Goal: Register for event/course

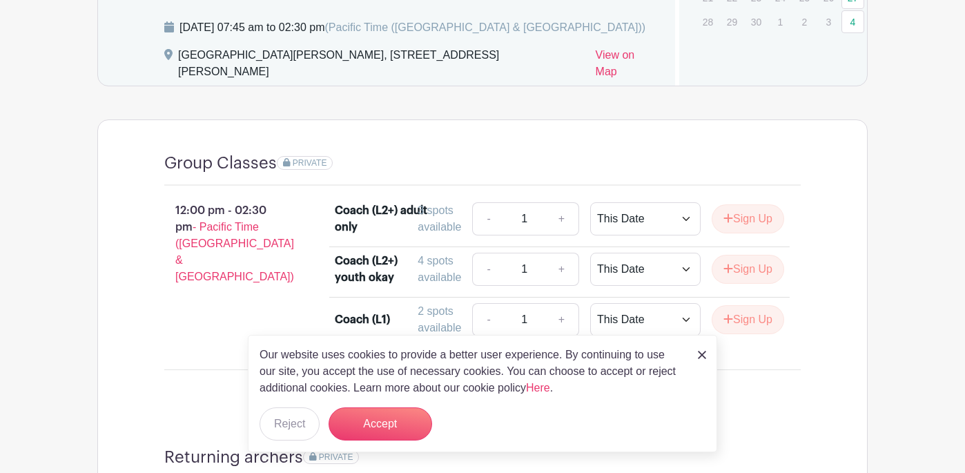
scroll to position [704, 0]
click at [291, 422] on button "Reject" at bounding box center [290, 423] width 60 height 33
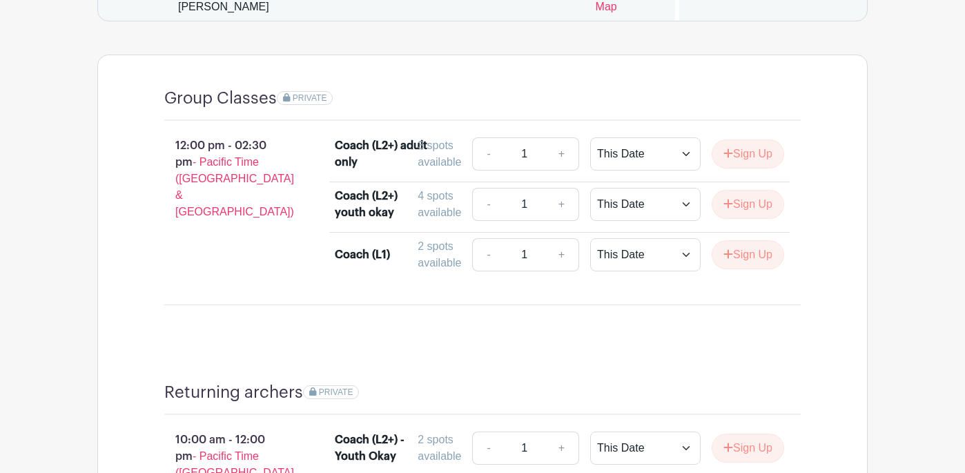
scroll to position [741, 0]
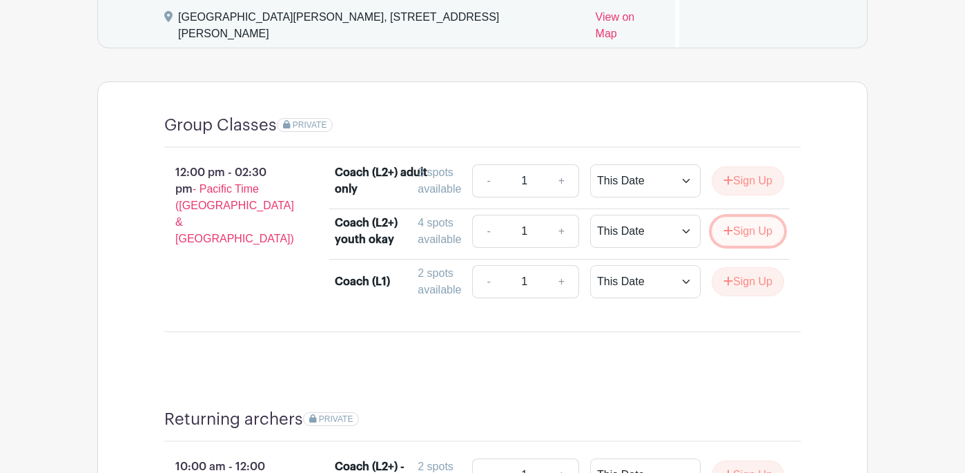
click at [745, 237] on button "Sign Up" at bounding box center [748, 231] width 72 height 29
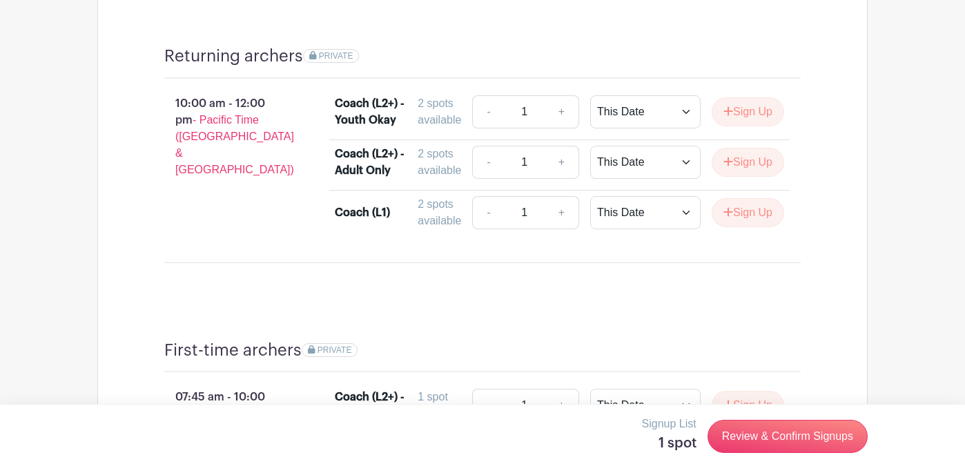
scroll to position [1109, 0]
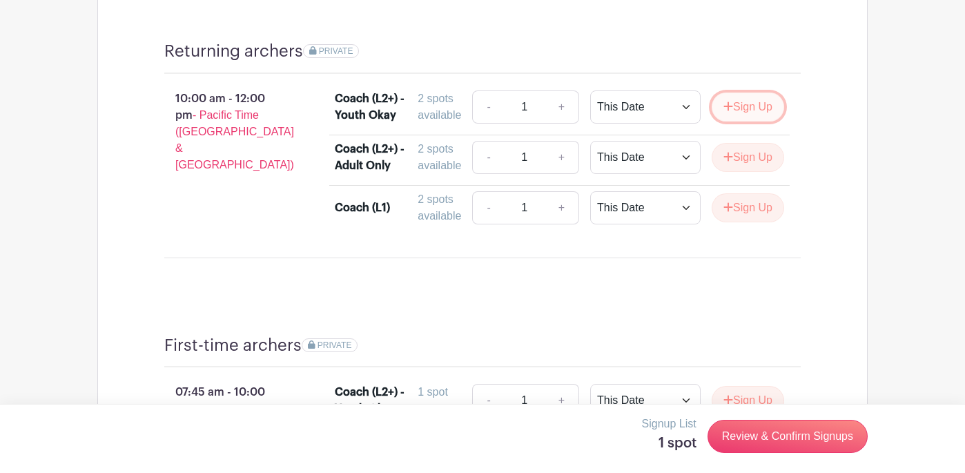
click at [739, 110] on button "Sign Up" at bounding box center [748, 106] width 72 height 29
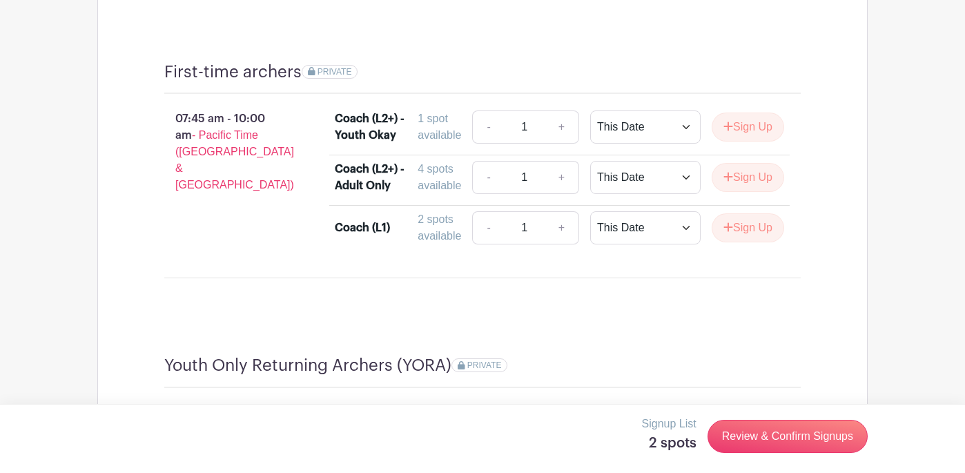
scroll to position [1380, 0]
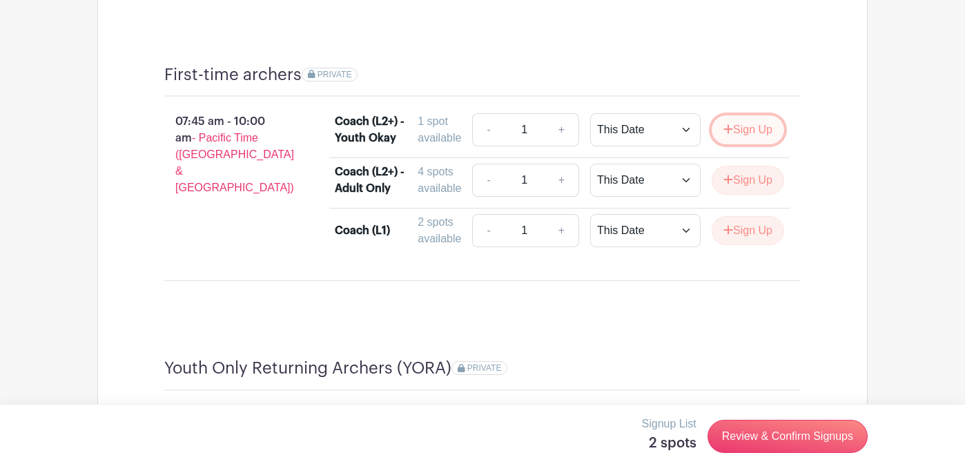
click at [741, 132] on button "Sign Up" at bounding box center [748, 129] width 72 height 29
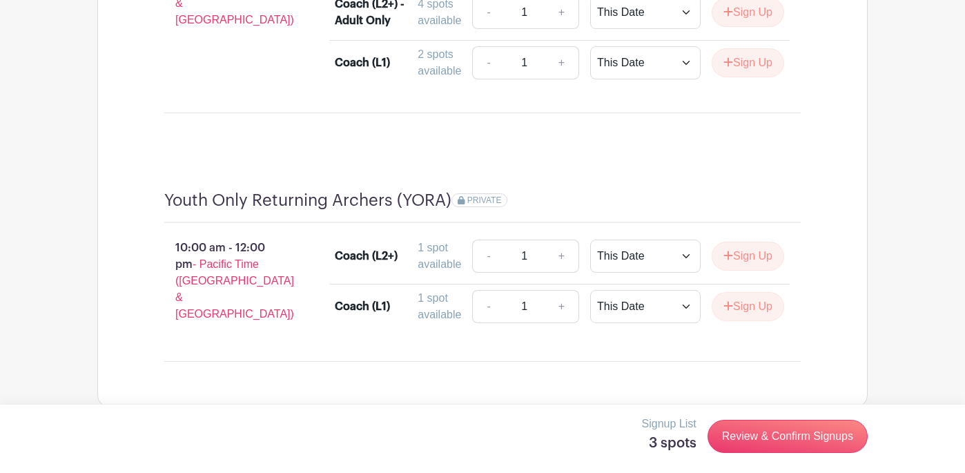
scroll to position [1567, 0]
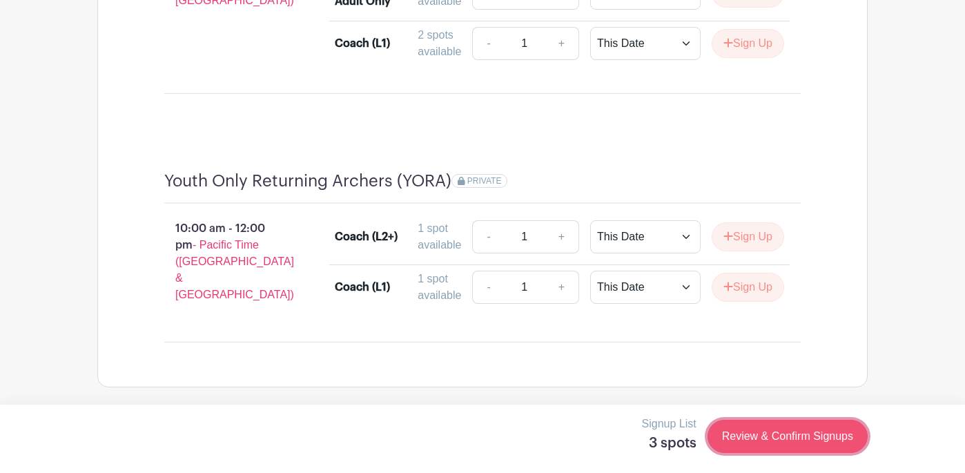
click at [773, 441] on link "Review & Confirm Signups" at bounding box center [787, 436] width 160 height 33
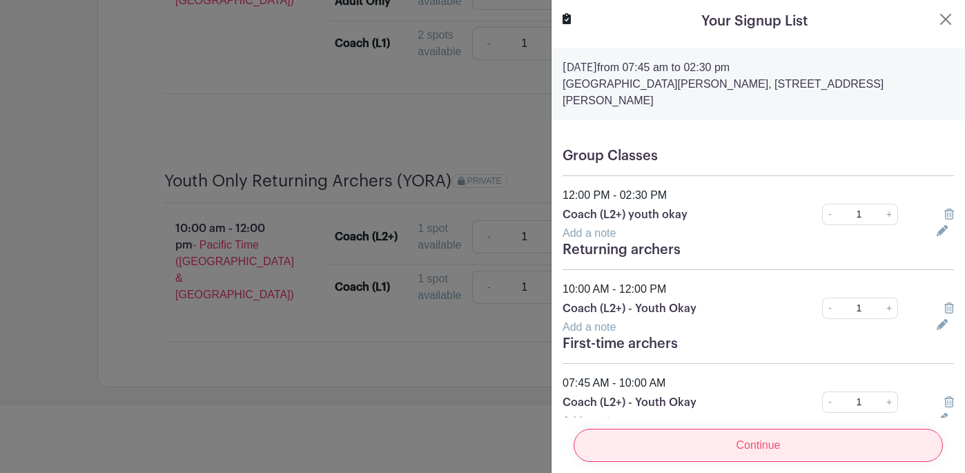
click at [757, 447] on input "Continue" at bounding box center [758, 445] width 369 height 33
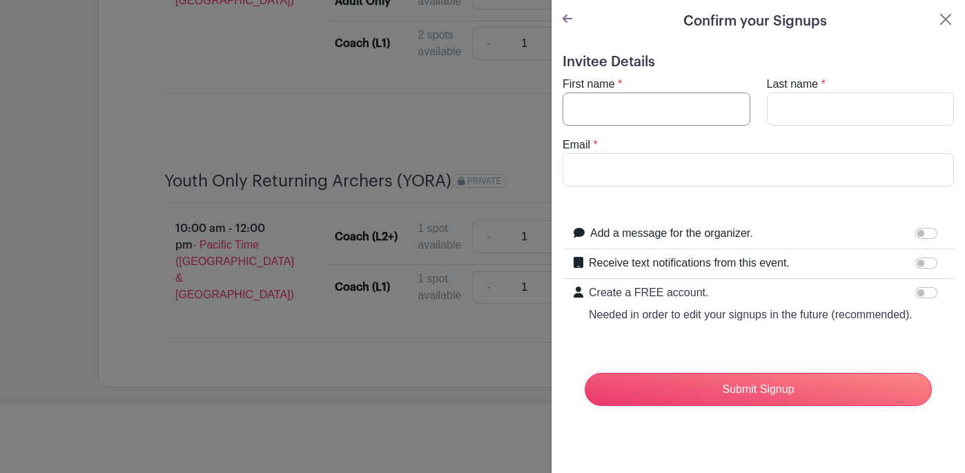
click at [641, 107] on input "First name" at bounding box center [657, 108] width 188 height 33
type input "Hector"
click at [803, 112] on input "Last name" at bounding box center [861, 108] width 188 height 33
type input "Hernandez"
click at [728, 166] on input "Email" at bounding box center [758, 169] width 391 height 33
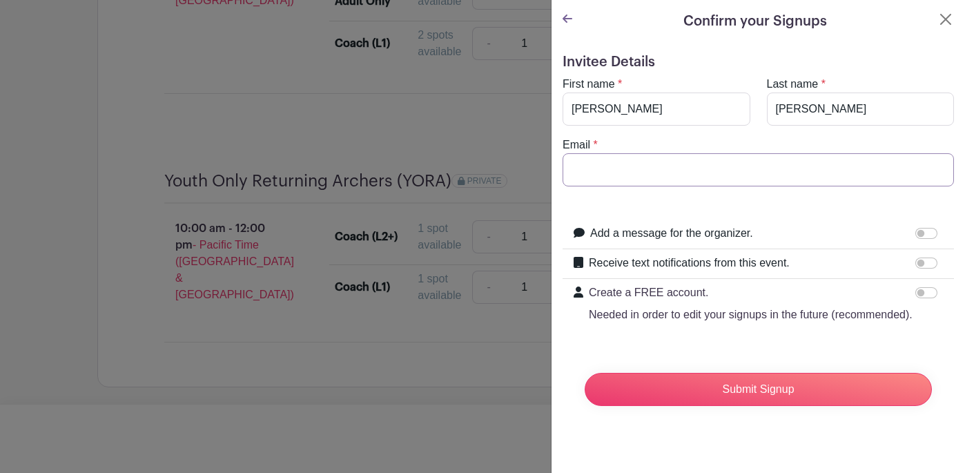
type input "HectorCeliaSally@gmail.com"
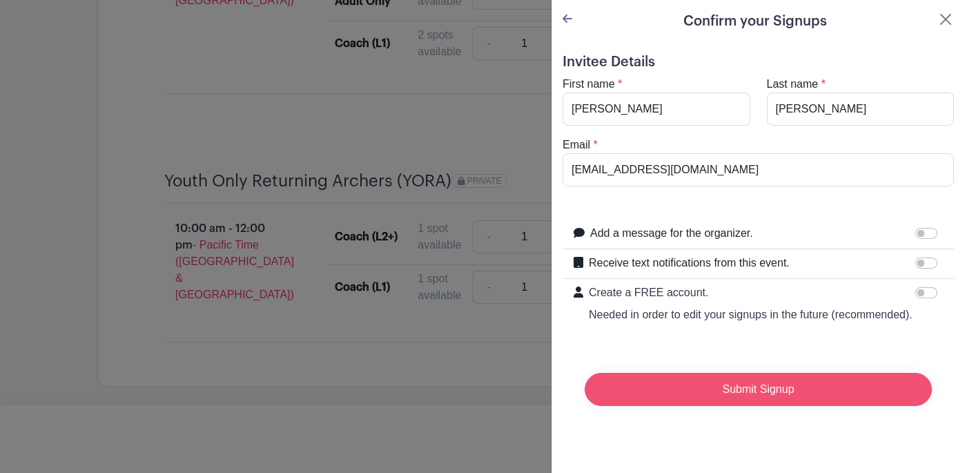
click at [754, 390] on input "Submit Signup" at bounding box center [758, 389] width 347 height 33
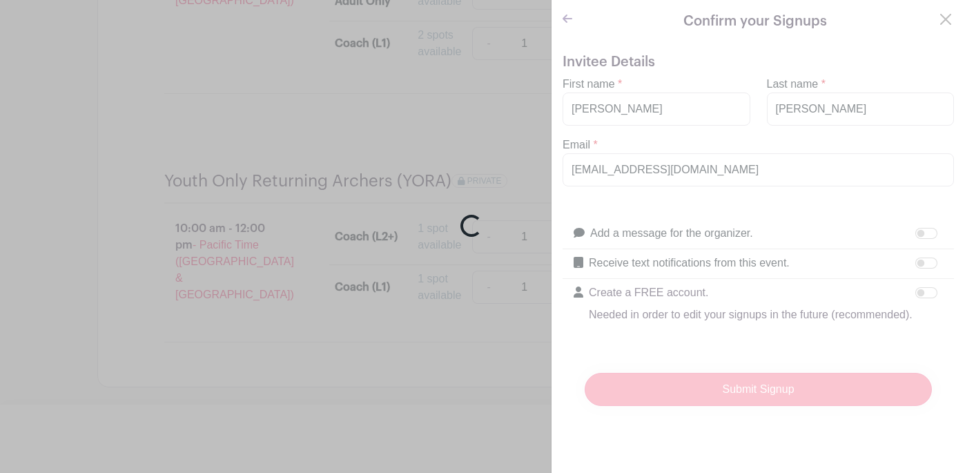
scroll to position [1596, 0]
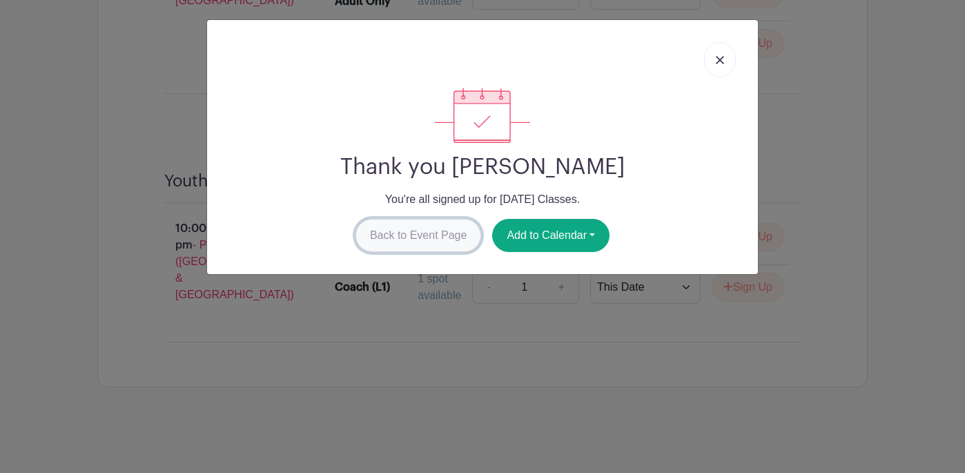
click at [417, 235] on link "Back to Event Page" at bounding box center [418, 235] width 126 height 33
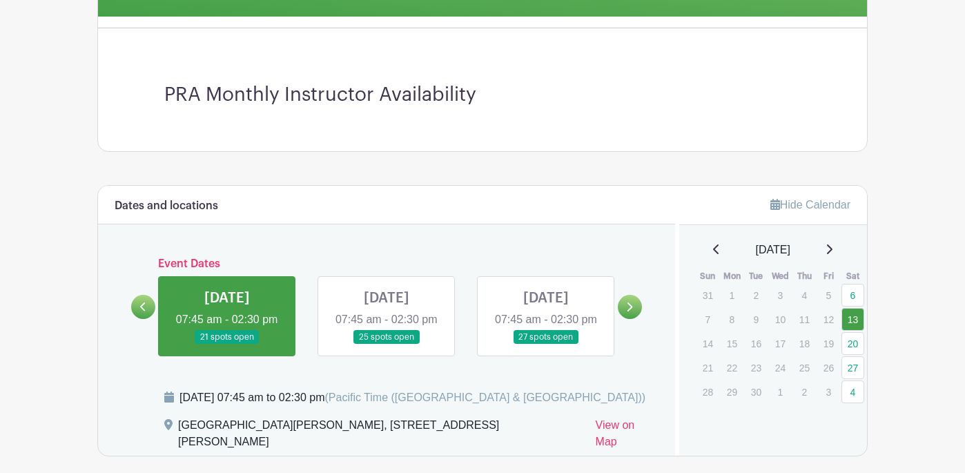
scroll to position [345, 0]
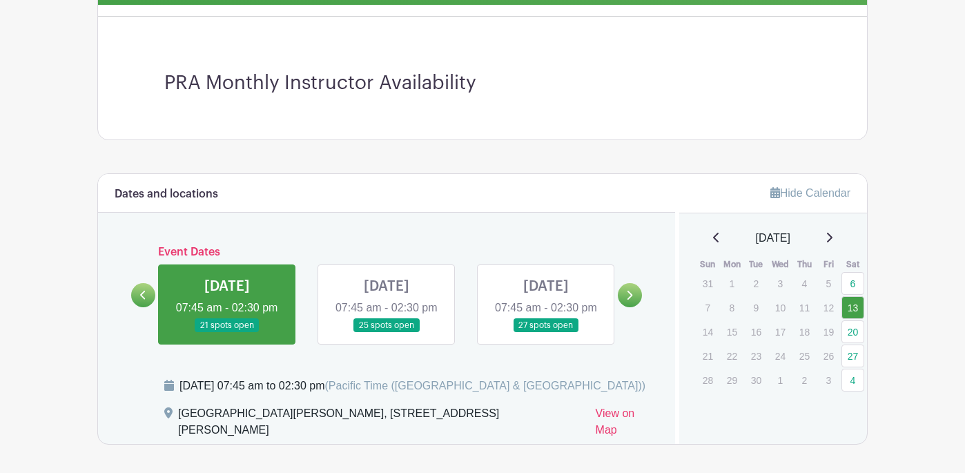
click at [387, 333] on link at bounding box center [387, 333] width 0 height 0
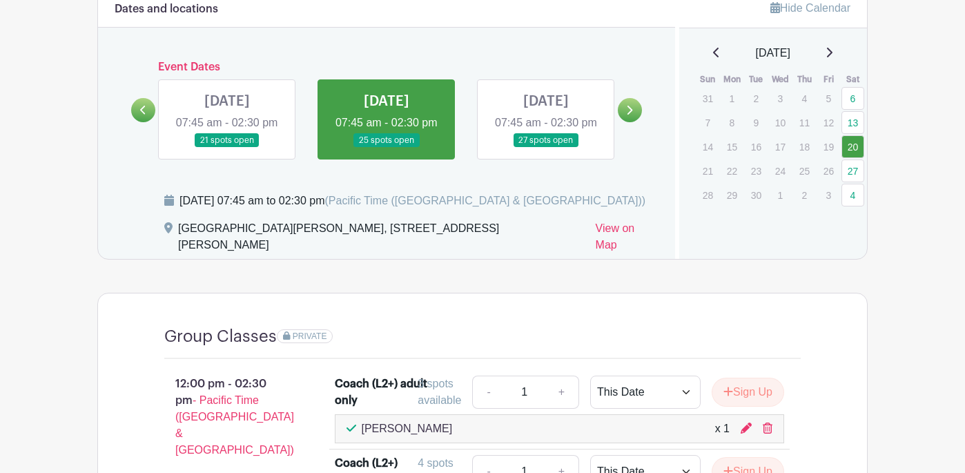
scroll to position [527, 0]
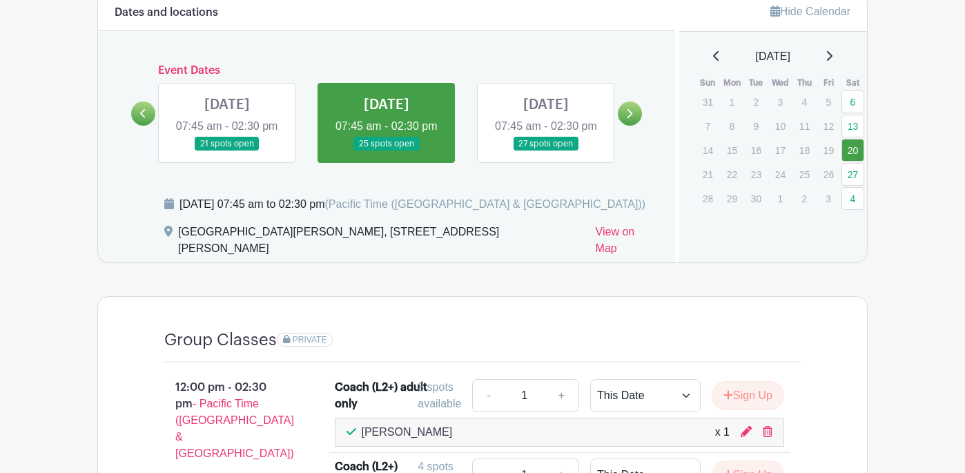
click at [227, 151] on link at bounding box center [227, 151] width 0 height 0
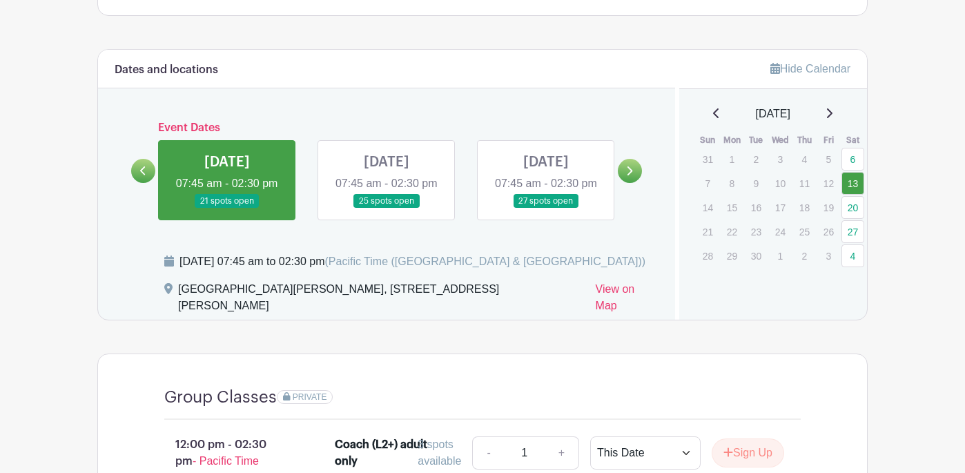
scroll to position [460, 0]
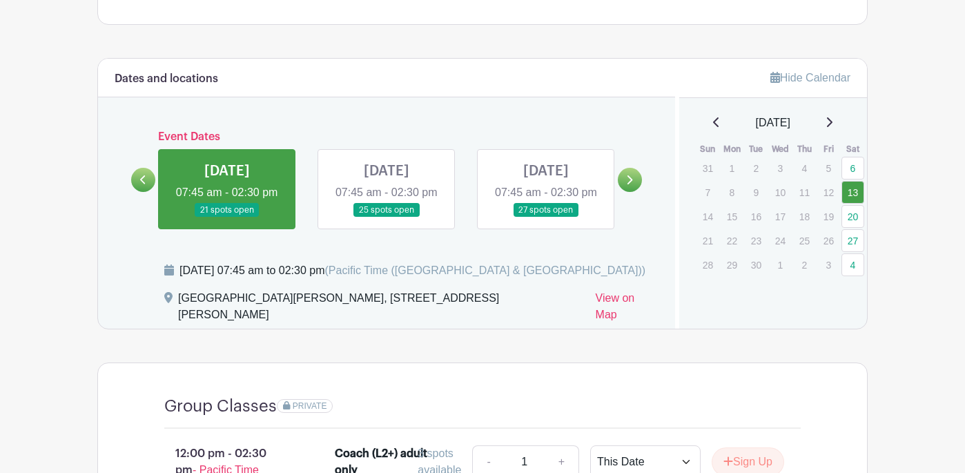
click at [546, 217] on link at bounding box center [546, 217] width 0 height 0
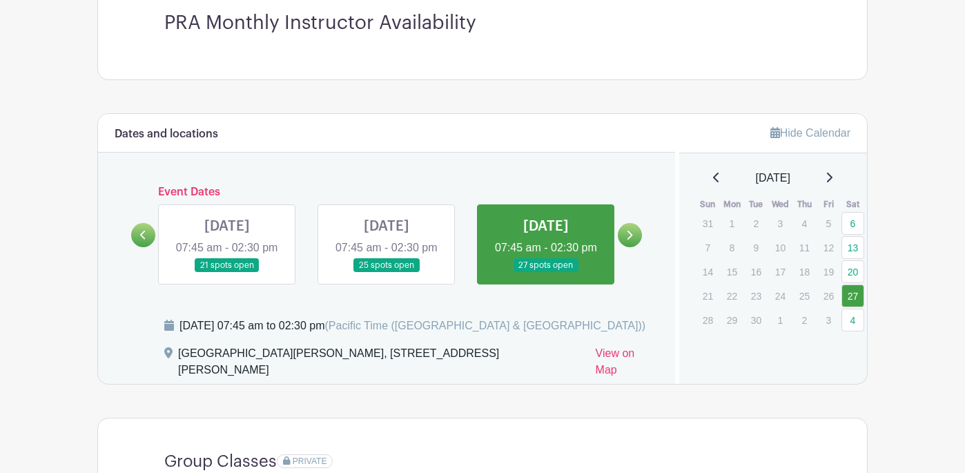
scroll to position [407, 0]
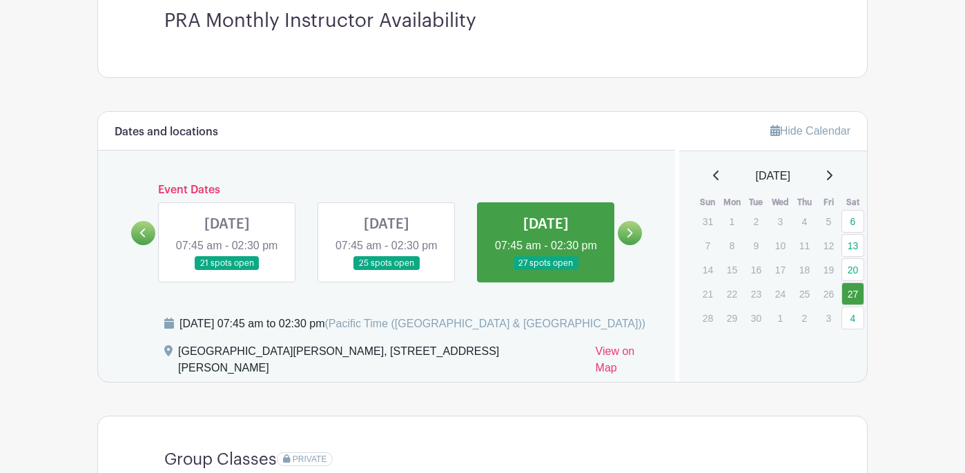
click at [387, 271] on link at bounding box center [387, 271] width 0 height 0
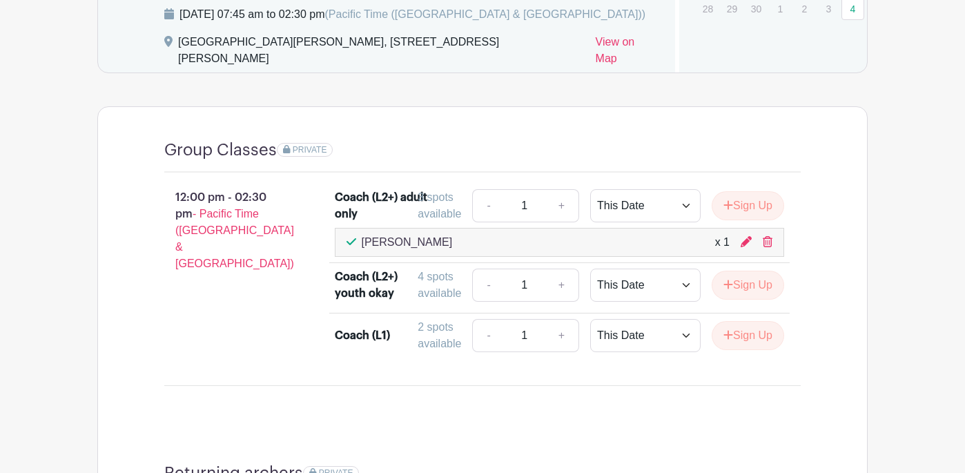
scroll to position [715, 0]
click at [743, 294] on button "Sign Up" at bounding box center [748, 286] width 72 height 29
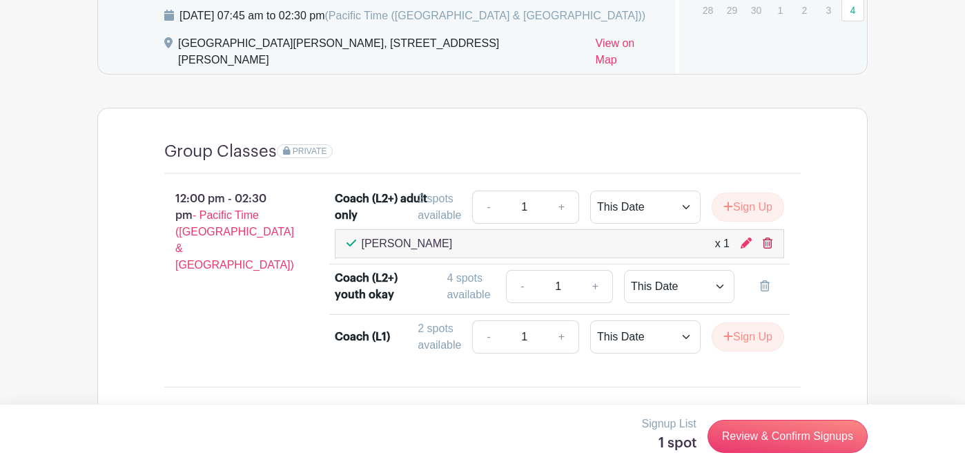
click at [766, 248] on icon at bounding box center [768, 242] width 10 height 11
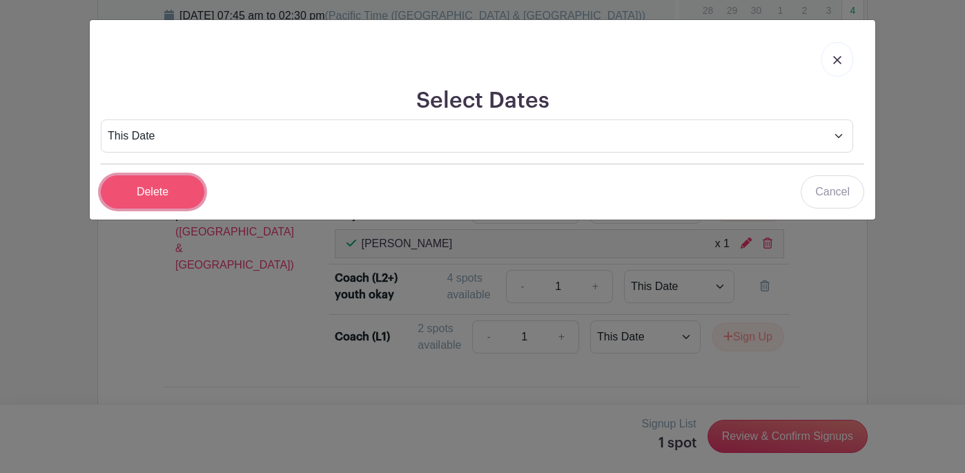
click at [149, 194] on input "Delete" at bounding box center [153, 191] width 104 height 33
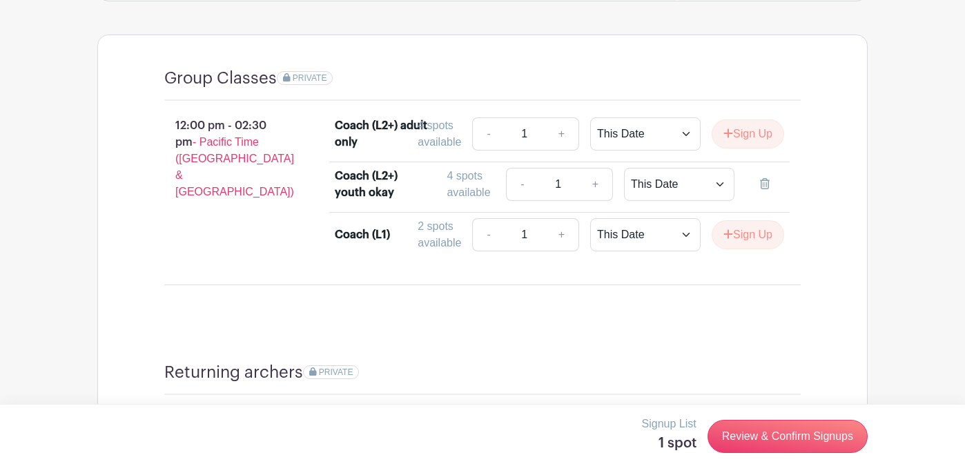
scroll to position [819, 0]
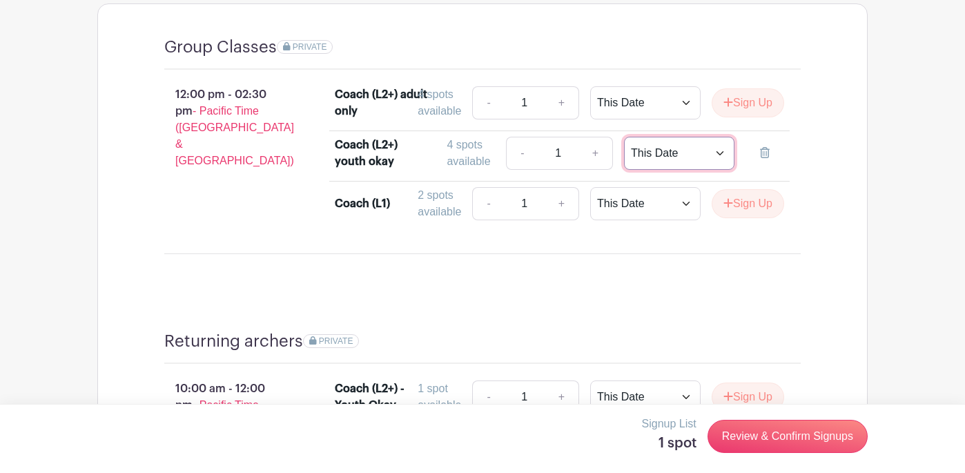
click at [670, 159] on select "This Date Select Dates" at bounding box center [679, 153] width 110 height 33
click at [461, 151] on div "4 spots available" at bounding box center [471, 153] width 48 height 33
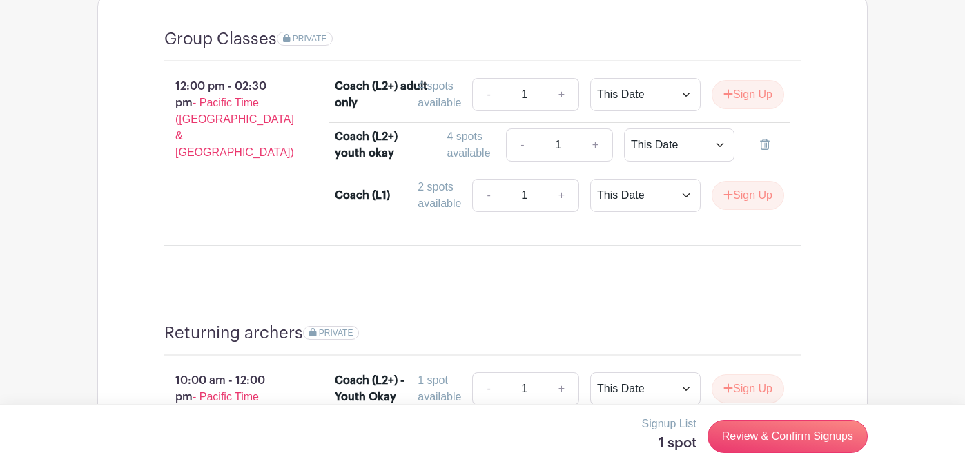
scroll to position [855, 0]
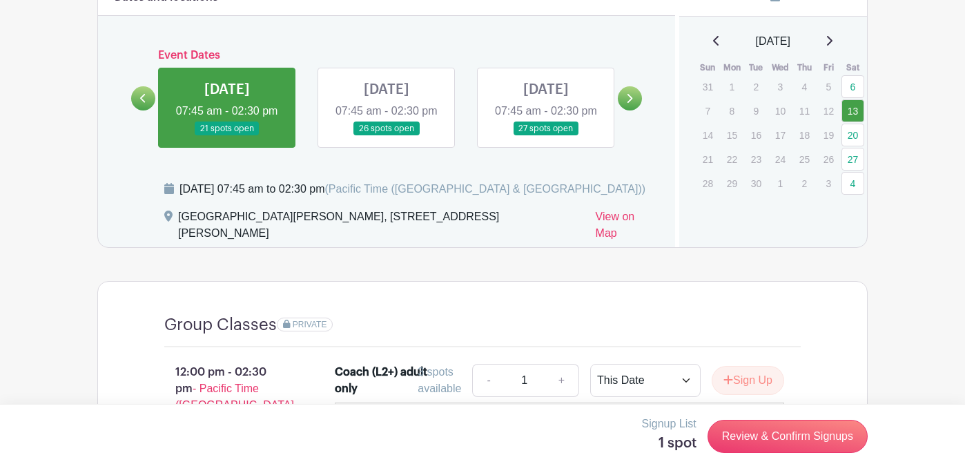
scroll to position [538, 0]
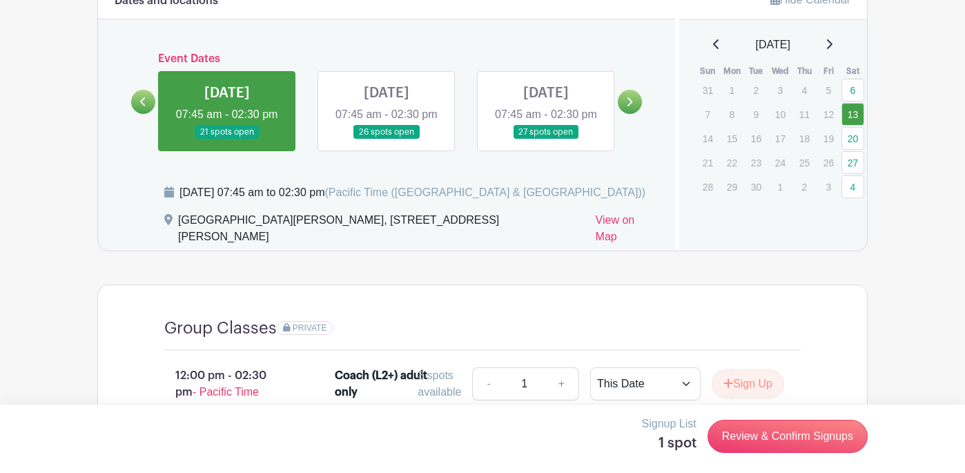
click at [387, 139] on link at bounding box center [387, 139] width 0 height 0
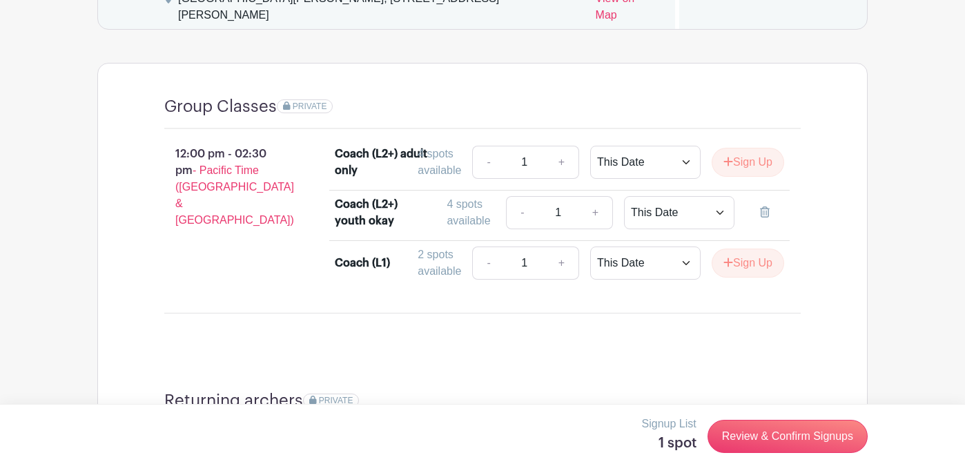
scroll to position [778, 0]
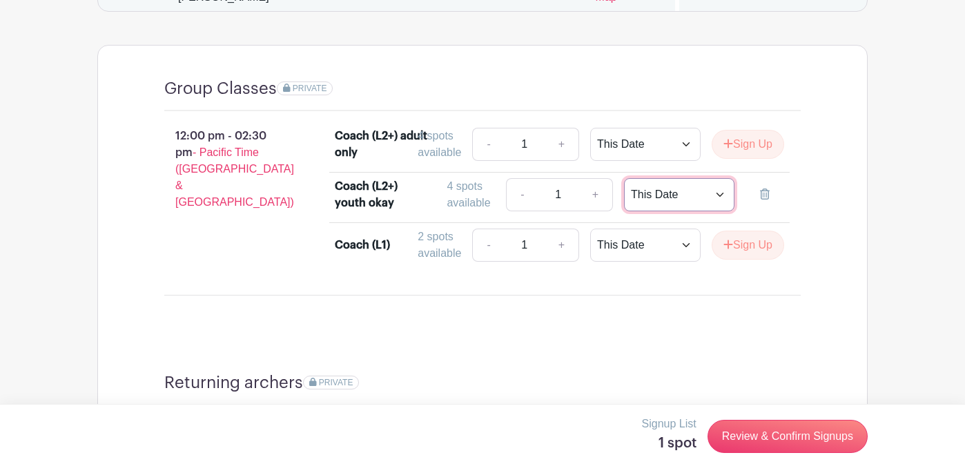
click at [719, 198] on select "This Date Select Dates" at bounding box center [679, 194] width 110 height 33
click at [567, 197] on input "1" at bounding box center [558, 194] width 41 height 33
click at [471, 195] on div "4 spots available" at bounding box center [471, 194] width 48 height 33
click at [382, 192] on div "Coach (L2+) youth okay" at bounding box center [383, 194] width 96 height 33
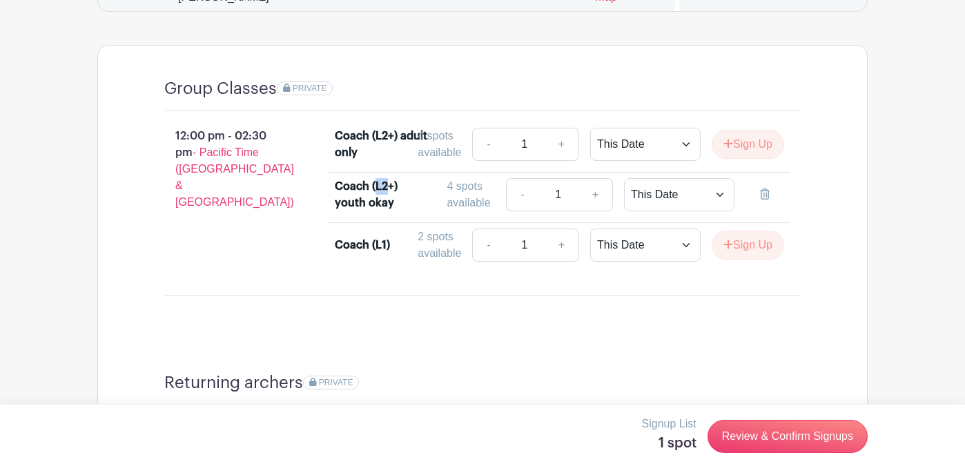
click at [382, 192] on div "Coach (L2+) youth okay" at bounding box center [383, 194] width 96 height 33
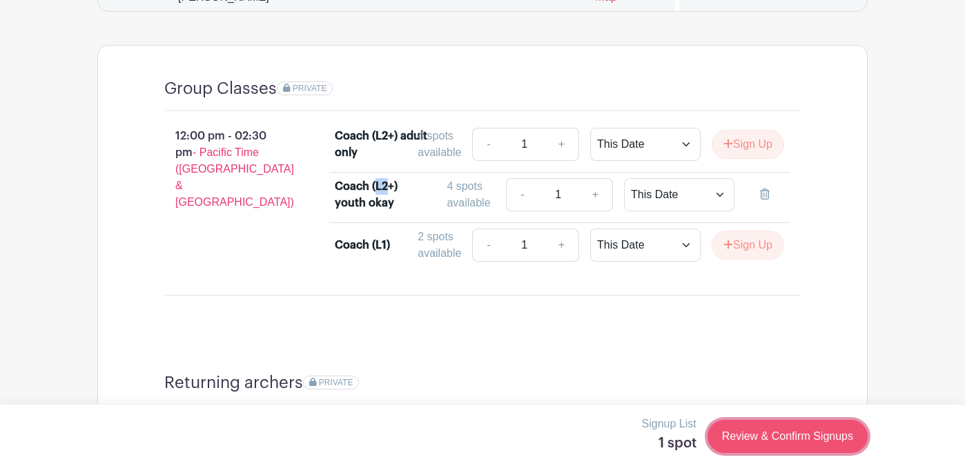
click at [756, 440] on link "Review & Confirm Signups" at bounding box center [787, 436] width 160 height 33
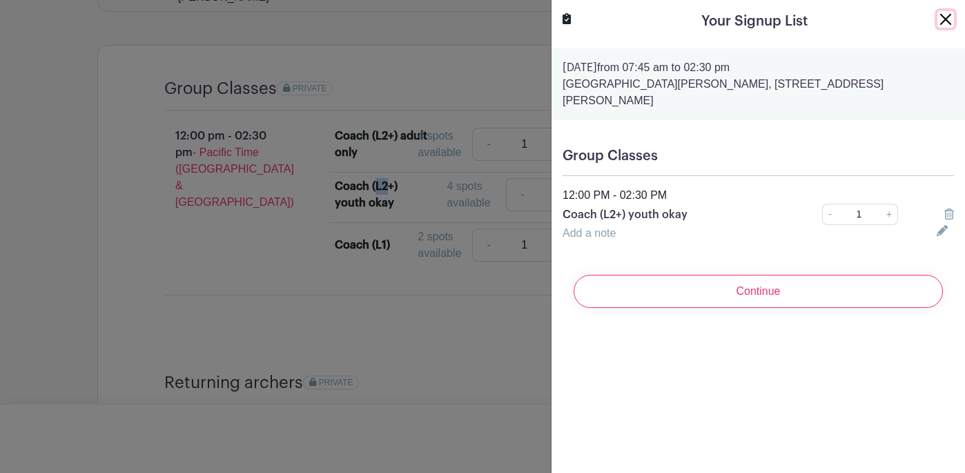
click at [944, 20] on button "Close" at bounding box center [945, 19] width 17 height 17
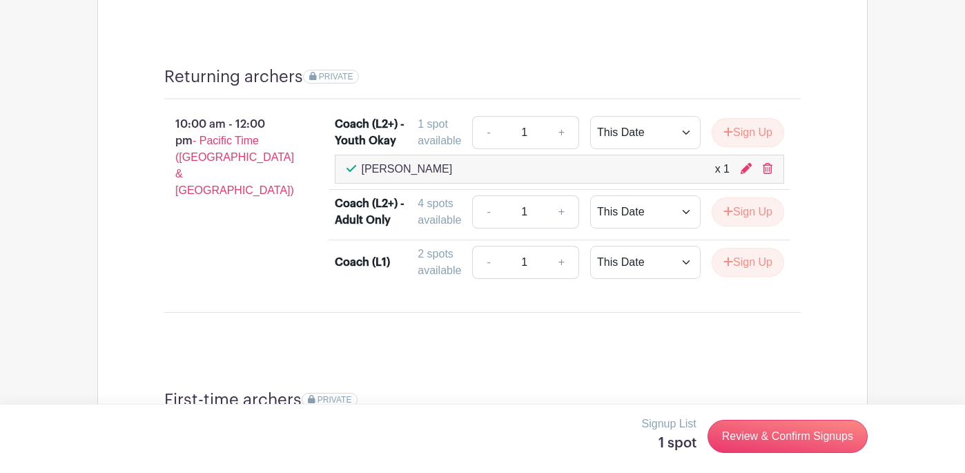
scroll to position [1076, 0]
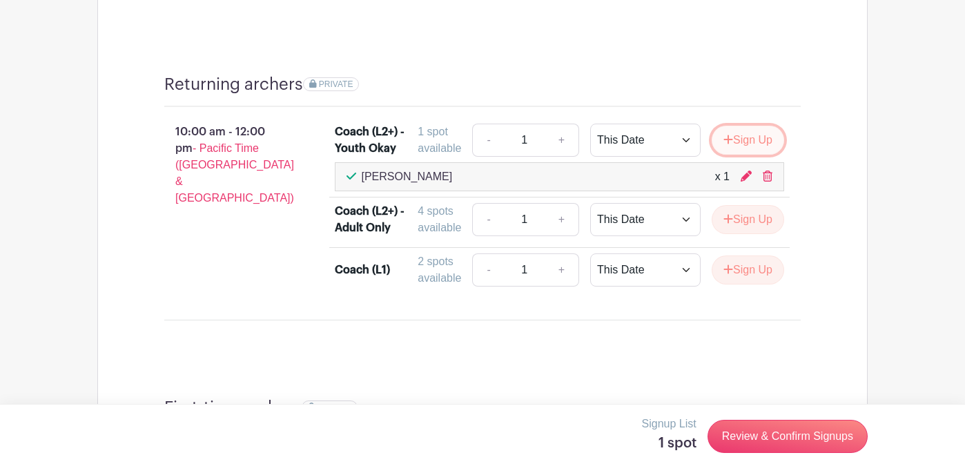
click at [746, 146] on button "Sign Up" at bounding box center [748, 140] width 72 height 29
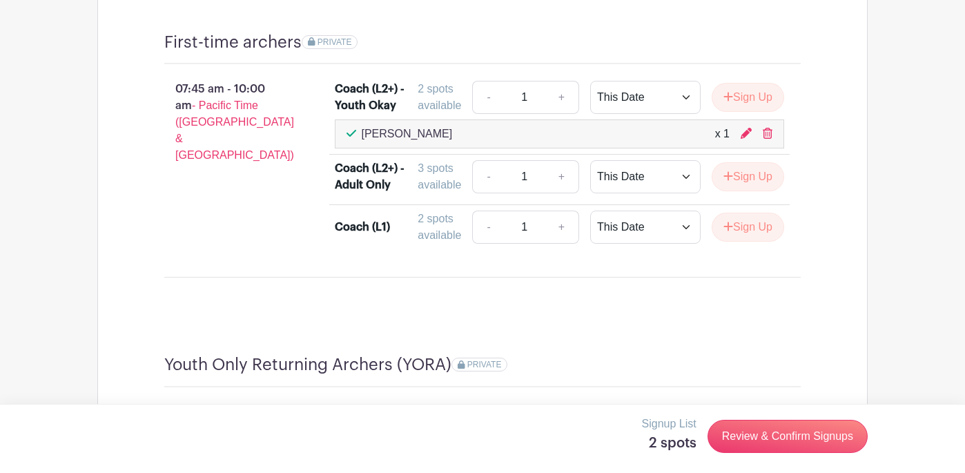
scroll to position [1435, 0]
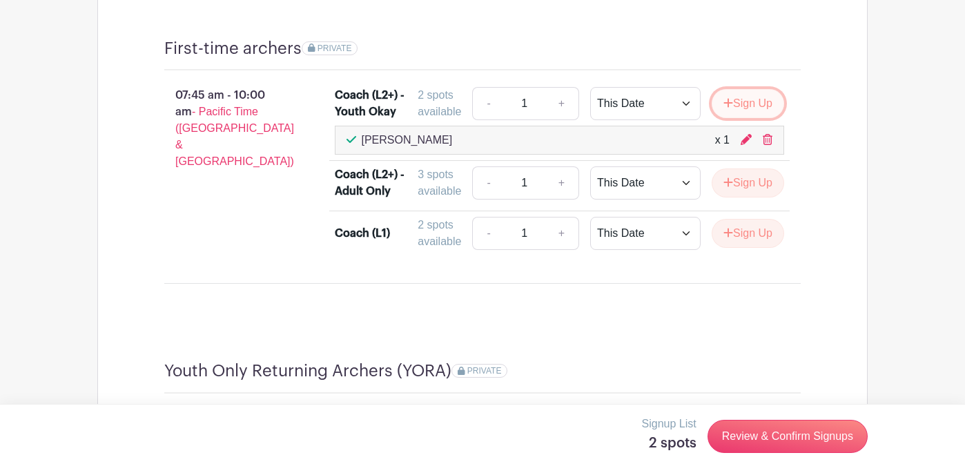
click at [748, 108] on button "Sign Up" at bounding box center [748, 103] width 72 height 29
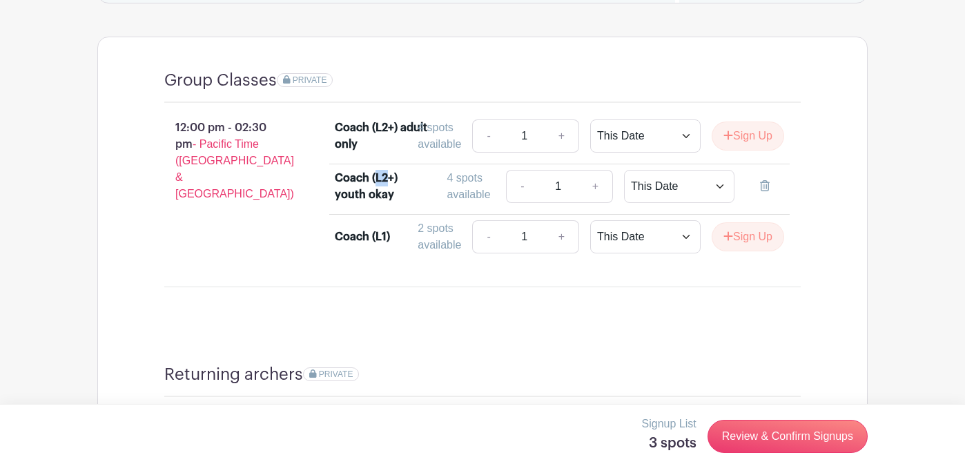
scroll to position [785, 0]
click at [764, 191] on icon at bounding box center [765, 187] width 10 height 11
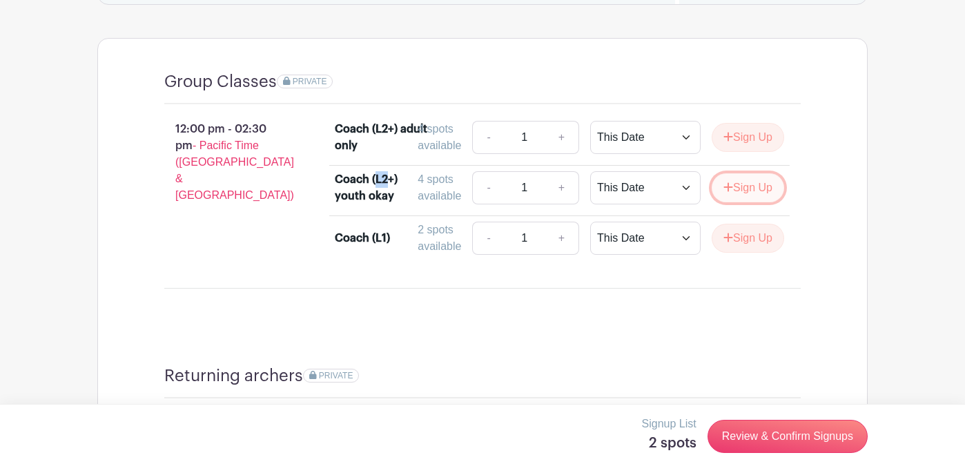
click at [742, 193] on button "Sign Up" at bounding box center [748, 187] width 72 height 29
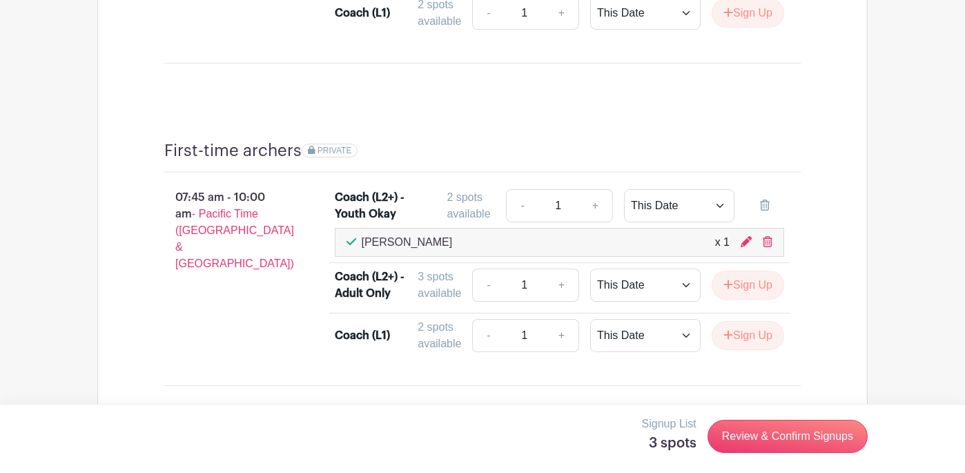
scroll to position [1335, 0]
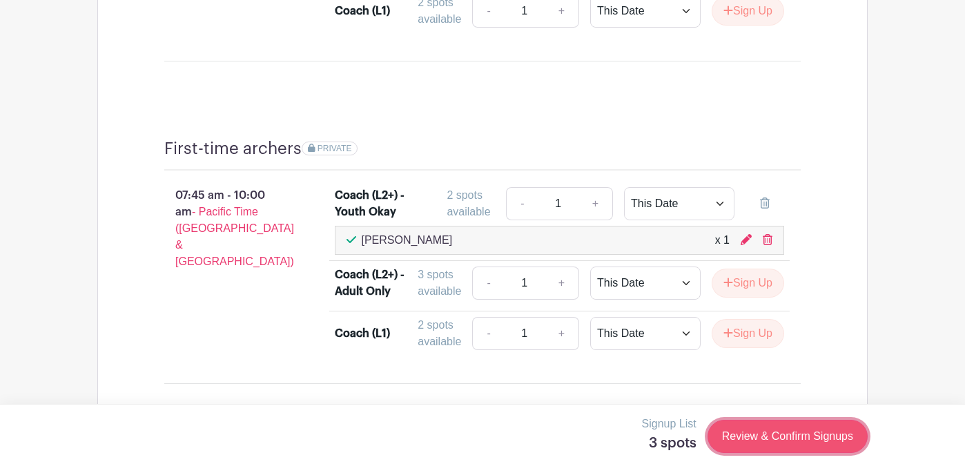
click at [779, 440] on link "Review & Confirm Signups" at bounding box center [787, 436] width 160 height 33
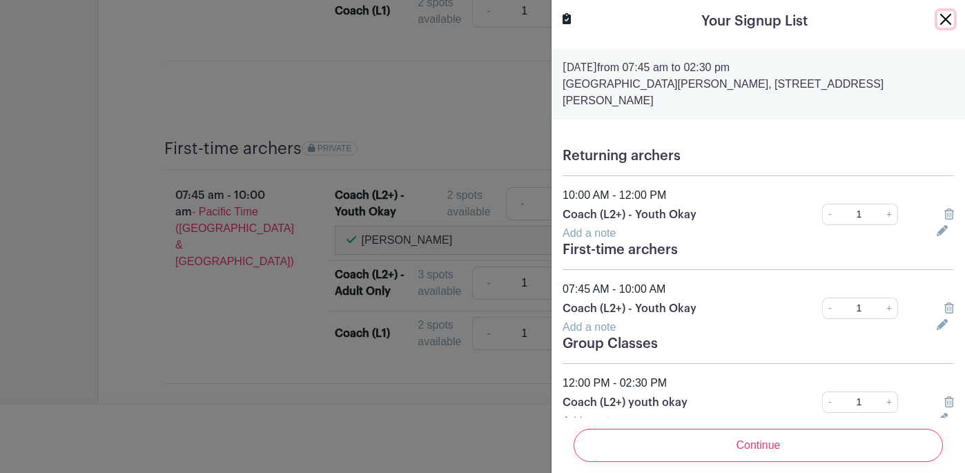
click at [946, 18] on button "Close" at bounding box center [945, 19] width 17 height 17
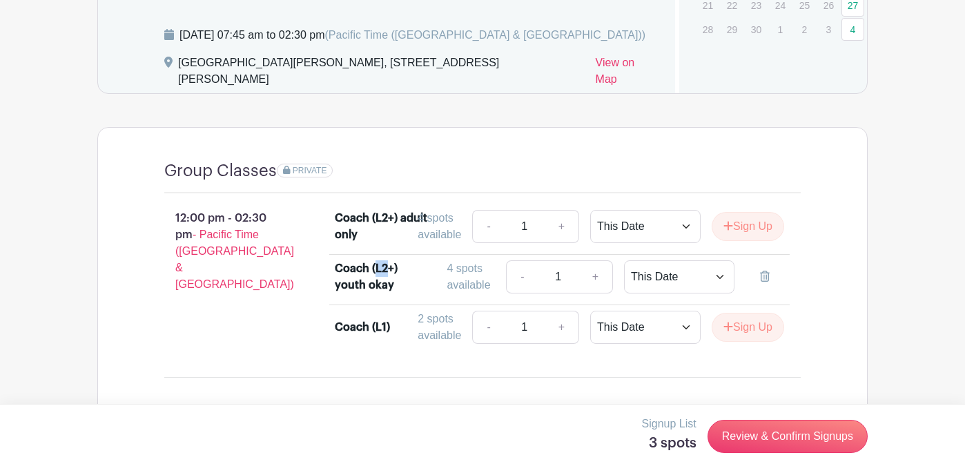
scroll to position [701, 0]
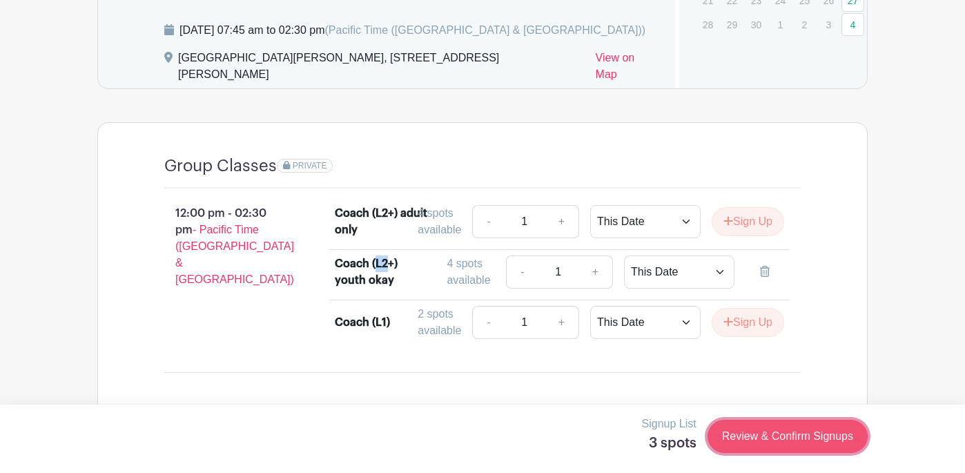
click at [797, 433] on link "Review & Confirm Signups" at bounding box center [787, 436] width 160 height 33
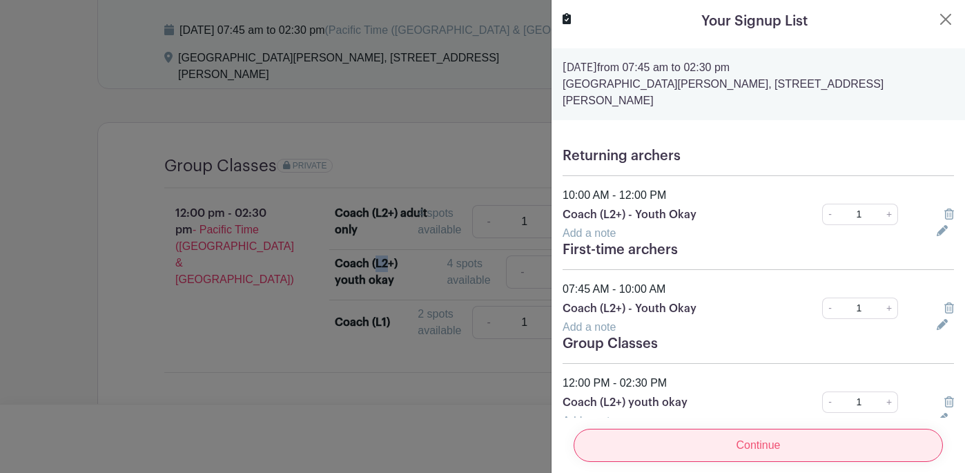
click at [765, 447] on input "Continue" at bounding box center [758, 445] width 369 height 33
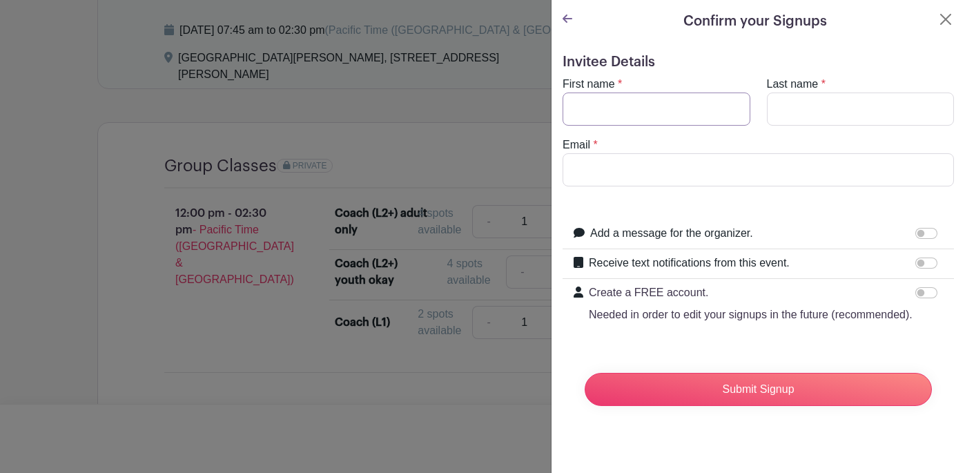
click at [674, 109] on input "First name" at bounding box center [657, 108] width 188 height 33
type input "[PERSON_NAME]"
click at [813, 110] on input "Last name" at bounding box center [861, 108] width 188 height 33
type input "Hernandez"
click at [682, 174] on input "Email" at bounding box center [758, 169] width 391 height 33
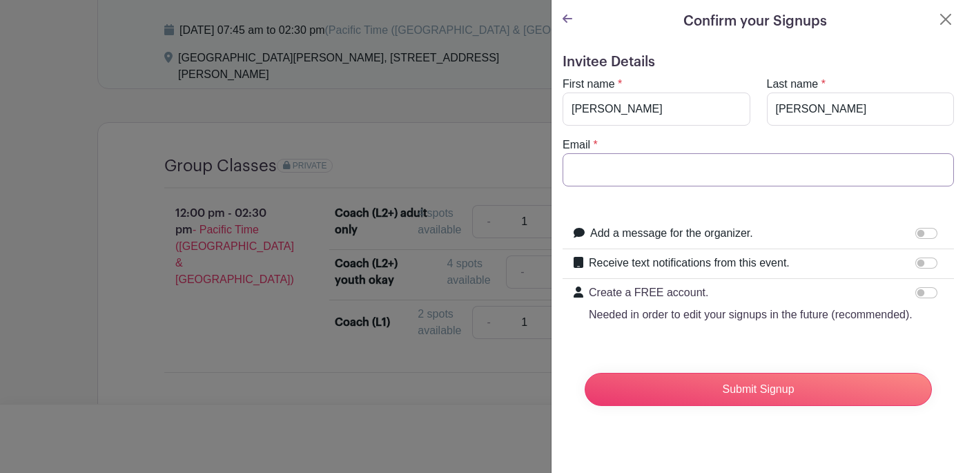
type input "HectorCeliaSally@gmail.com"
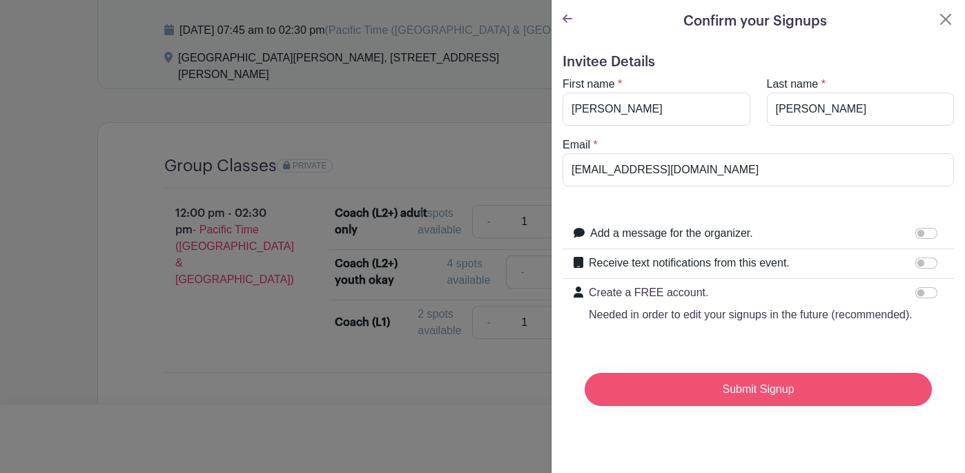
click at [754, 390] on input "Submit Signup" at bounding box center [758, 389] width 347 height 33
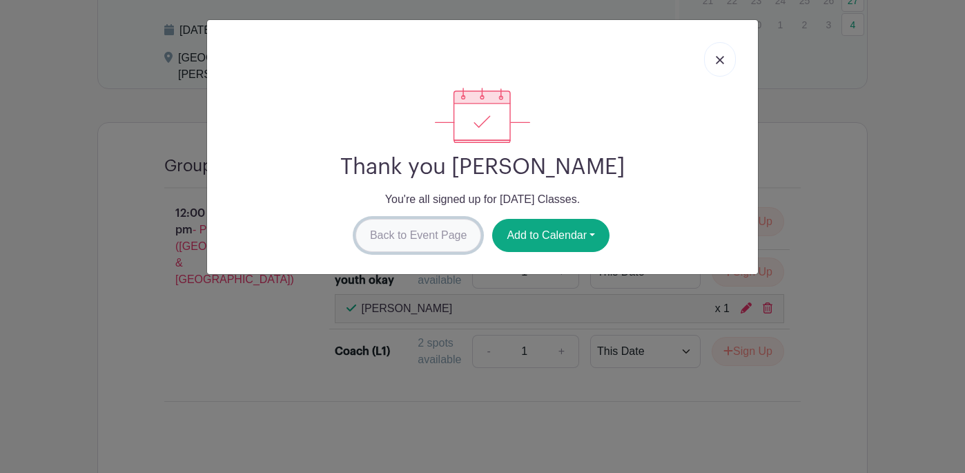
click at [445, 240] on link "Back to Event Page" at bounding box center [418, 235] width 126 height 33
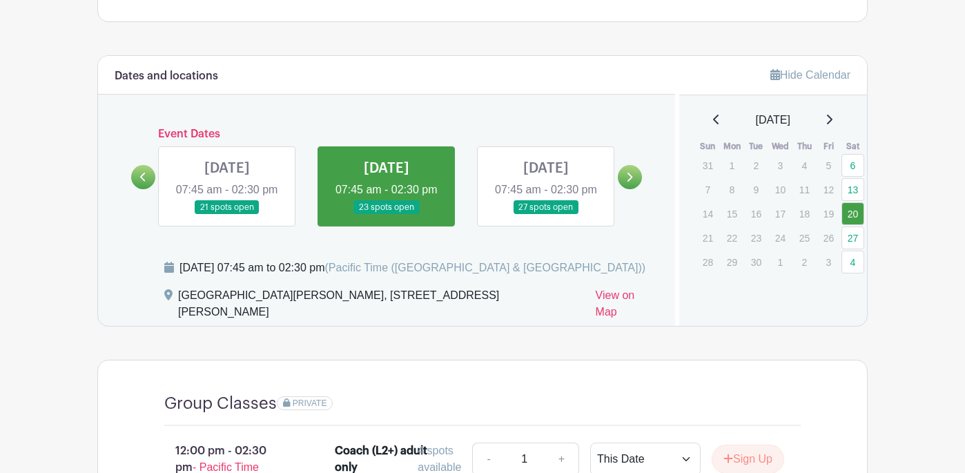
scroll to position [468, 0]
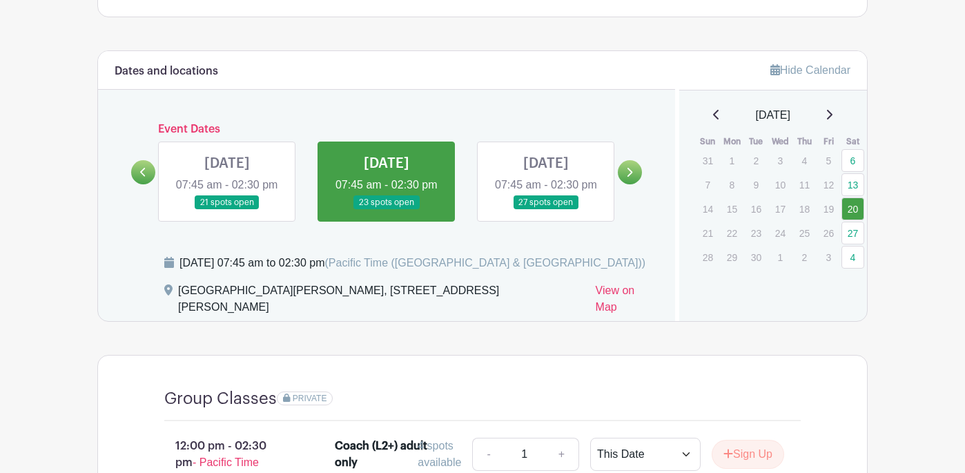
click at [546, 210] on link at bounding box center [546, 210] width 0 height 0
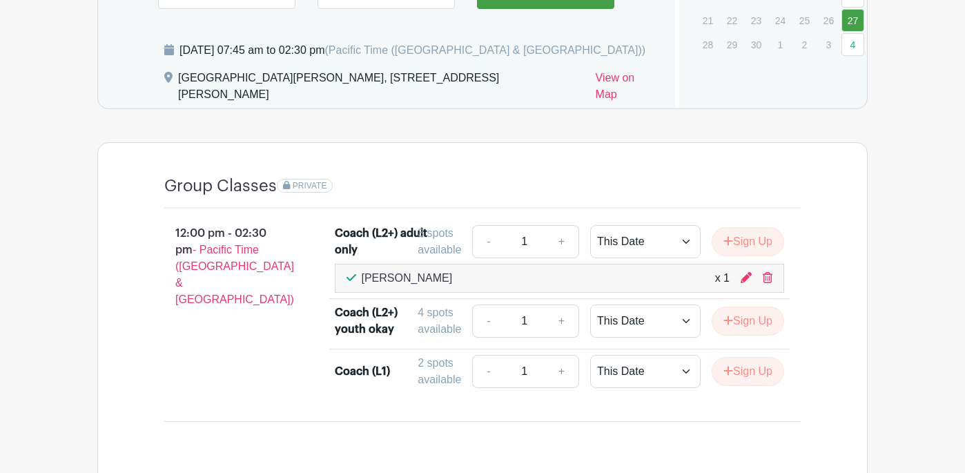
scroll to position [789, 0]
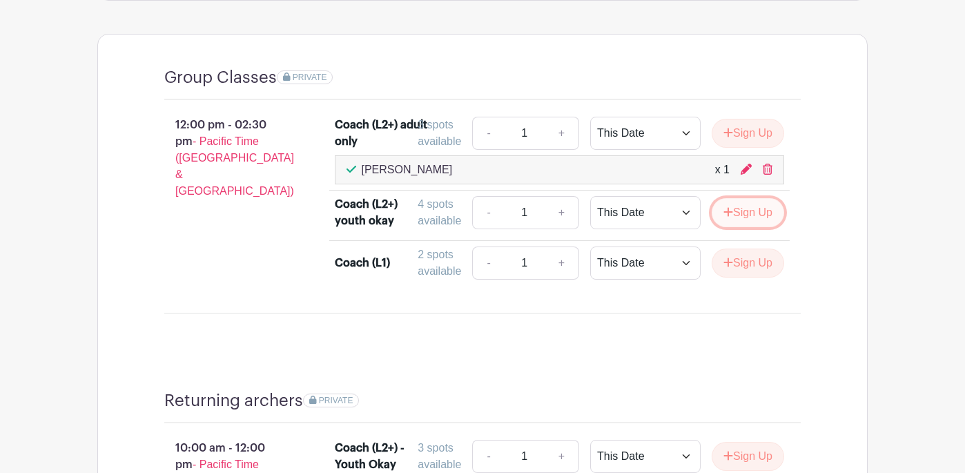
click at [751, 220] on button "Sign Up" at bounding box center [748, 212] width 72 height 29
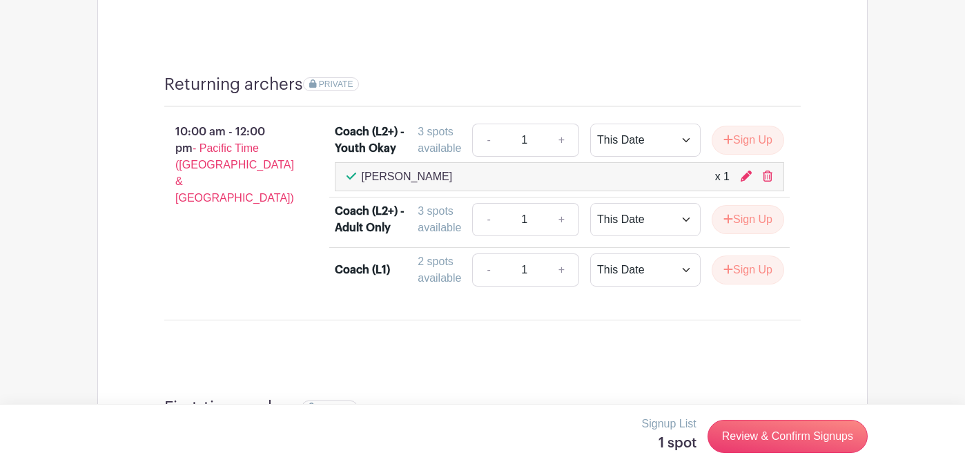
scroll to position [1111, 0]
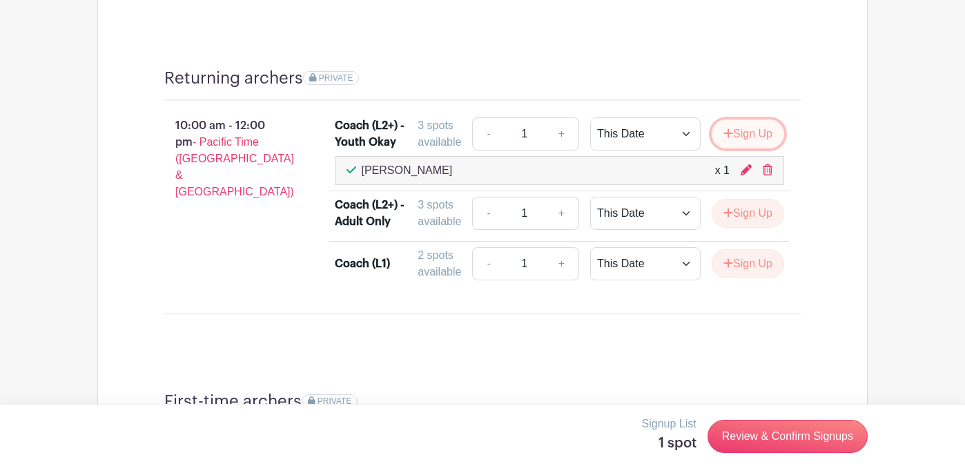
click at [750, 139] on button "Sign Up" at bounding box center [748, 133] width 72 height 29
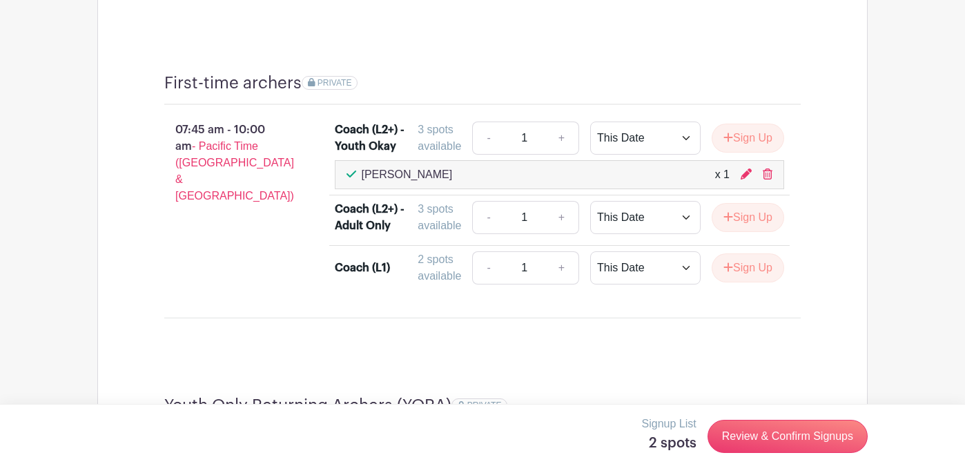
scroll to position [1434, 0]
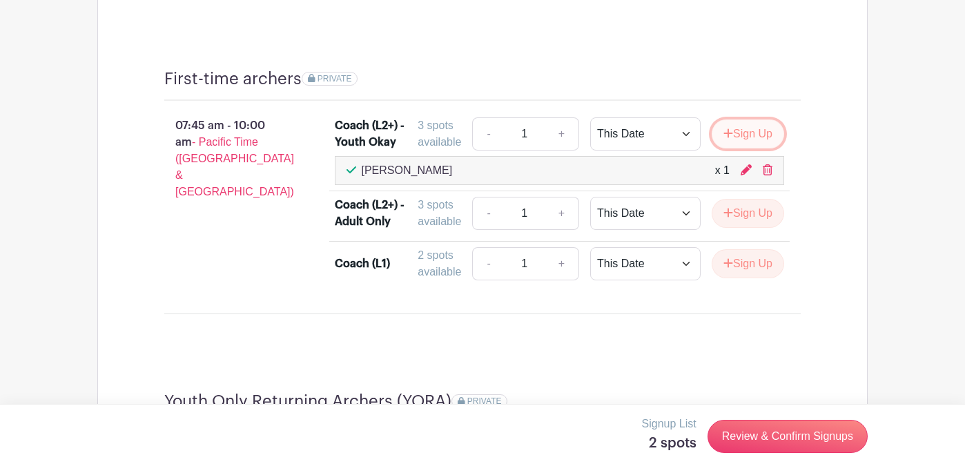
click at [757, 138] on button "Sign Up" at bounding box center [748, 133] width 72 height 29
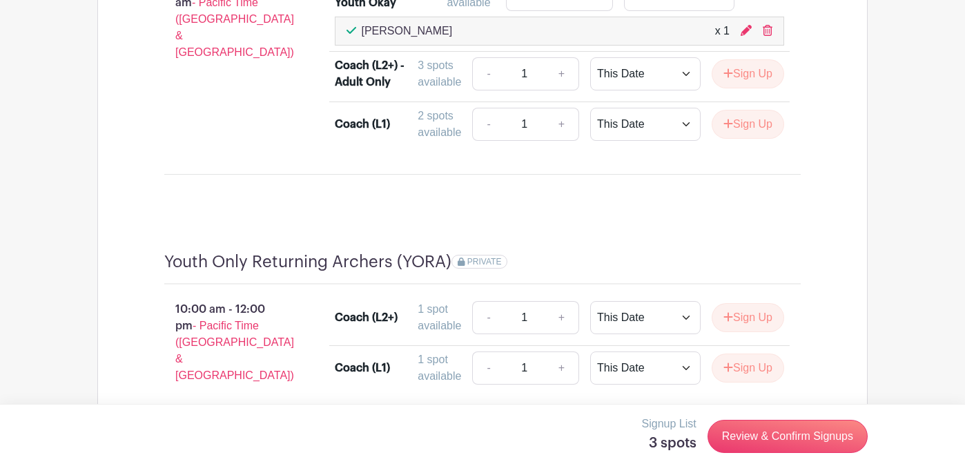
scroll to position [1654, 0]
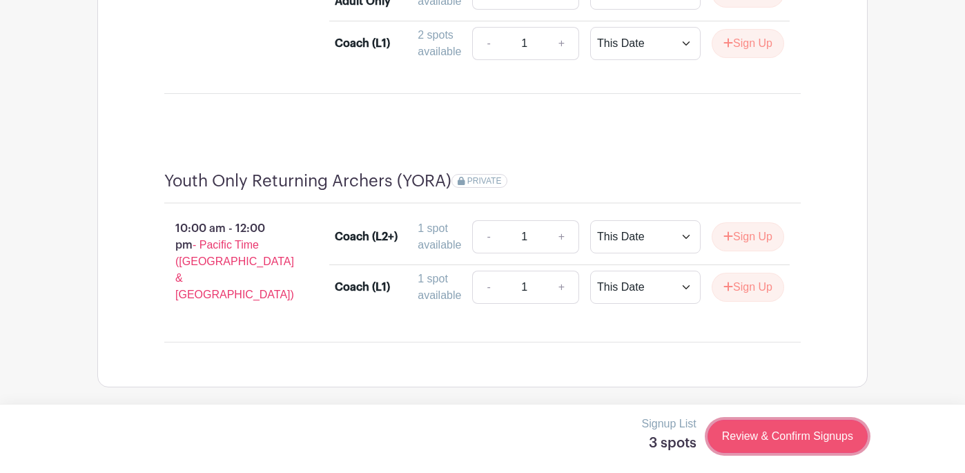
click at [778, 438] on link "Review & Confirm Signups" at bounding box center [787, 436] width 160 height 33
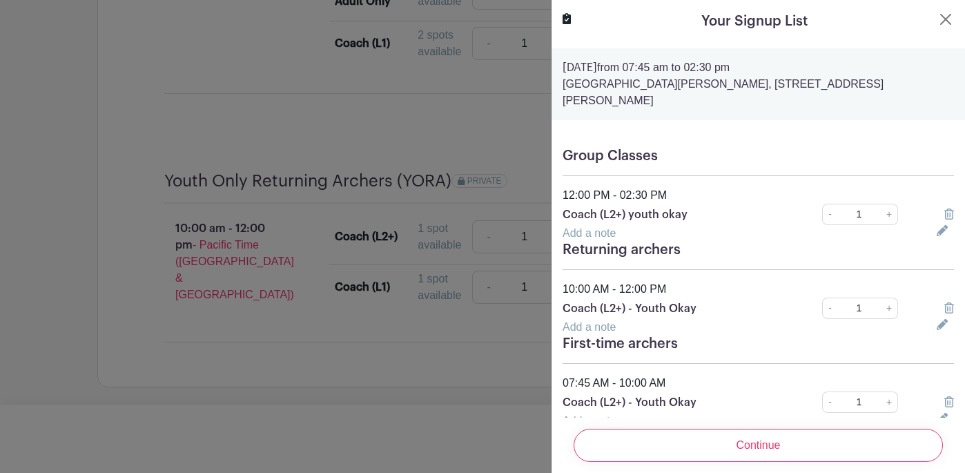
scroll to position [28, 0]
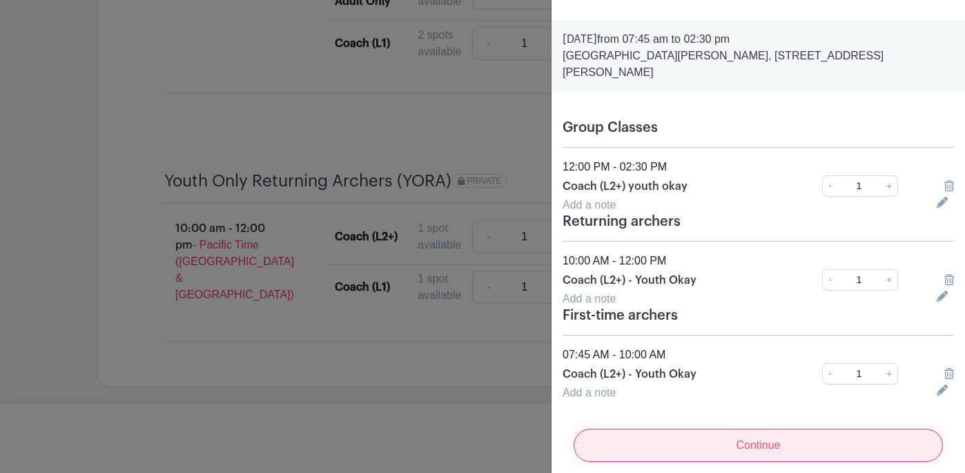
click at [772, 431] on input "Continue" at bounding box center [758, 445] width 369 height 33
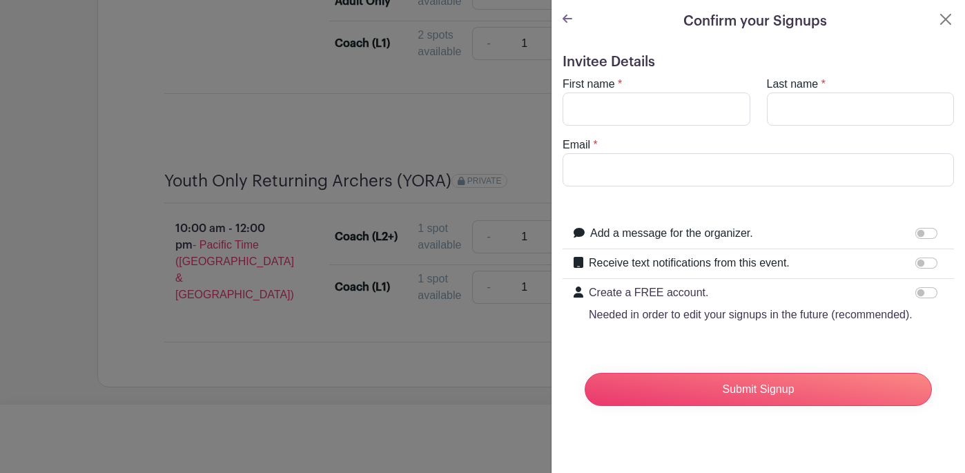
scroll to position [0, 0]
click at [670, 108] on input "First name" at bounding box center [657, 108] width 188 height 33
type input "Hector"
click at [835, 111] on input "Last name" at bounding box center [861, 108] width 188 height 33
type input "Hernandez"
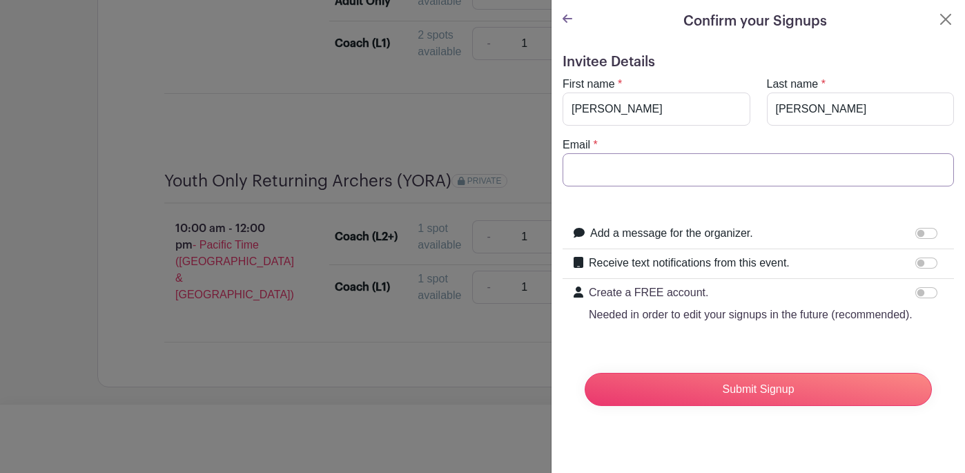
click at [673, 166] on input "Email" at bounding box center [758, 169] width 391 height 33
type input "HectorCeliaSally@gmail.com"
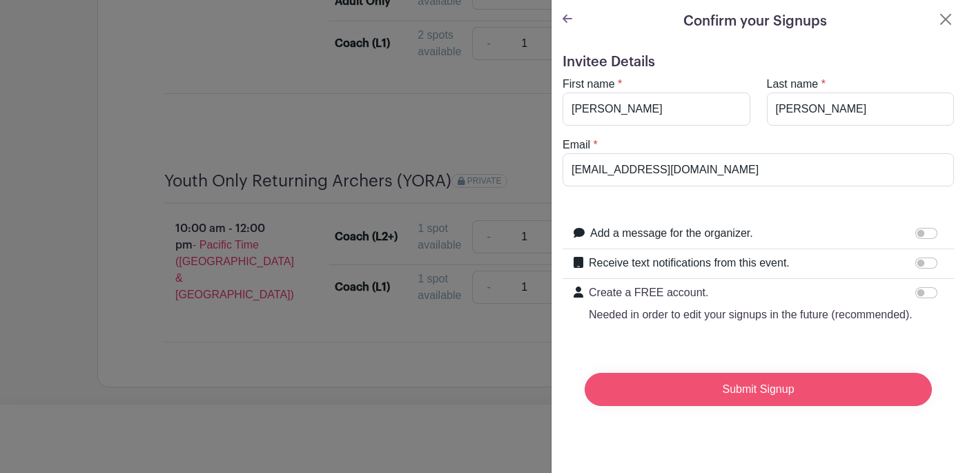
click at [751, 393] on input "Submit Signup" at bounding box center [758, 389] width 347 height 33
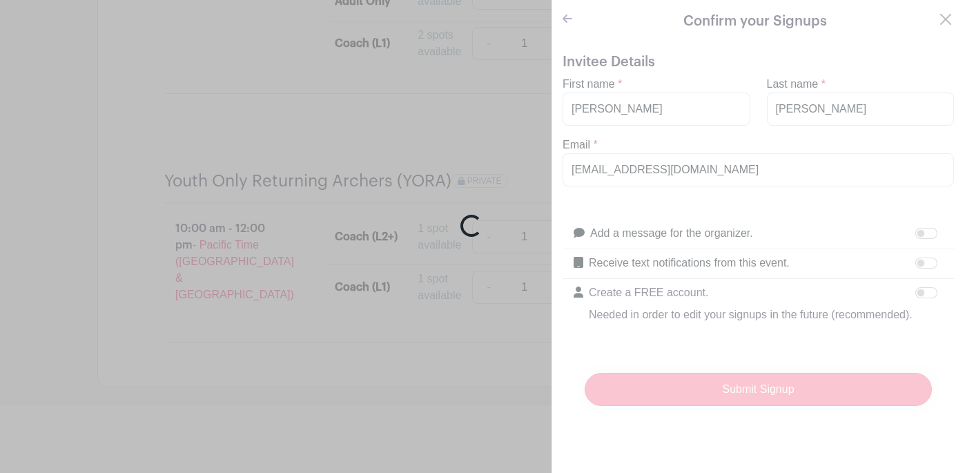
scroll to position [1683, 0]
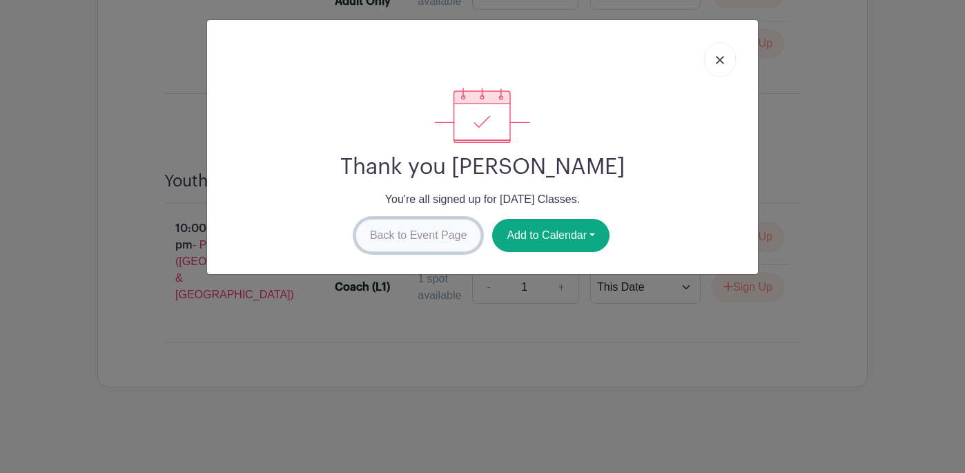
click at [425, 235] on link "Back to Event Page" at bounding box center [418, 235] width 126 height 33
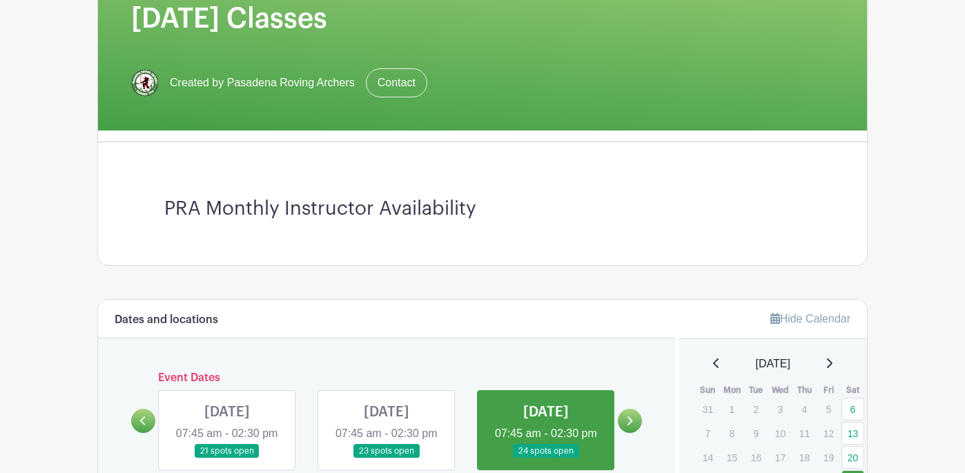
scroll to position [224, 0]
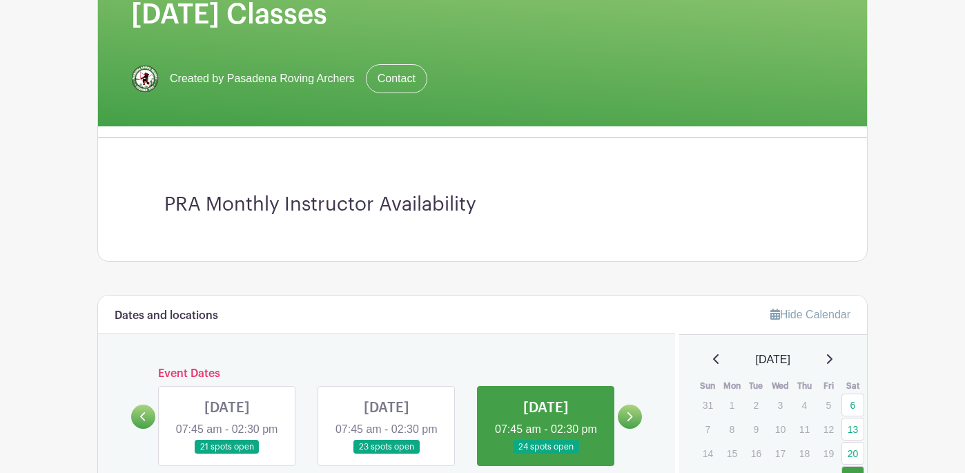
click at [227, 454] on link at bounding box center [227, 454] width 0 height 0
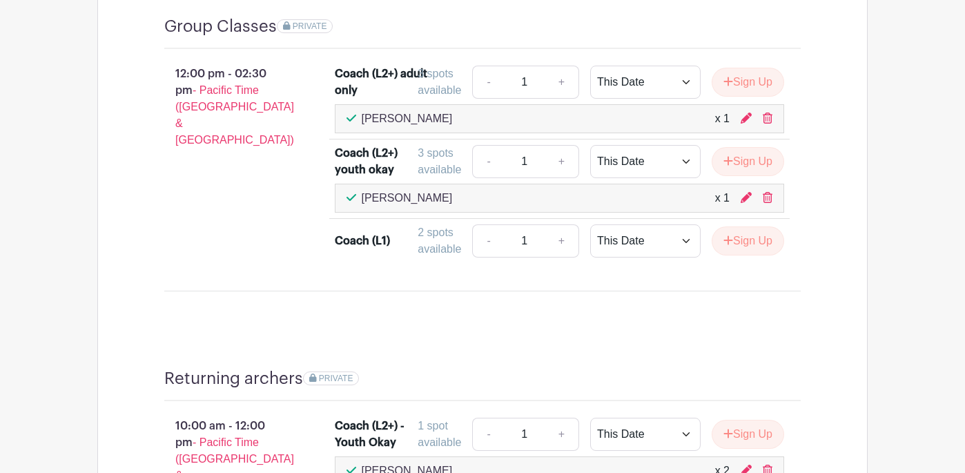
scroll to position [841, 0]
click at [766, 122] on icon at bounding box center [768, 116] width 10 height 11
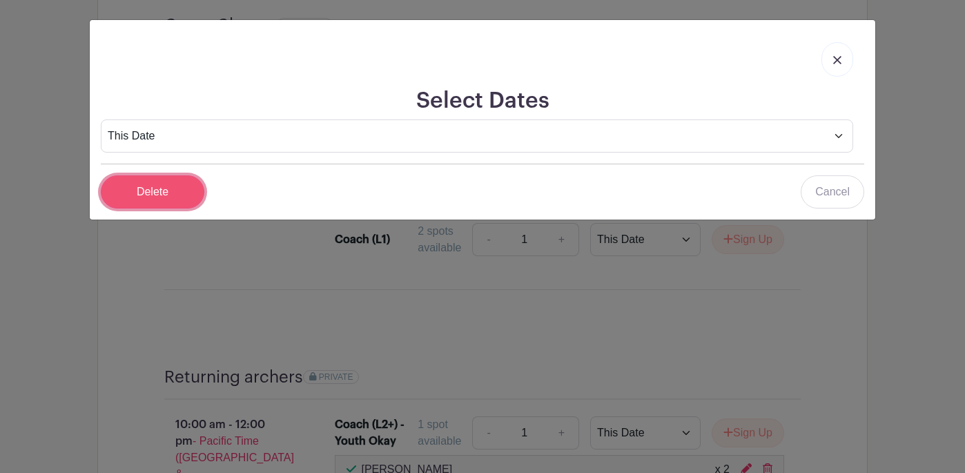
click at [155, 187] on input "Delete" at bounding box center [153, 191] width 104 height 33
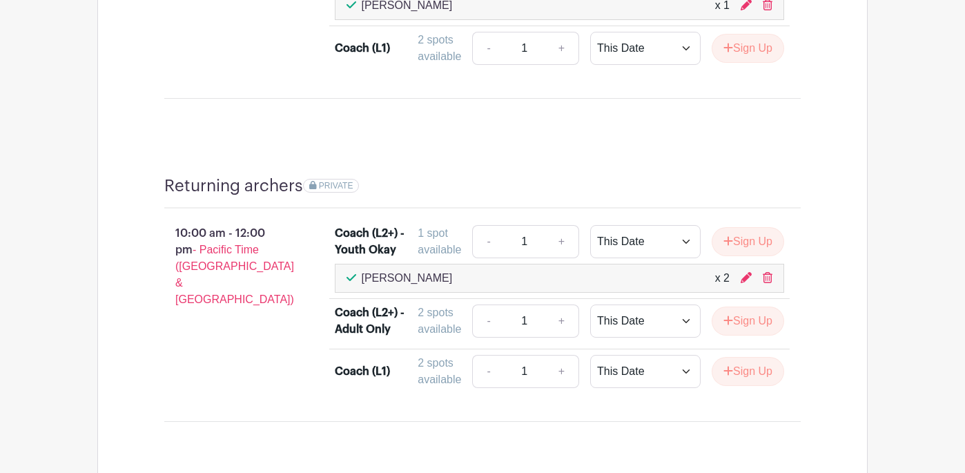
scroll to position [1014, 0]
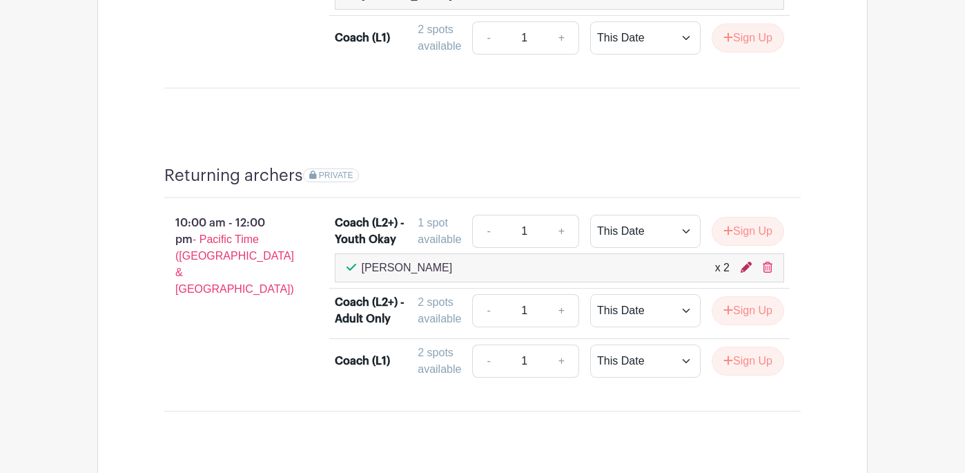
click at [745, 271] on icon at bounding box center [746, 267] width 11 height 11
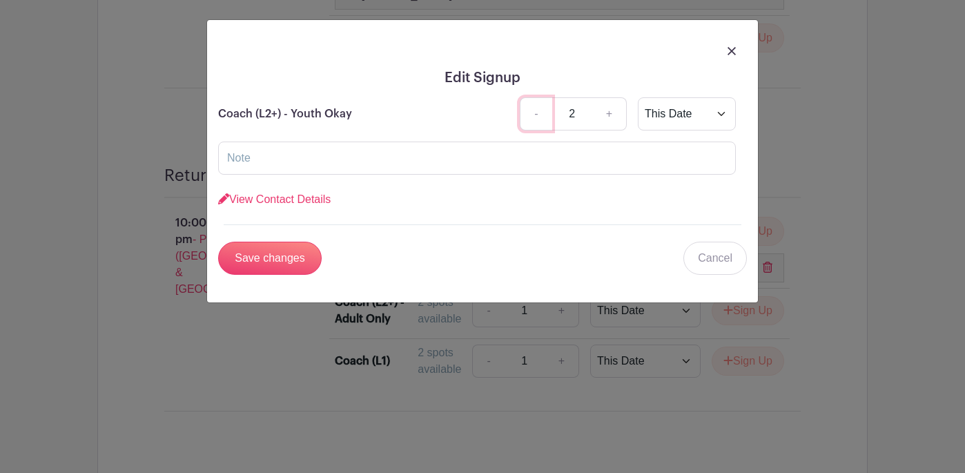
click at [534, 114] on link "-" at bounding box center [536, 113] width 32 height 33
type input "1"
click at [268, 268] on input "Save changes" at bounding box center [270, 258] width 104 height 33
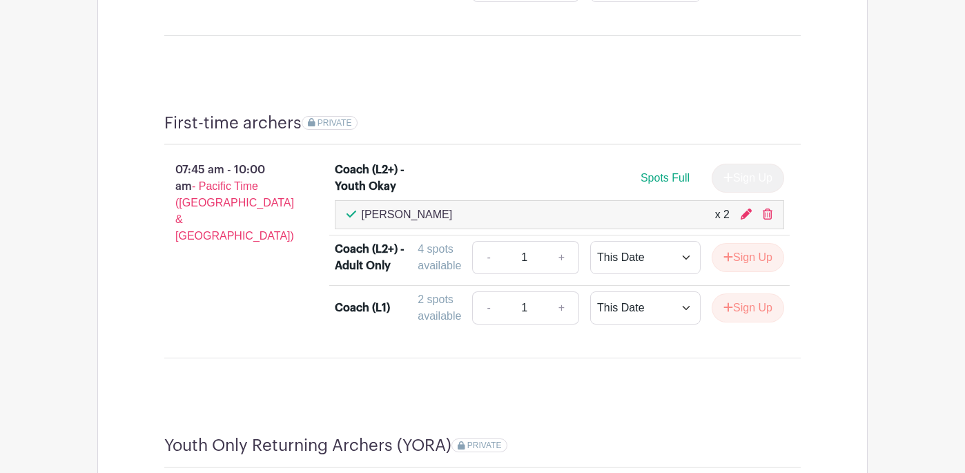
scroll to position [1387, 0]
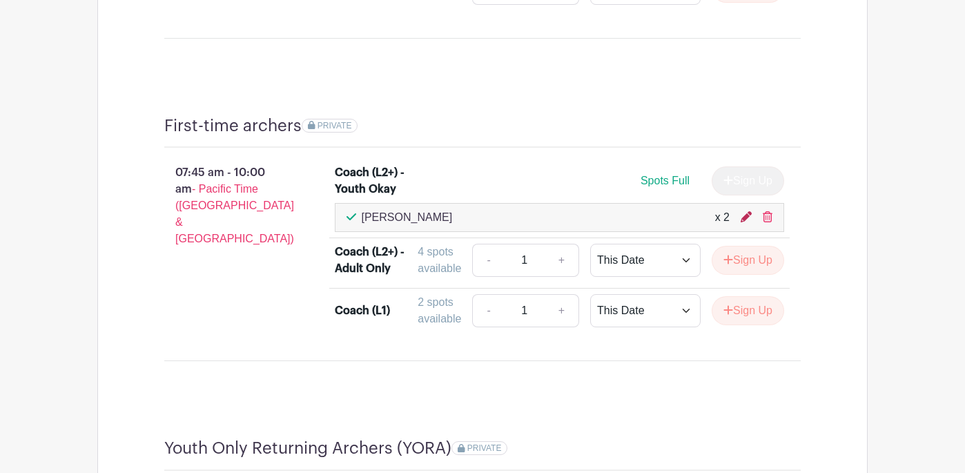
click at [746, 222] on icon at bounding box center [746, 216] width 11 height 11
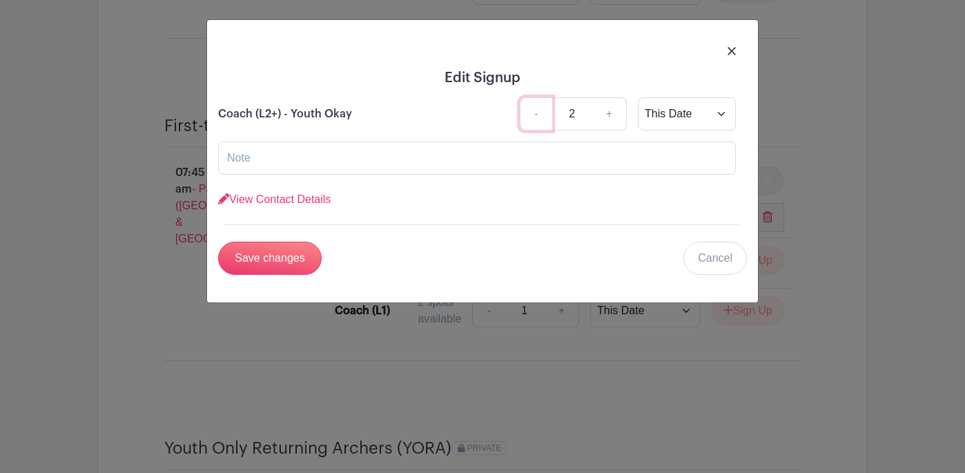
click at [531, 115] on link "-" at bounding box center [536, 113] width 32 height 33
type input "1"
click at [275, 256] on input "Save changes" at bounding box center [270, 258] width 104 height 33
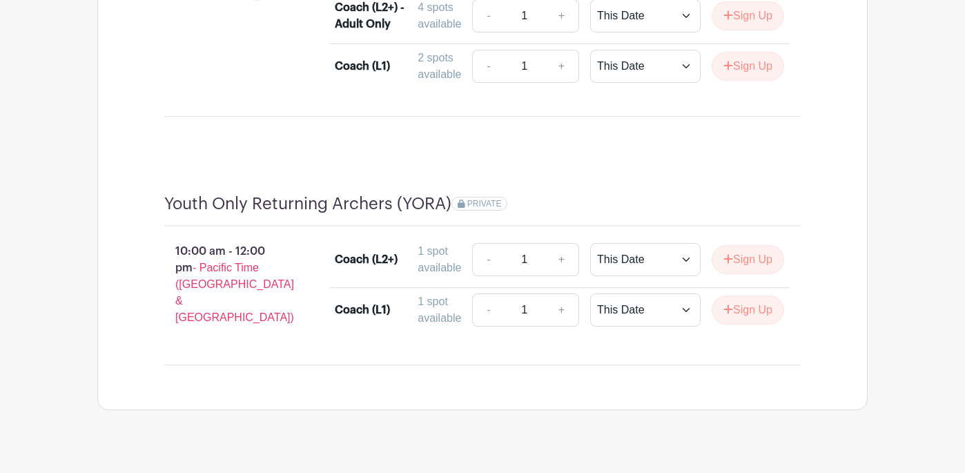
scroll to position [1635, 0]
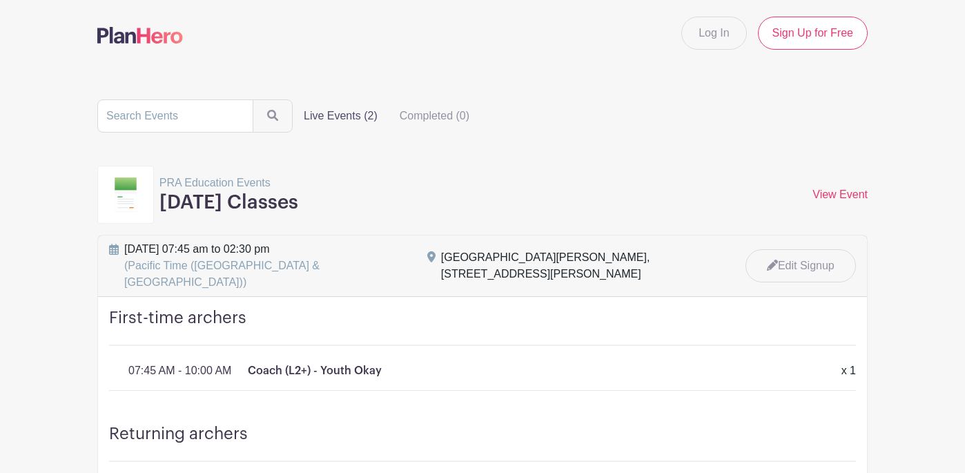
click at [325, 115] on label "Live Events (2)" at bounding box center [341, 116] width 96 height 28
click at [0, 0] on input "Live Events (2)" at bounding box center [0, 0] width 0 height 0
click at [200, 115] on input "search" at bounding box center [175, 115] width 156 height 33
click at [841, 195] on link "View Event" at bounding box center [839, 194] width 55 height 12
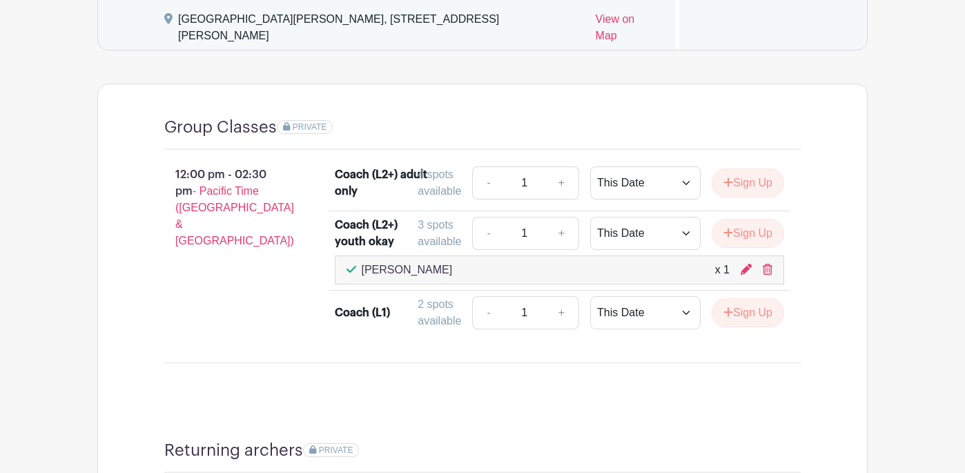
scroll to position [743, 0]
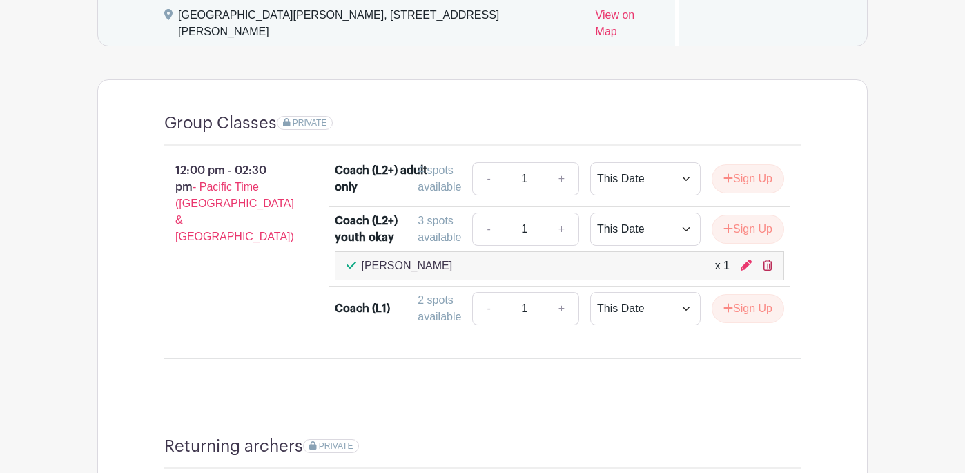
click at [767, 270] on icon at bounding box center [768, 265] width 10 height 11
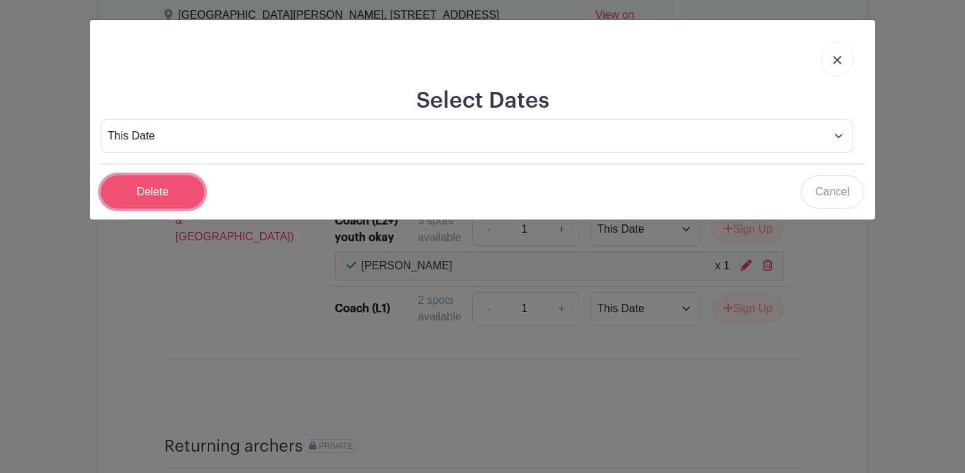
click at [155, 193] on input "Delete" at bounding box center [153, 191] width 104 height 33
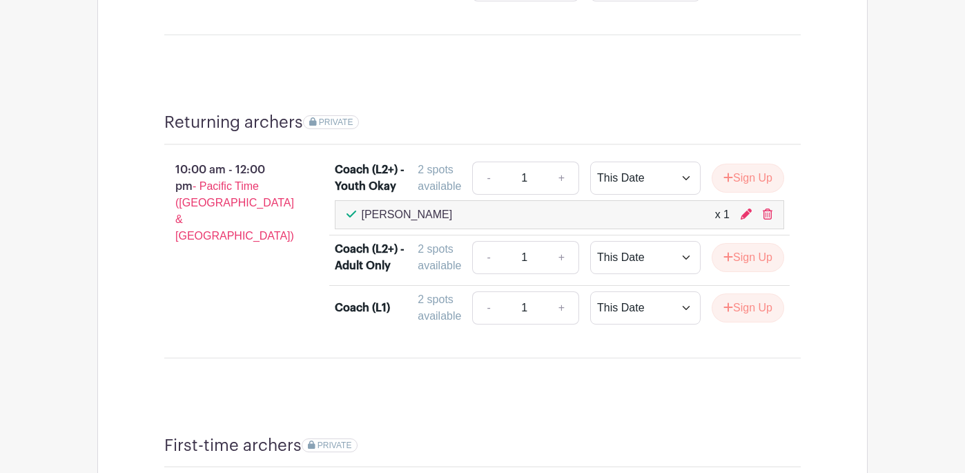
scroll to position [1047, 0]
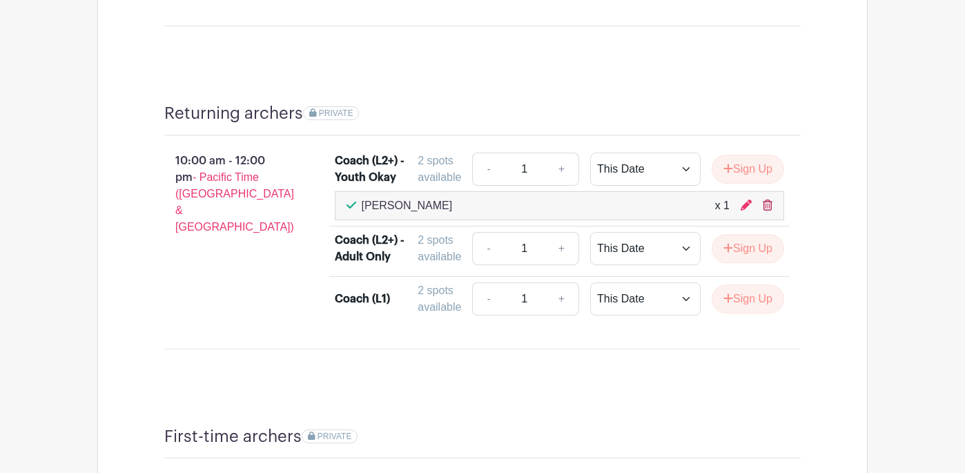
click at [769, 208] on icon at bounding box center [768, 204] width 10 height 11
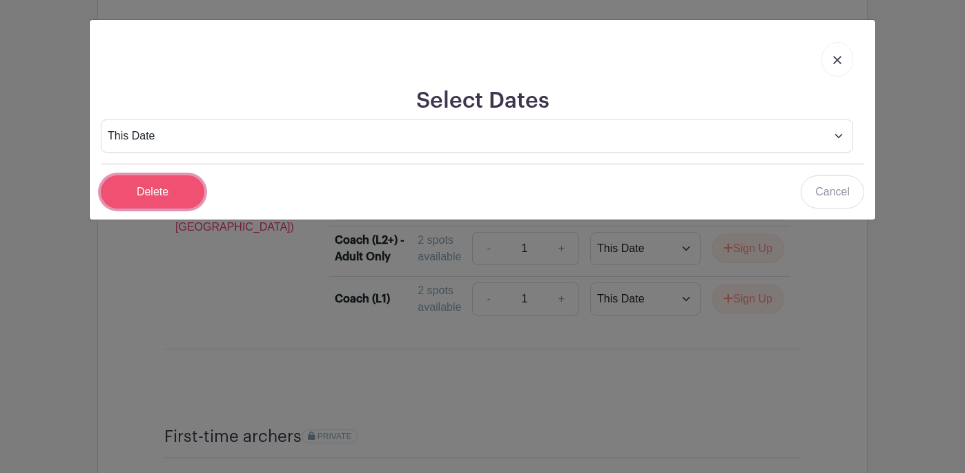
click at [164, 196] on input "Delete" at bounding box center [153, 191] width 104 height 33
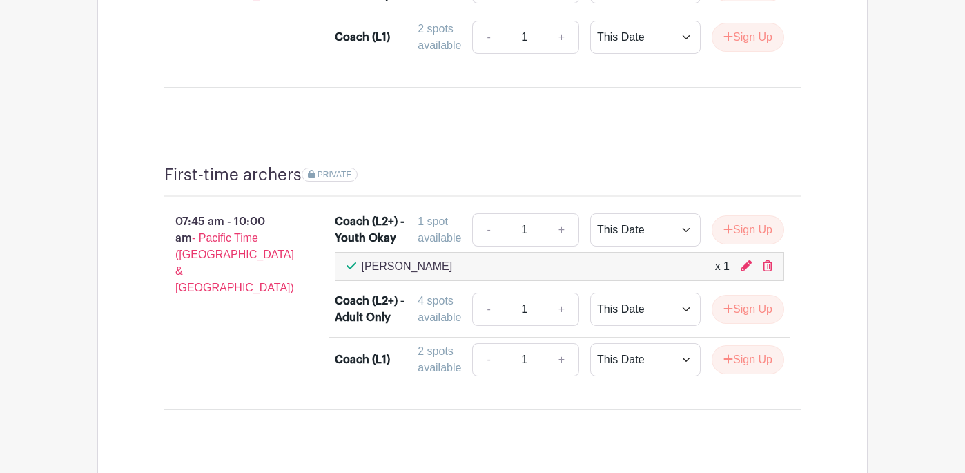
scroll to position [1375, 0]
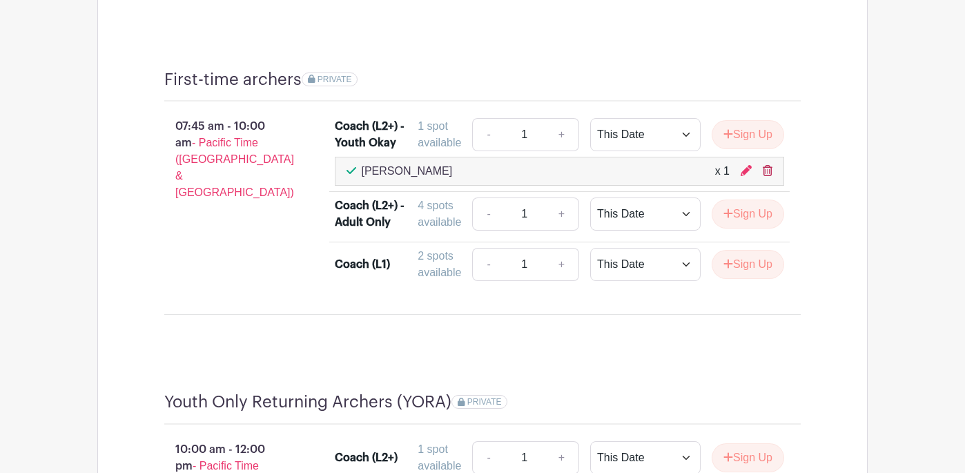
click at [766, 176] on icon at bounding box center [768, 170] width 10 height 11
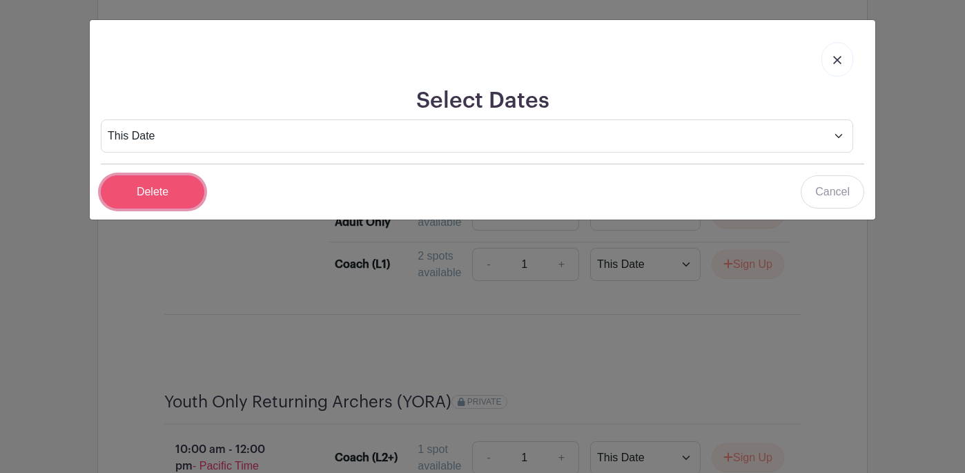
click at [159, 194] on input "Delete" at bounding box center [153, 191] width 104 height 33
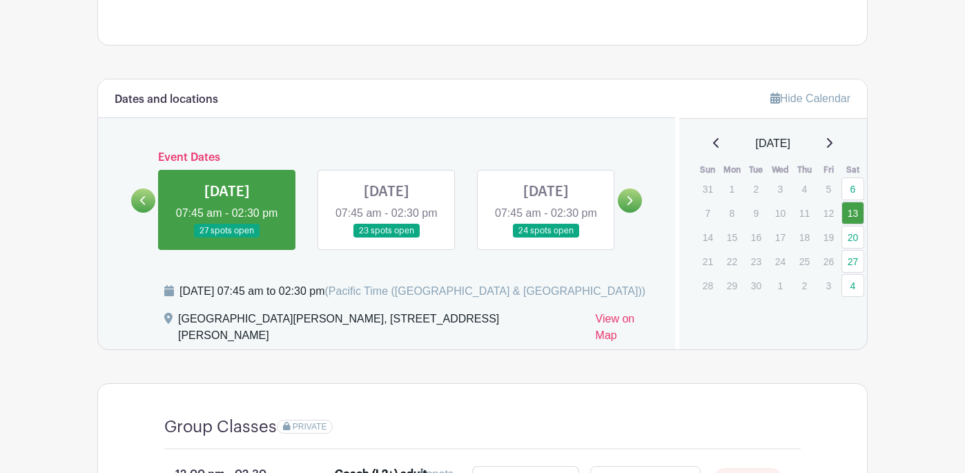
scroll to position [429, 0]
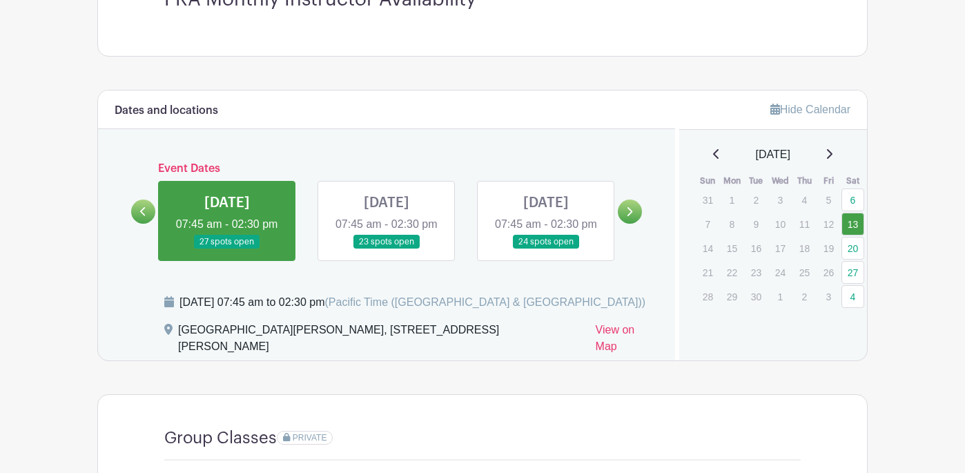
click at [387, 249] on link at bounding box center [387, 249] width 0 height 0
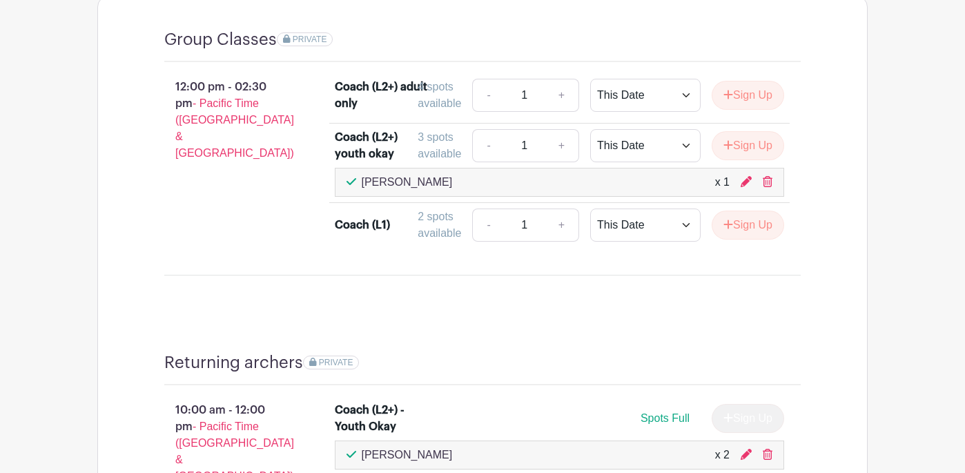
scroll to position [858, 0]
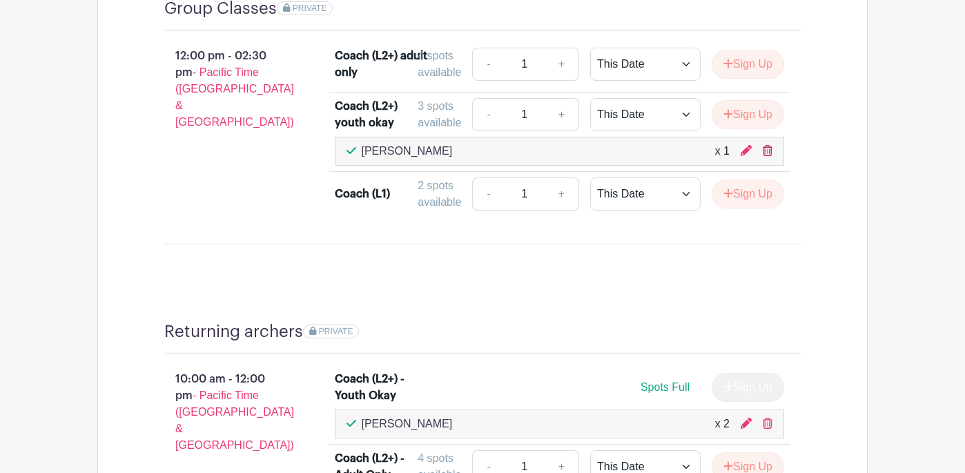
click at [769, 155] on icon at bounding box center [768, 150] width 10 height 11
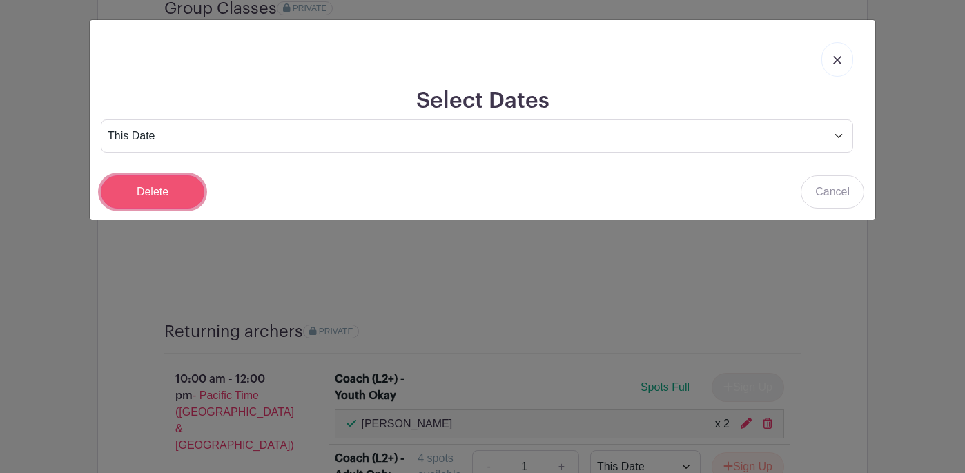
click at [148, 193] on input "Delete" at bounding box center [153, 191] width 104 height 33
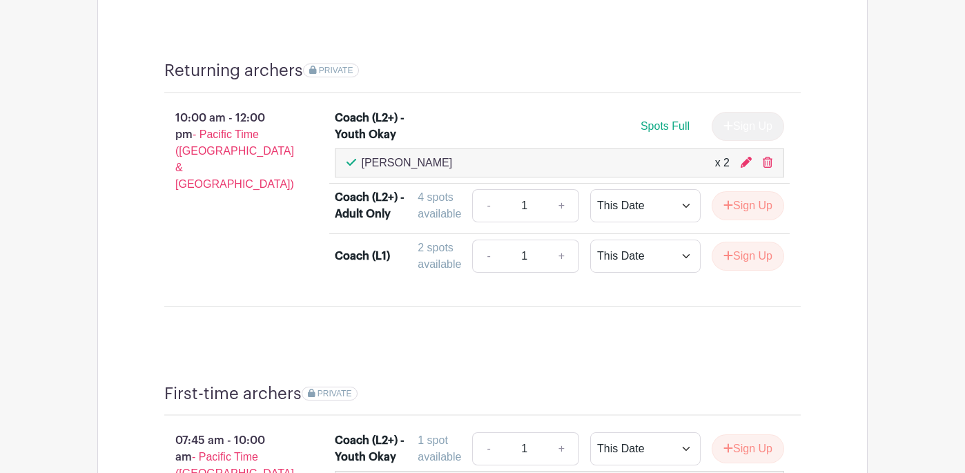
scroll to position [1093, 0]
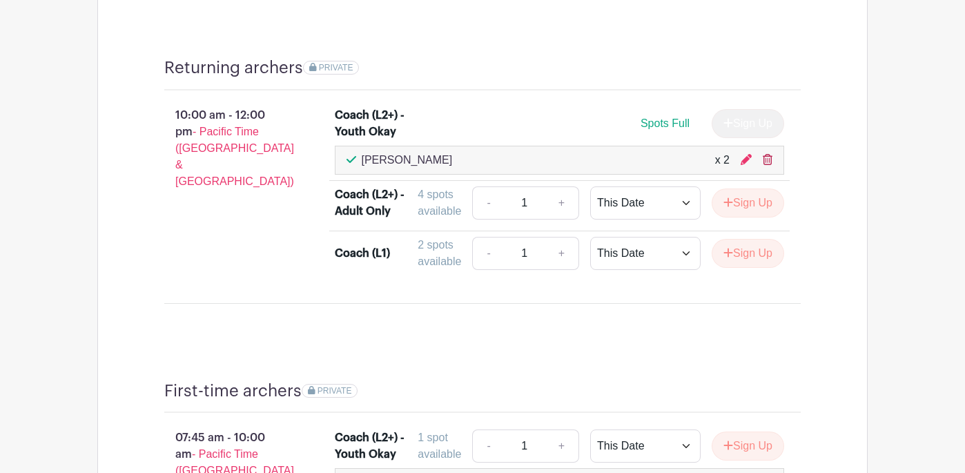
click at [768, 164] on icon at bounding box center [768, 159] width 10 height 11
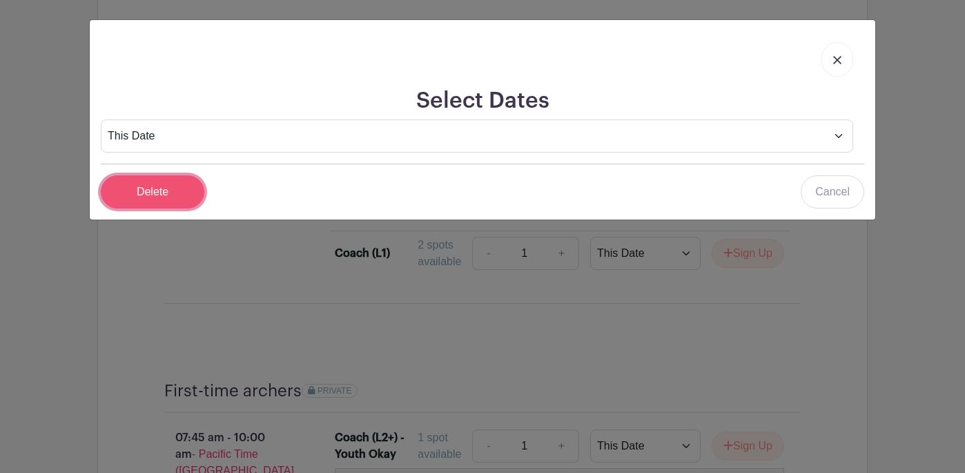
click at [144, 190] on input "Delete" at bounding box center [153, 191] width 104 height 33
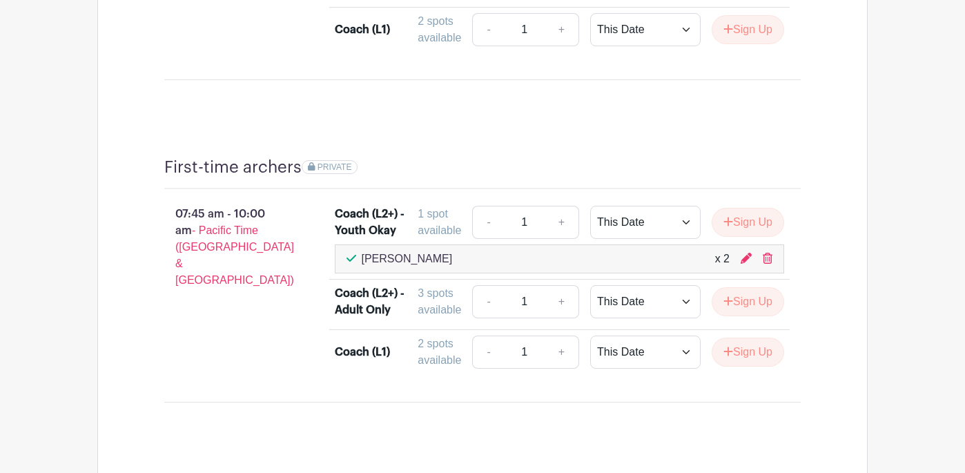
scroll to position [1309, 0]
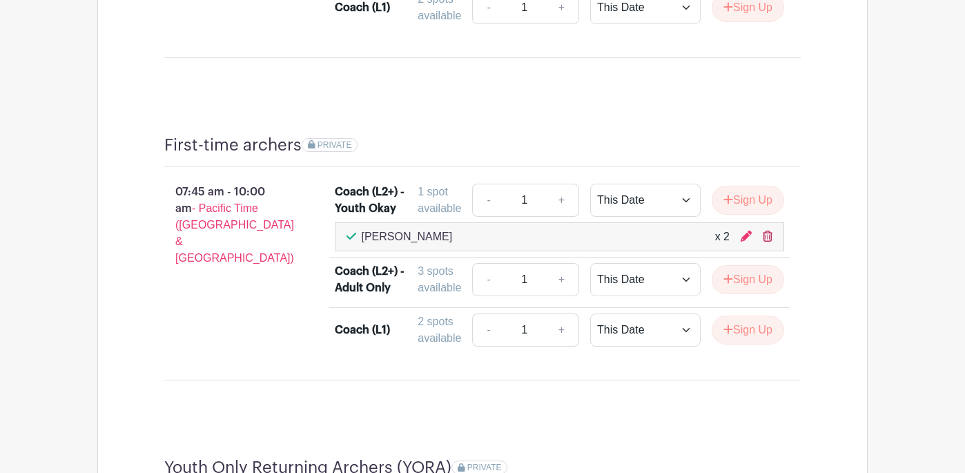
click at [770, 242] on icon at bounding box center [768, 236] width 10 height 11
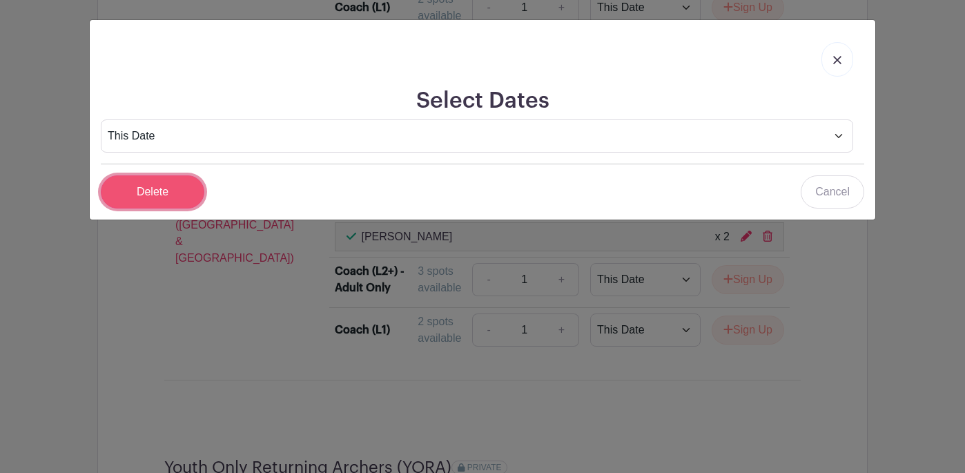
click at [151, 191] on input "Delete" at bounding box center [153, 191] width 104 height 33
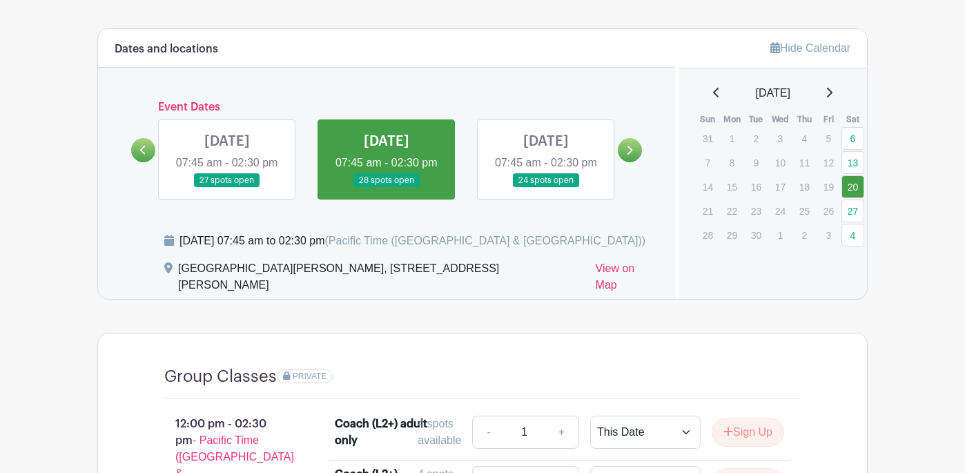
scroll to position [494, 0]
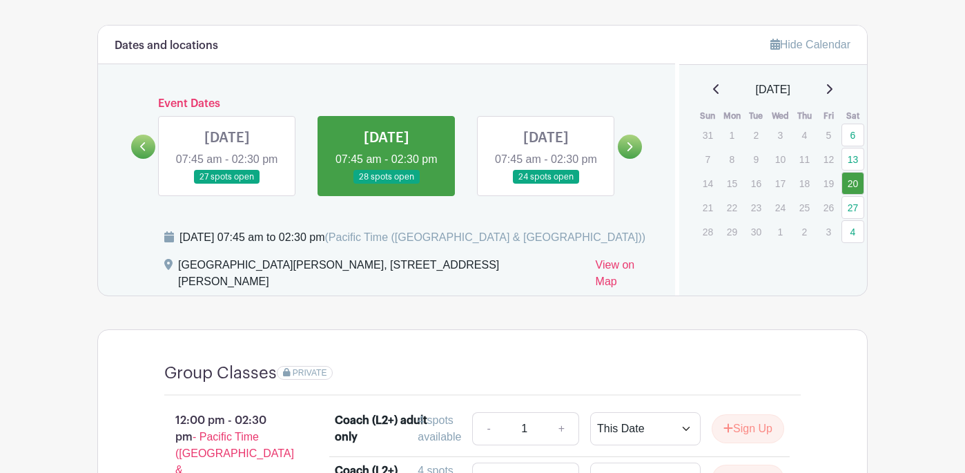
click at [546, 184] on link at bounding box center [546, 184] width 0 height 0
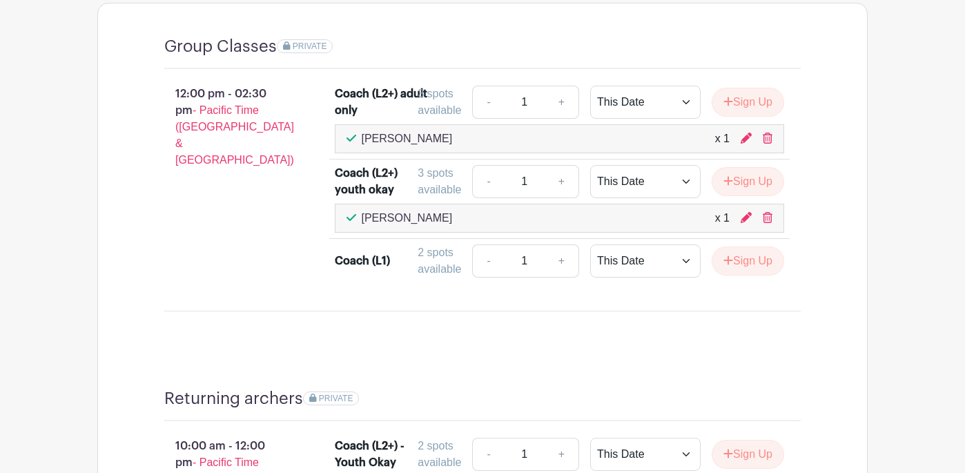
scroll to position [836, 0]
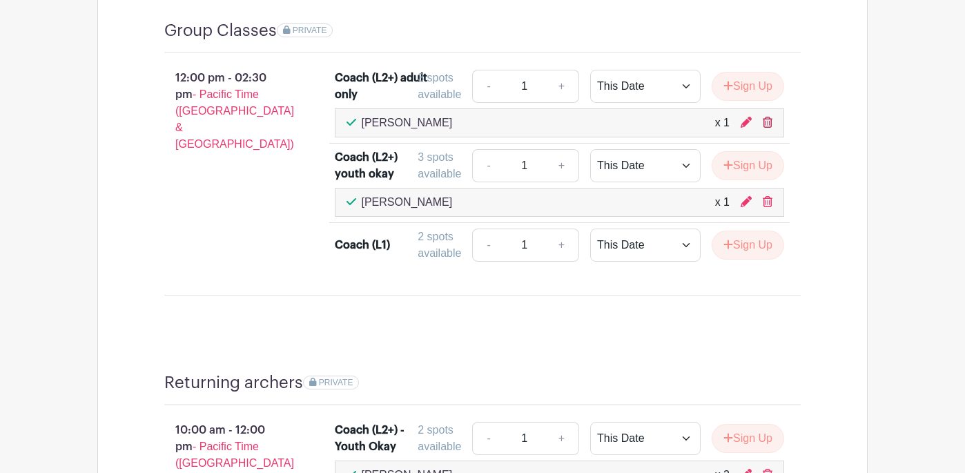
click at [769, 125] on icon at bounding box center [768, 122] width 10 height 11
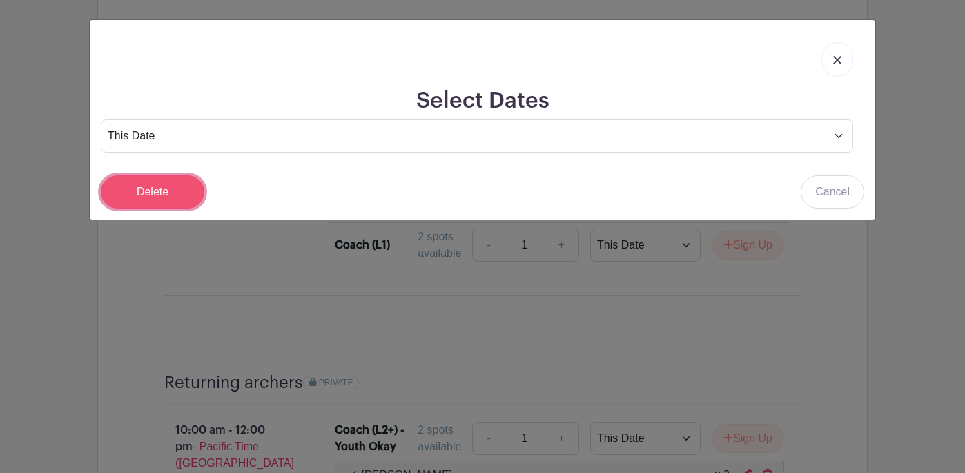
click at [155, 195] on input "Delete" at bounding box center [153, 191] width 104 height 33
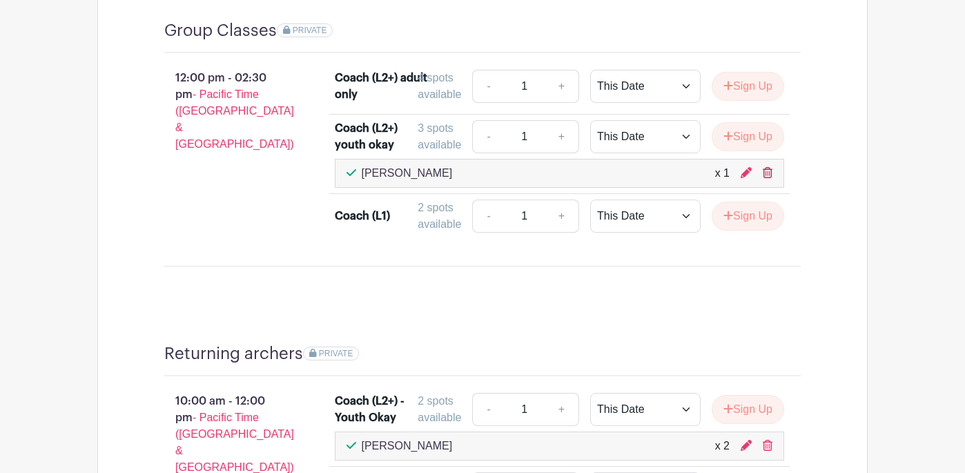
click at [768, 178] on icon at bounding box center [768, 172] width 10 height 11
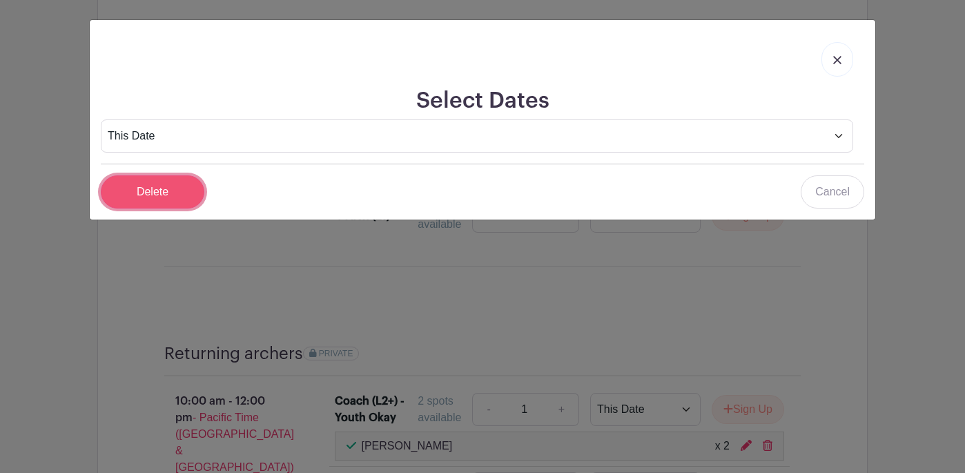
click at [159, 193] on input "Delete" at bounding box center [153, 191] width 104 height 33
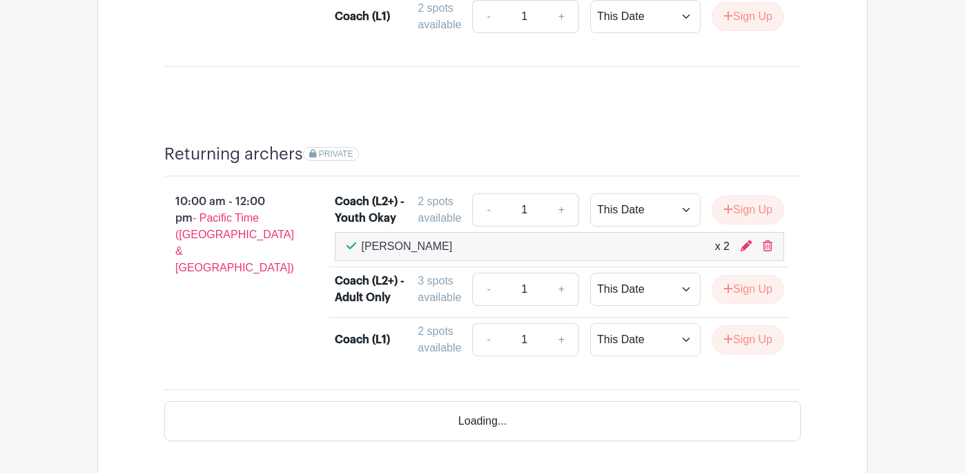
scroll to position [1050, 0]
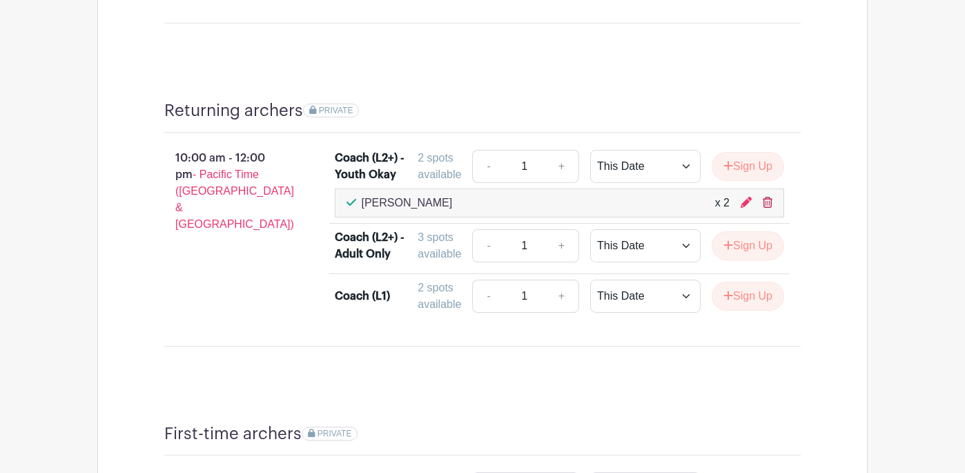
click at [768, 204] on icon at bounding box center [768, 202] width 10 height 11
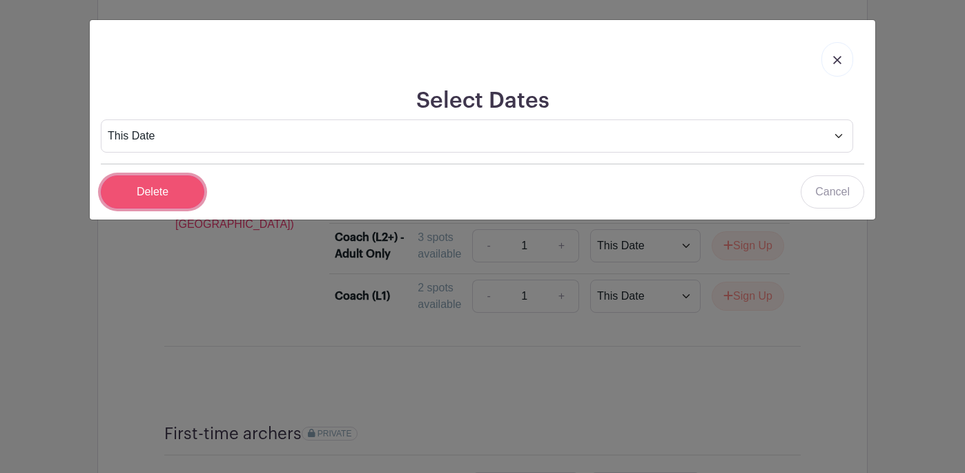
click at [145, 187] on input "Delete" at bounding box center [153, 191] width 104 height 33
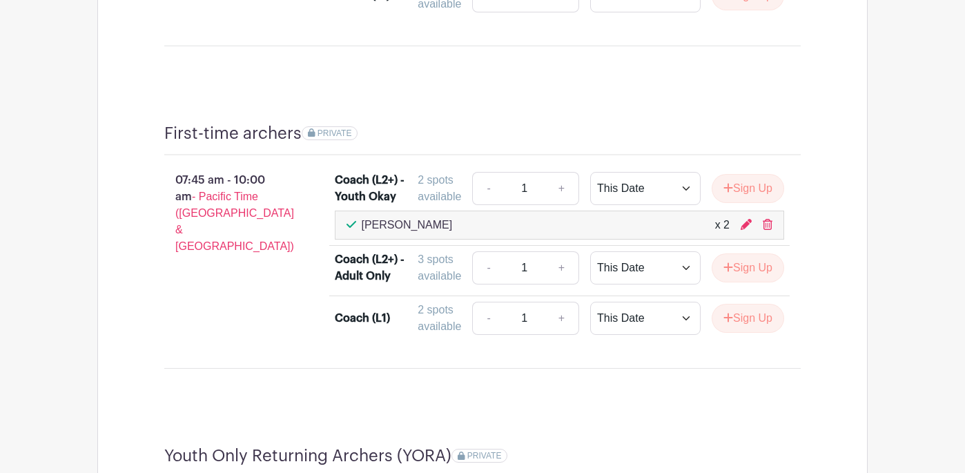
scroll to position [1325, 0]
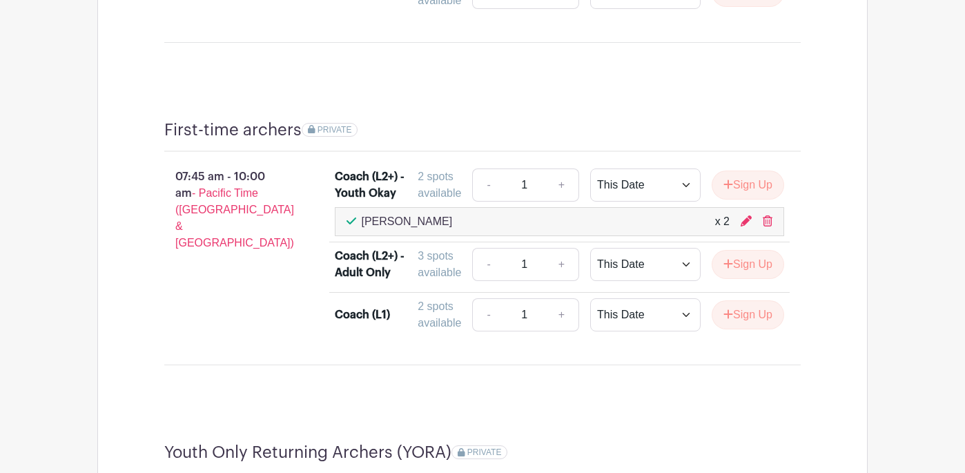
click at [772, 226] on div "Hector Hernandez x 2" at bounding box center [560, 221] width 450 height 29
click at [769, 224] on icon at bounding box center [768, 220] width 10 height 11
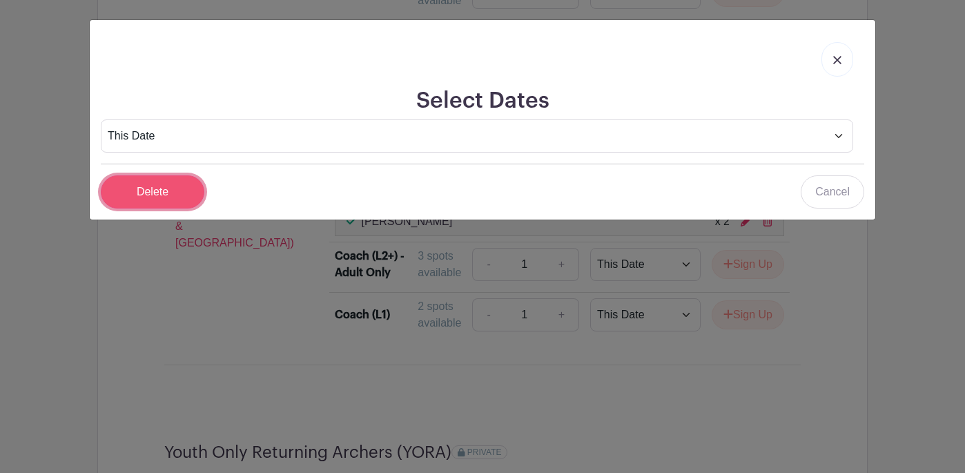
click at [161, 194] on input "Delete" at bounding box center [153, 191] width 104 height 33
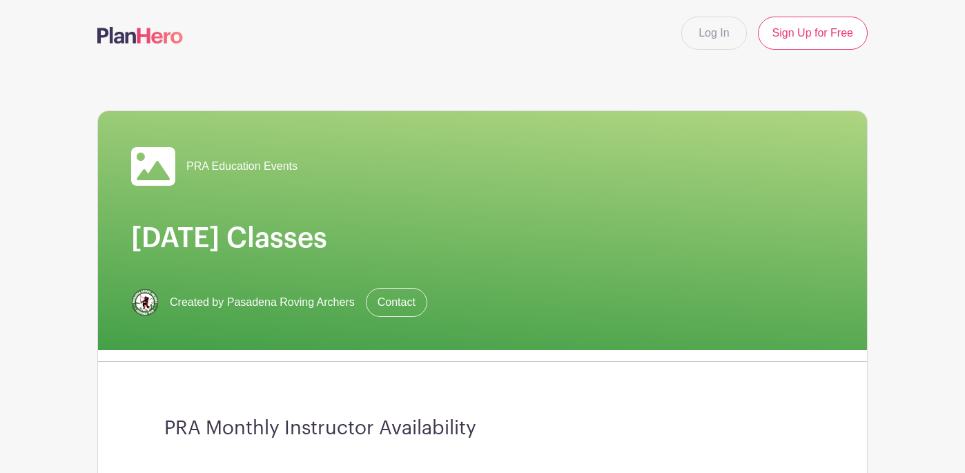
scroll to position [0, 0]
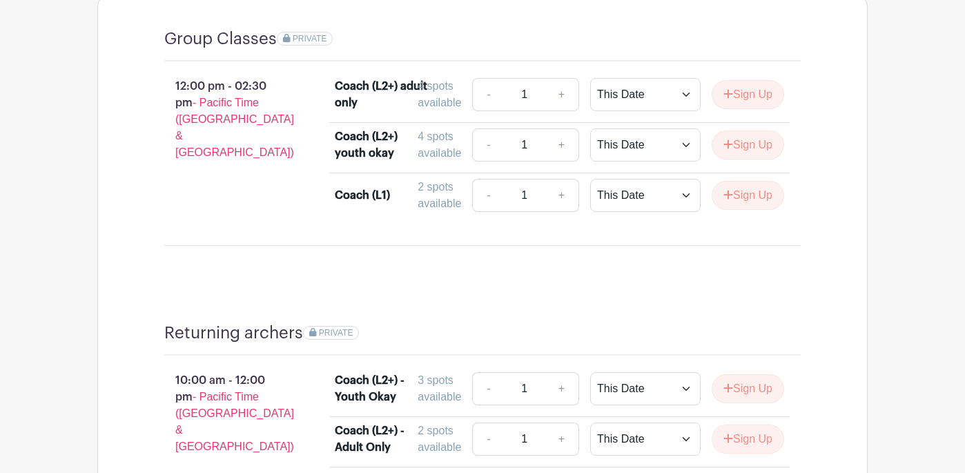
scroll to position [828, 0]
click at [751, 146] on button "Sign Up" at bounding box center [748, 144] width 72 height 29
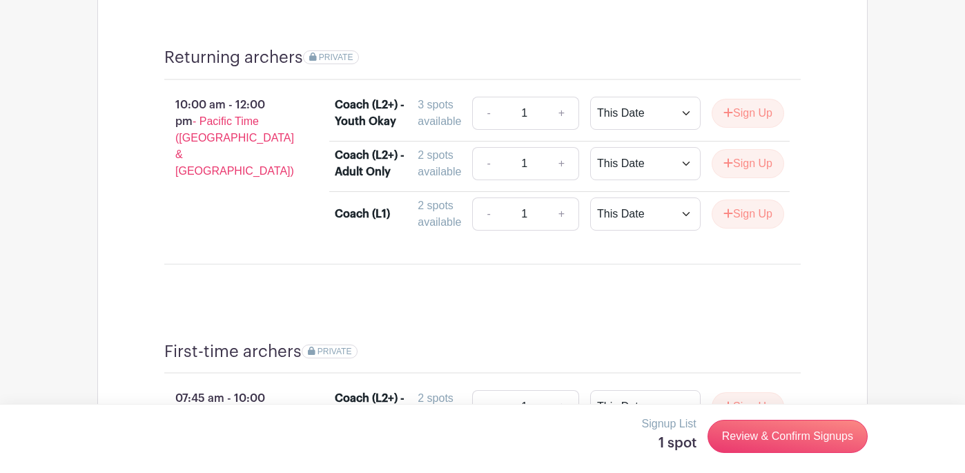
scroll to position [1110, 0]
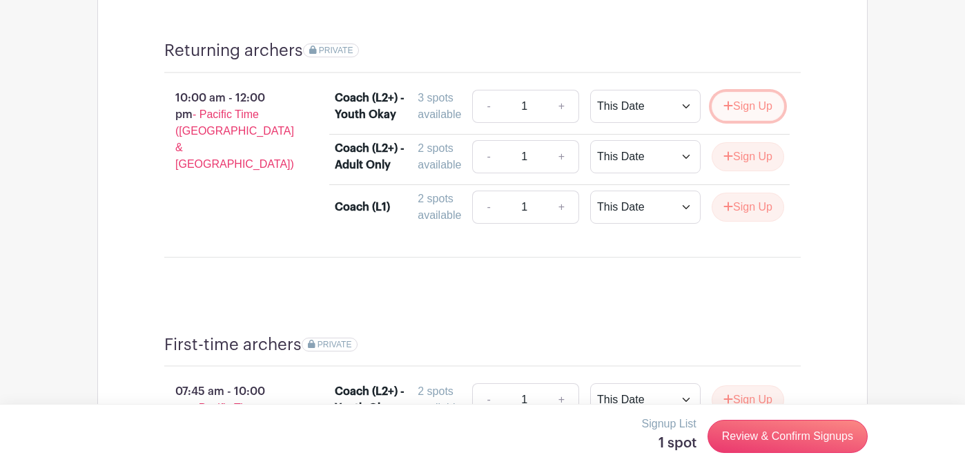
click at [752, 110] on button "Sign Up" at bounding box center [748, 106] width 72 height 29
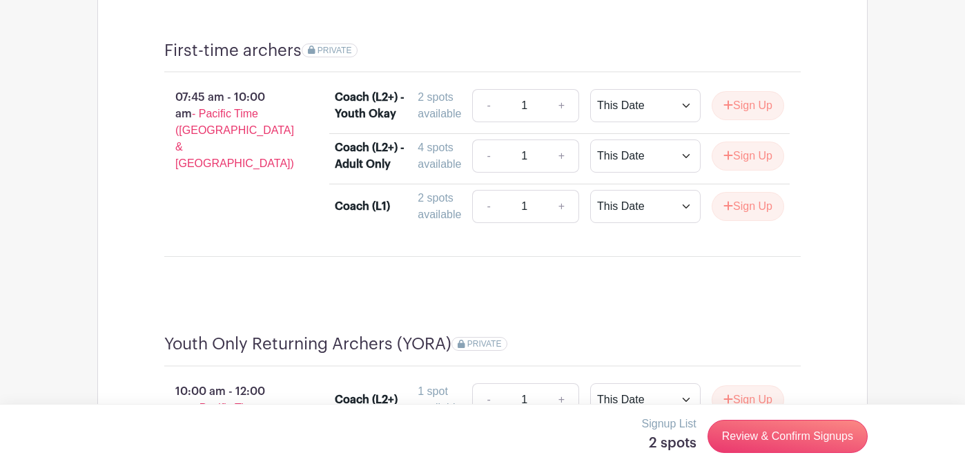
scroll to position [1405, 0]
click at [751, 109] on button "Sign Up" at bounding box center [748, 104] width 72 height 29
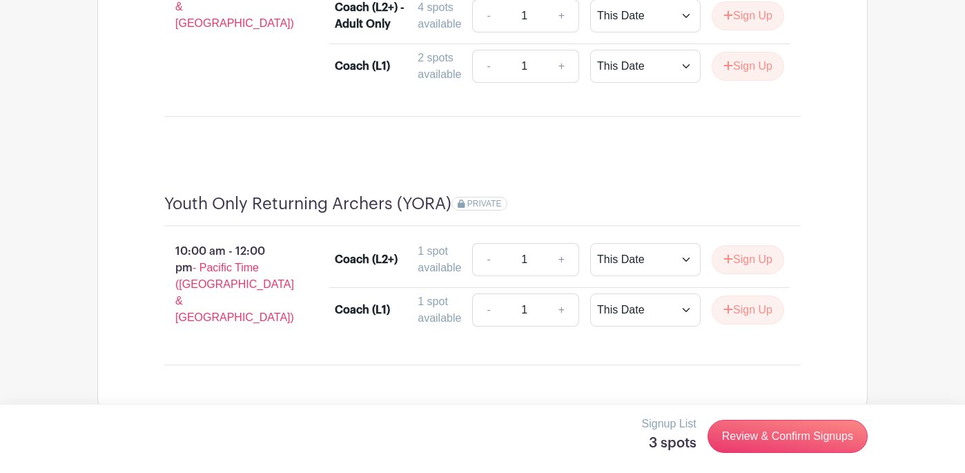
scroll to position [1567, 0]
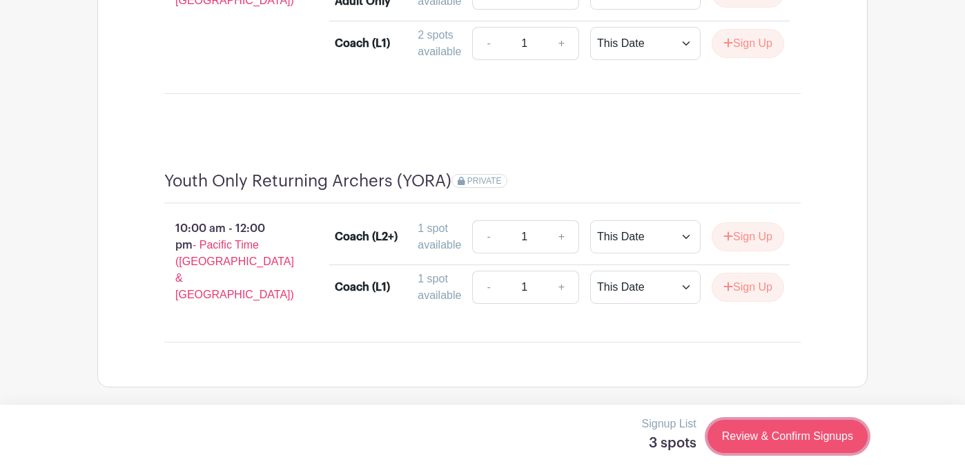
click at [781, 429] on link "Review & Confirm Signups" at bounding box center [787, 436] width 160 height 33
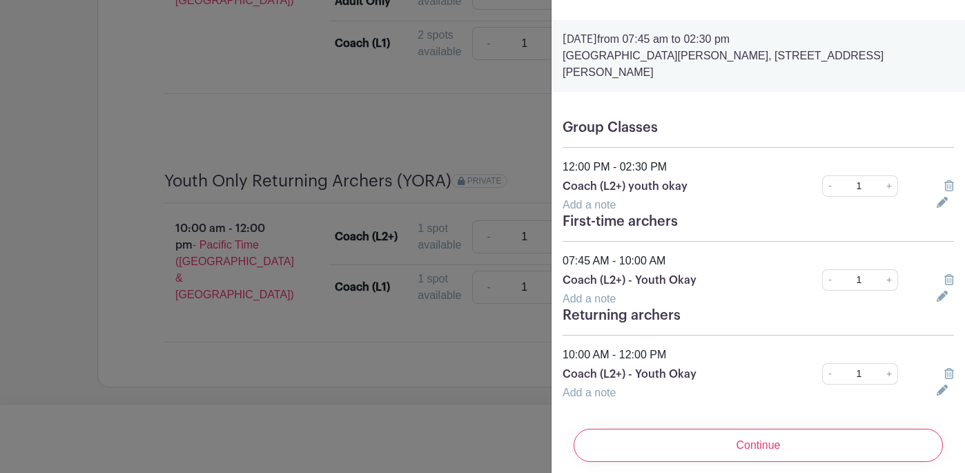
scroll to position [28, 0]
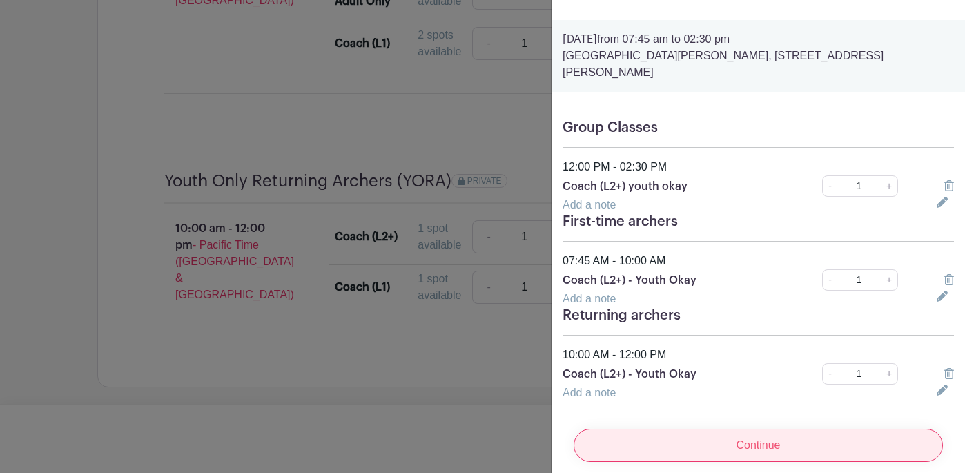
click at [766, 431] on input "Continue" at bounding box center [758, 445] width 369 height 33
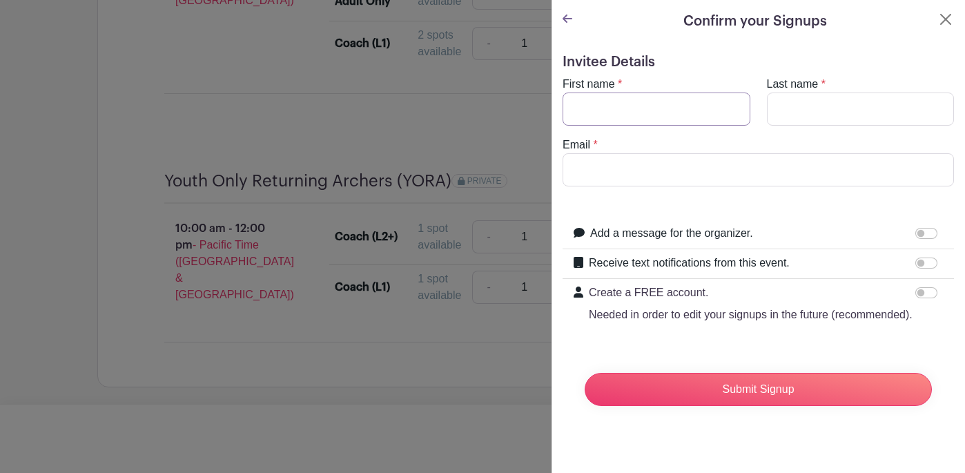
click at [649, 112] on input "First name" at bounding box center [657, 108] width 188 height 33
type input "Hector"
click at [817, 114] on input "Last name" at bounding box center [861, 108] width 188 height 33
type input "Hernandez"
click at [716, 166] on input "Email" at bounding box center [758, 169] width 391 height 33
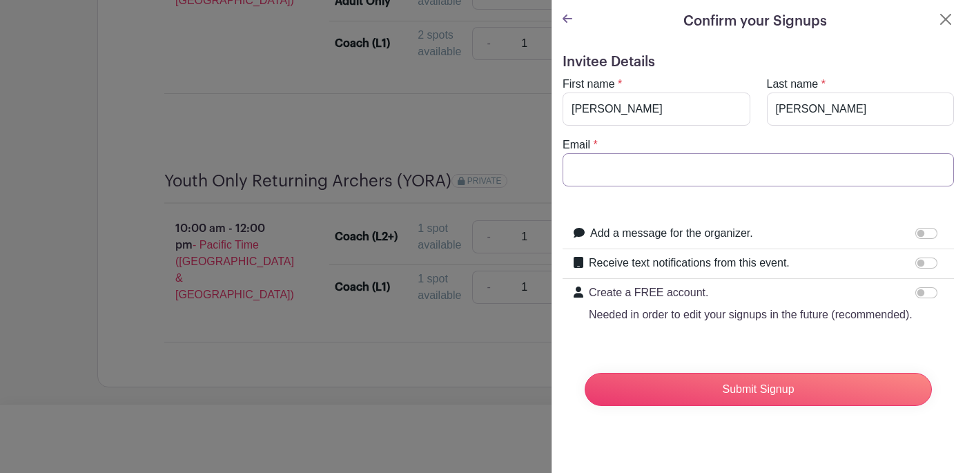
type input "HectorCeliaSally@gmail.com"
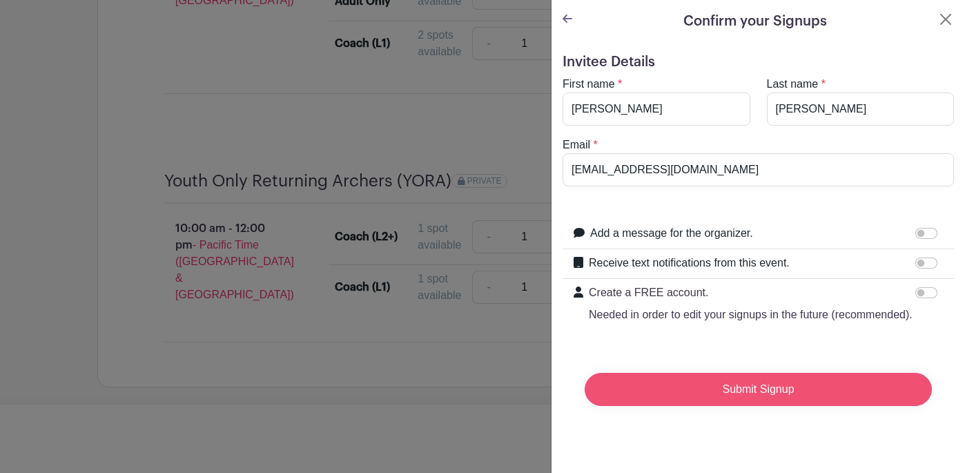
click at [761, 392] on input "Submit Signup" at bounding box center [758, 389] width 347 height 33
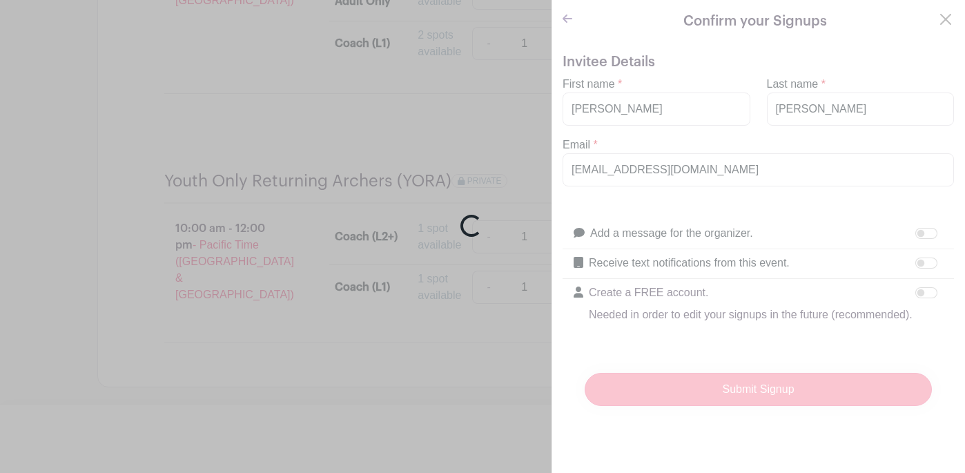
scroll to position [1625, 0]
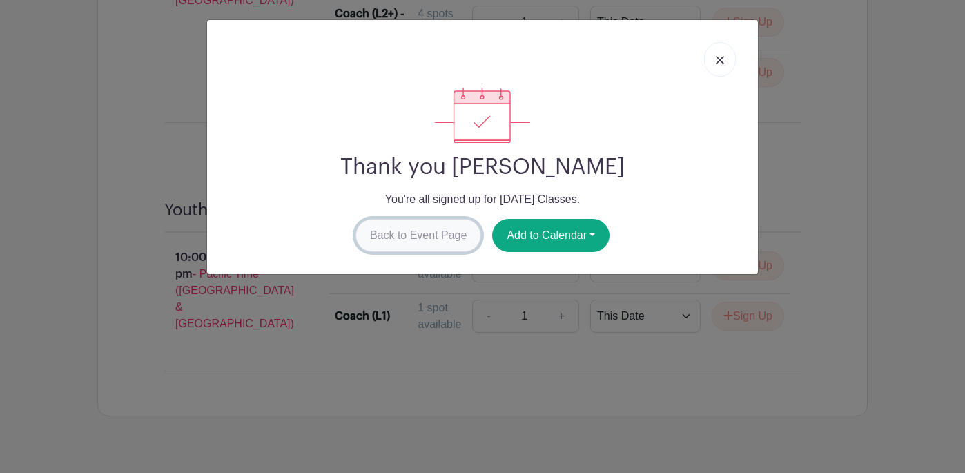
click at [438, 240] on link "Back to Event Page" at bounding box center [418, 235] width 126 height 33
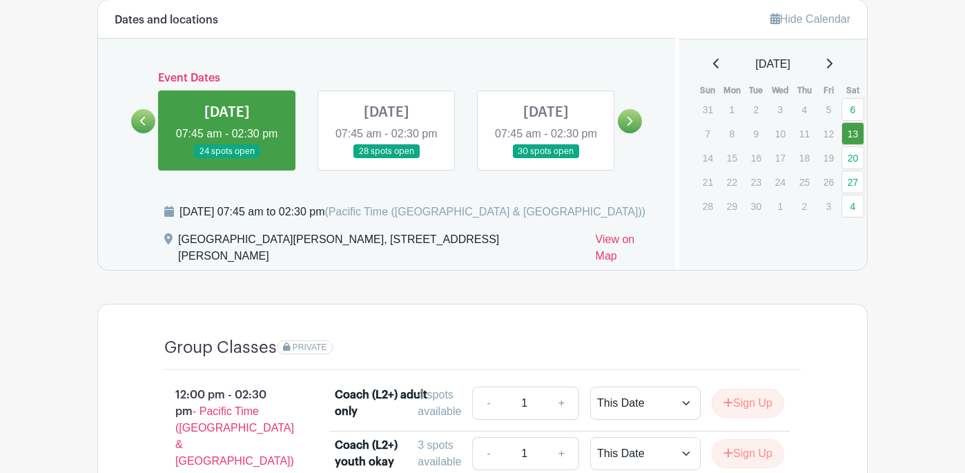
scroll to position [523, 0]
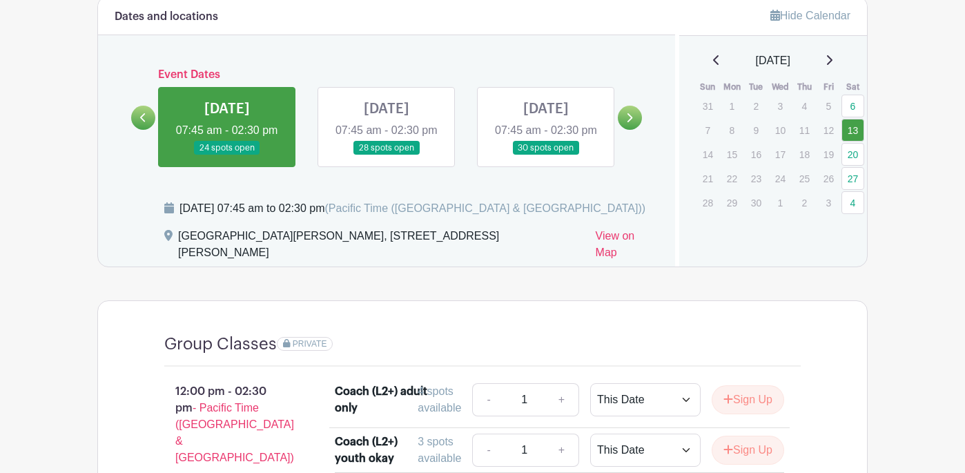
click at [387, 155] on link at bounding box center [387, 155] width 0 height 0
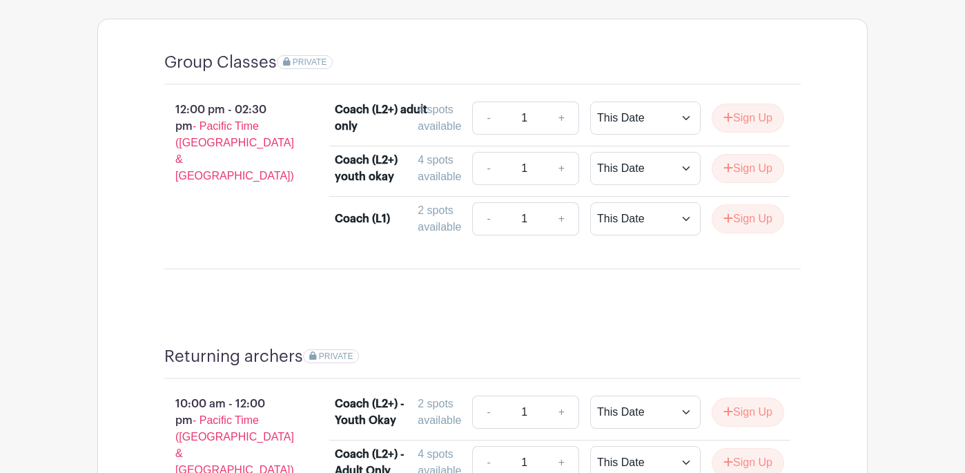
scroll to position [805, 0]
click at [741, 175] on button "Sign Up" at bounding box center [748, 167] width 72 height 29
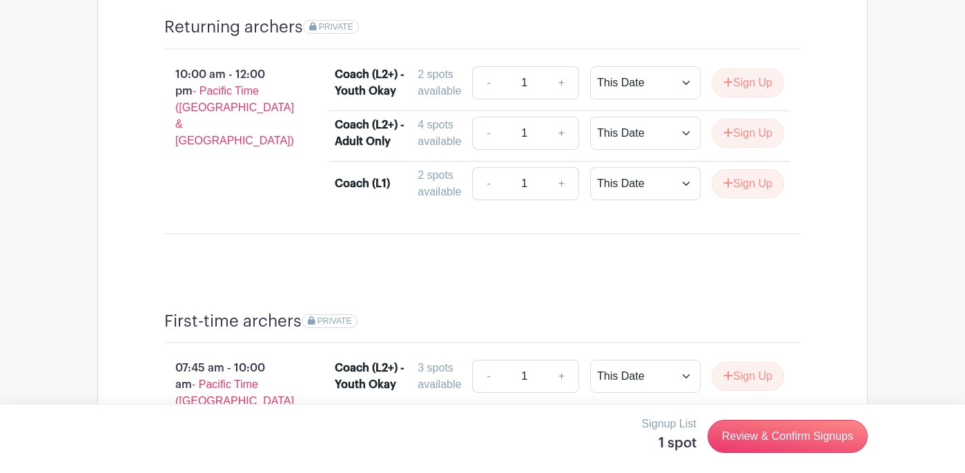
scroll to position [1135, 0]
click at [745, 87] on button "Sign Up" at bounding box center [748, 81] width 72 height 29
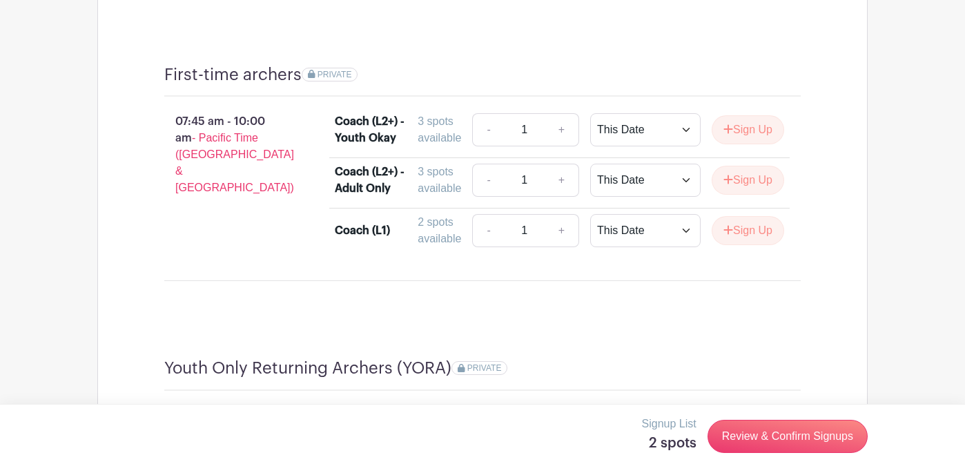
scroll to position [1382, 0]
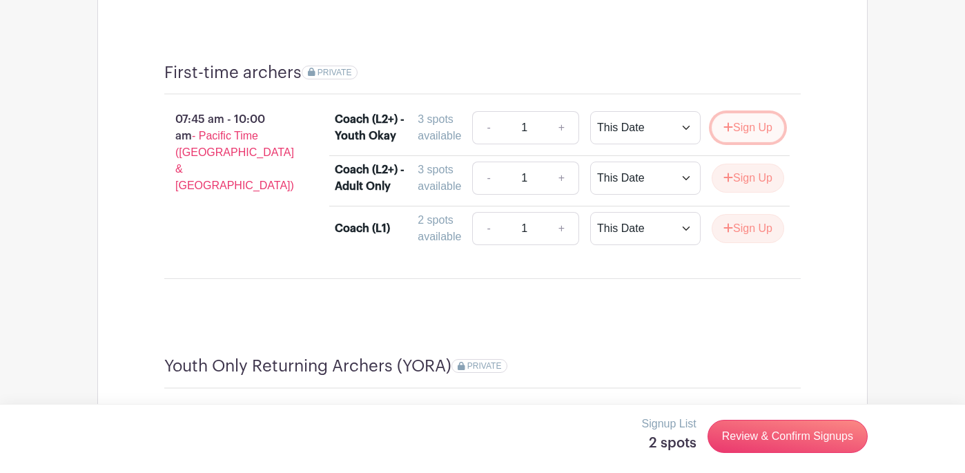
click at [746, 132] on button "Sign Up" at bounding box center [748, 127] width 72 height 29
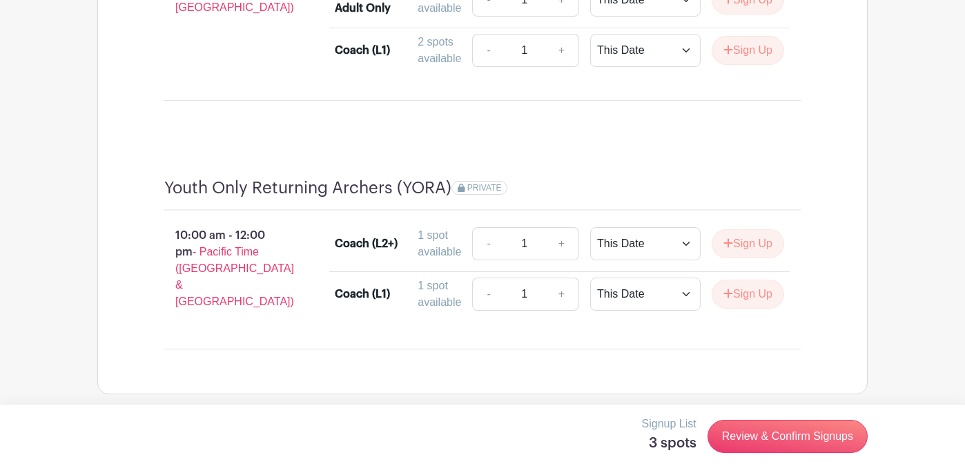
scroll to position [1567, 0]
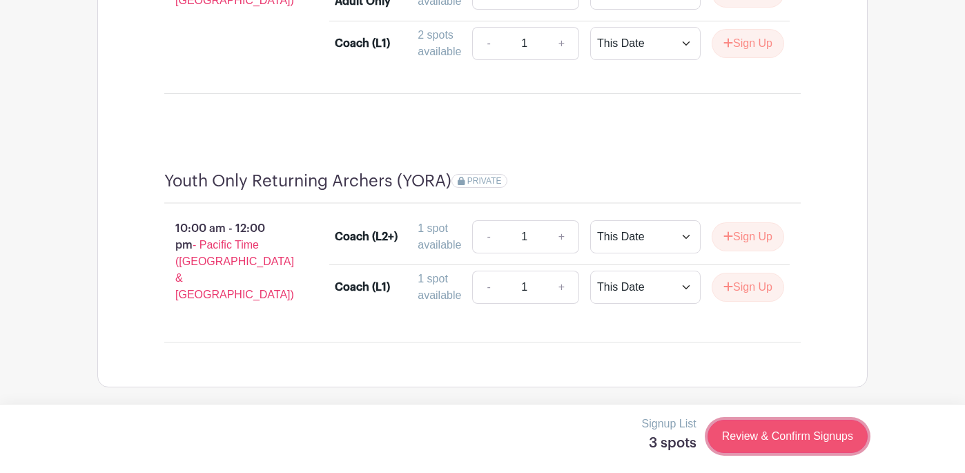
click at [777, 440] on link "Review & Confirm Signups" at bounding box center [787, 436] width 160 height 33
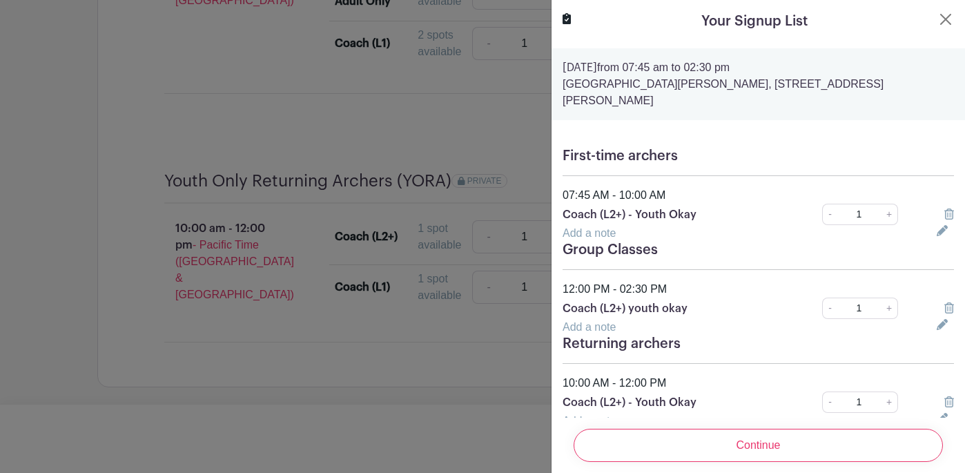
scroll to position [28, 0]
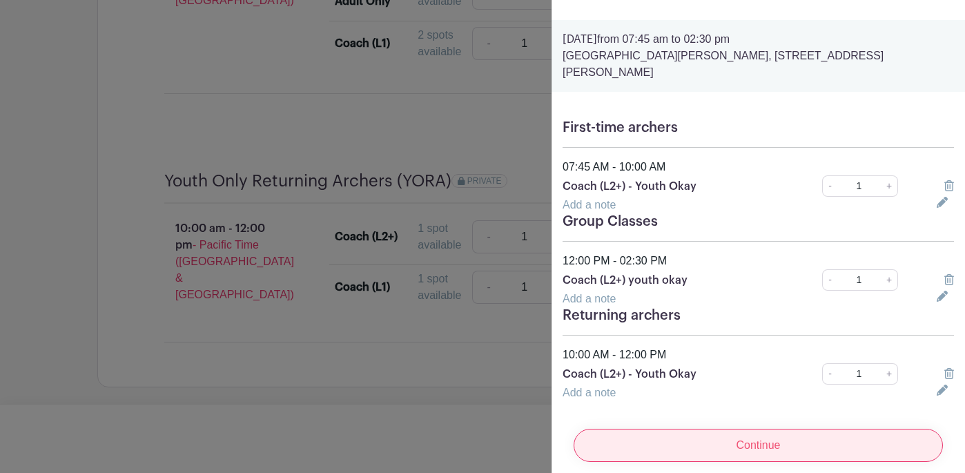
click at [759, 433] on input "Continue" at bounding box center [758, 445] width 369 height 33
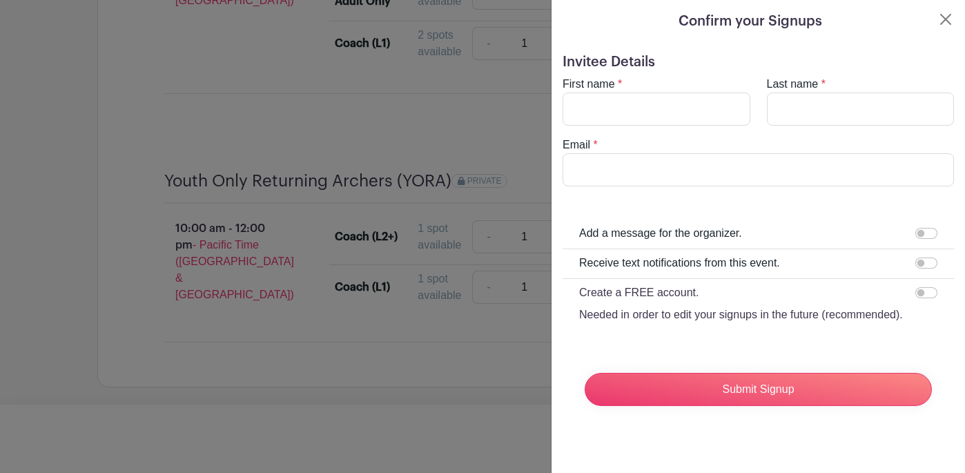
scroll to position [0, 0]
click at [669, 105] on input "First name" at bounding box center [657, 108] width 188 height 33
type input "Hector"
click at [808, 108] on input "Last name" at bounding box center [861, 108] width 188 height 33
type input "Hernandez"
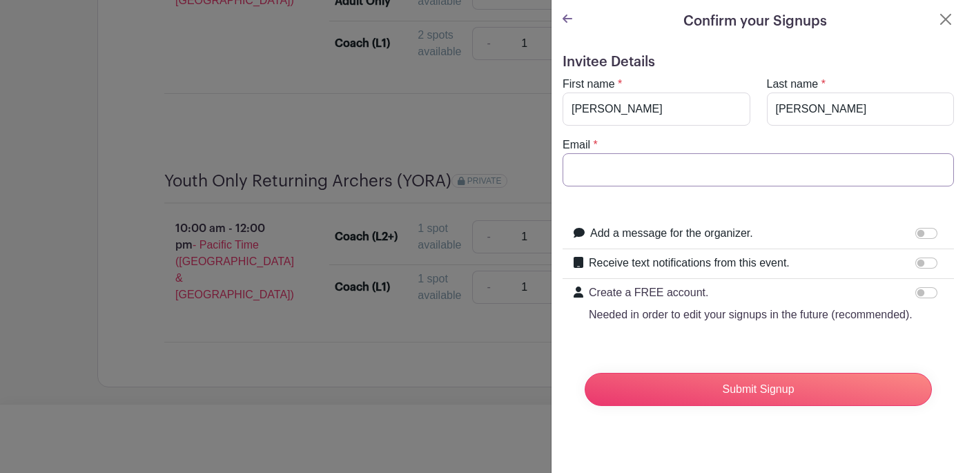
click at [679, 168] on input "Email" at bounding box center [758, 169] width 391 height 33
type input "HectorCeliaSally@gmail.com"
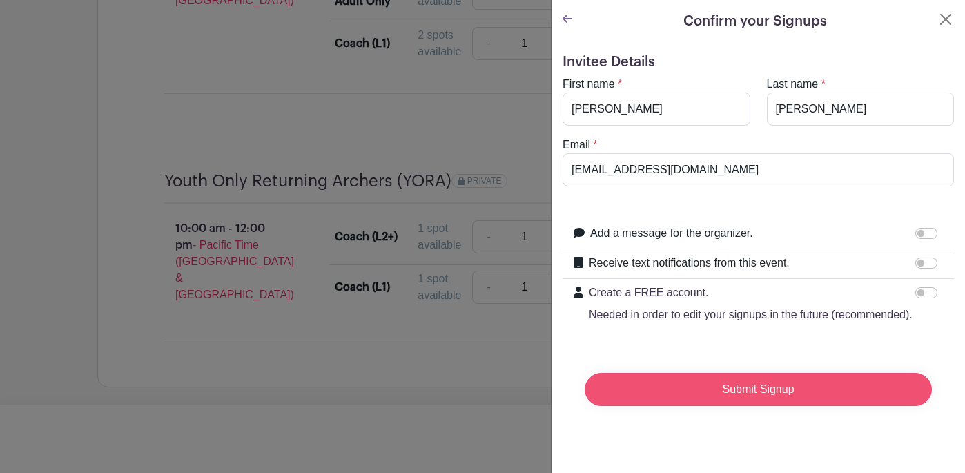
click at [767, 397] on input "Submit Signup" at bounding box center [758, 389] width 347 height 33
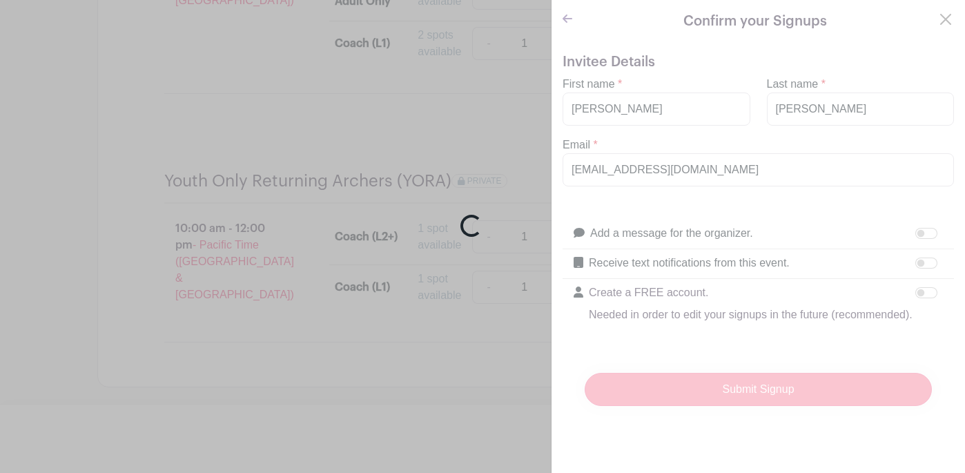
scroll to position [1625, 0]
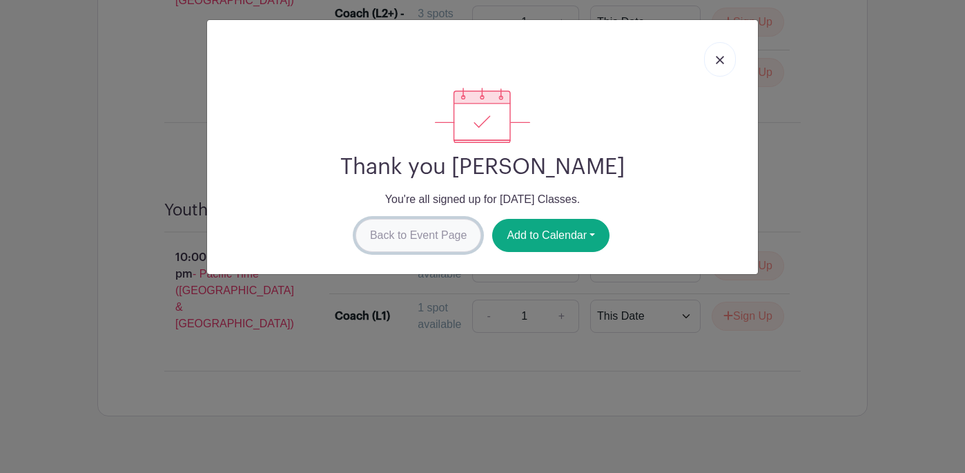
click at [423, 235] on link "Back to Event Page" at bounding box center [418, 235] width 126 height 33
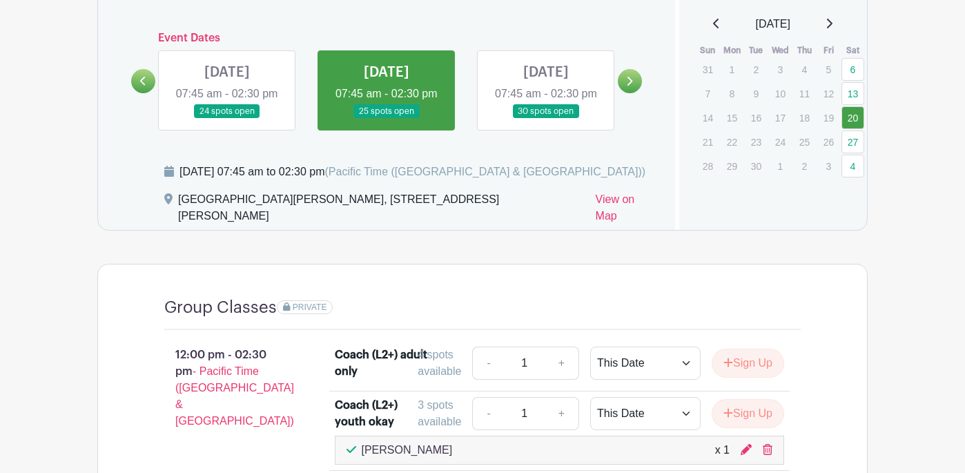
scroll to position [563, 0]
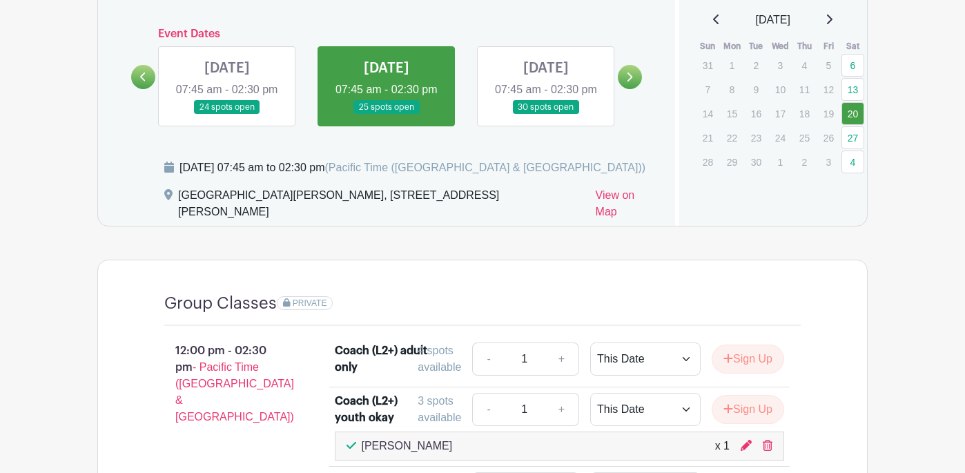
click at [546, 115] on link at bounding box center [546, 115] width 0 height 0
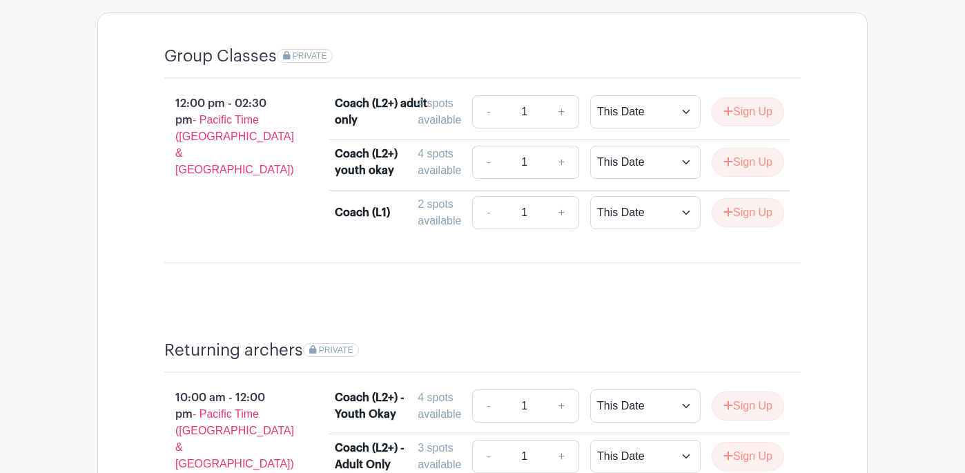
scroll to position [817, 0]
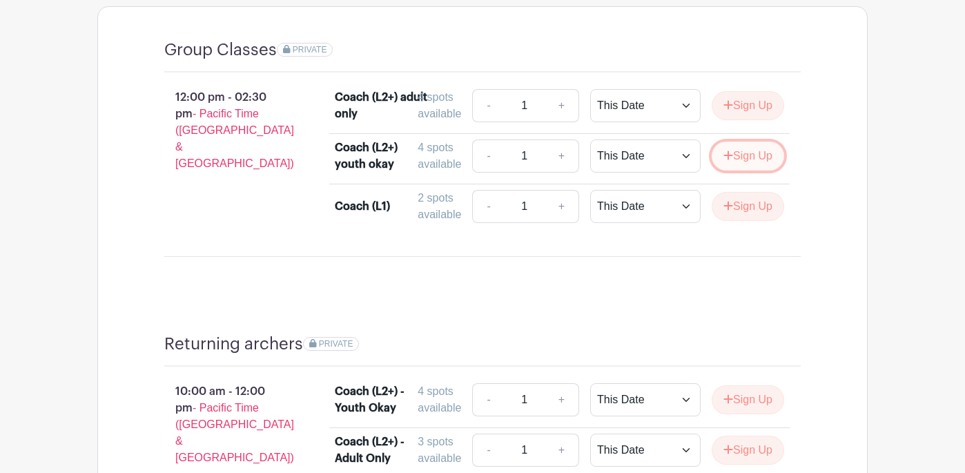
click at [748, 162] on button "Sign Up" at bounding box center [748, 155] width 72 height 29
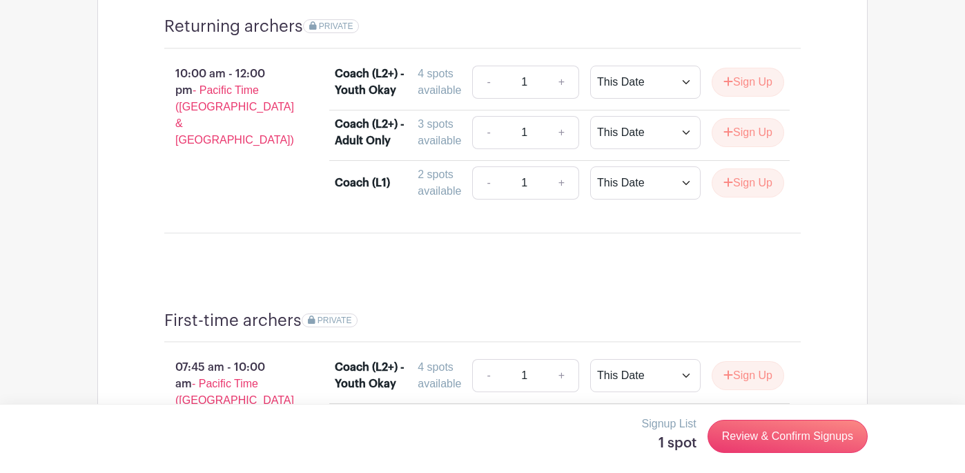
scroll to position [1135, 0]
click at [750, 88] on button "Sign Up" at bounding box center [748, 81] width 72 height 29
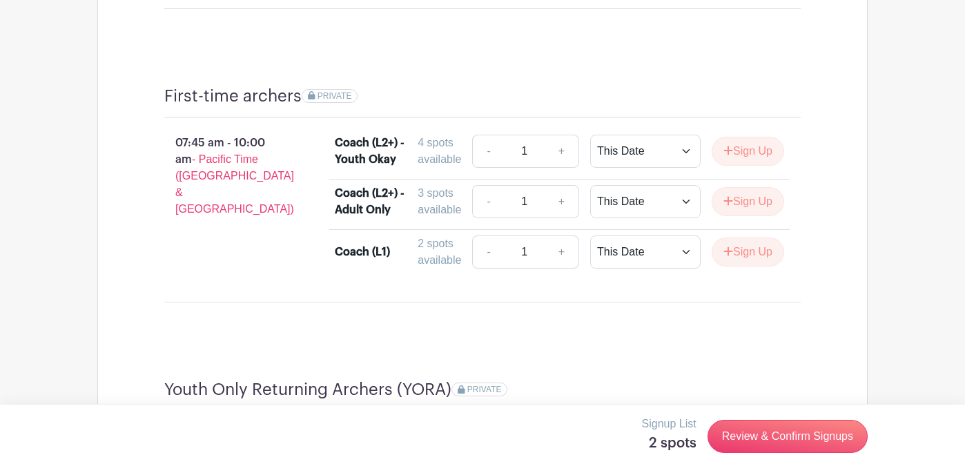
scroll to position [1359, 0]
click at [752, 153] on button "Sign Up" at bounding box center [748, 150] width 72 height 29
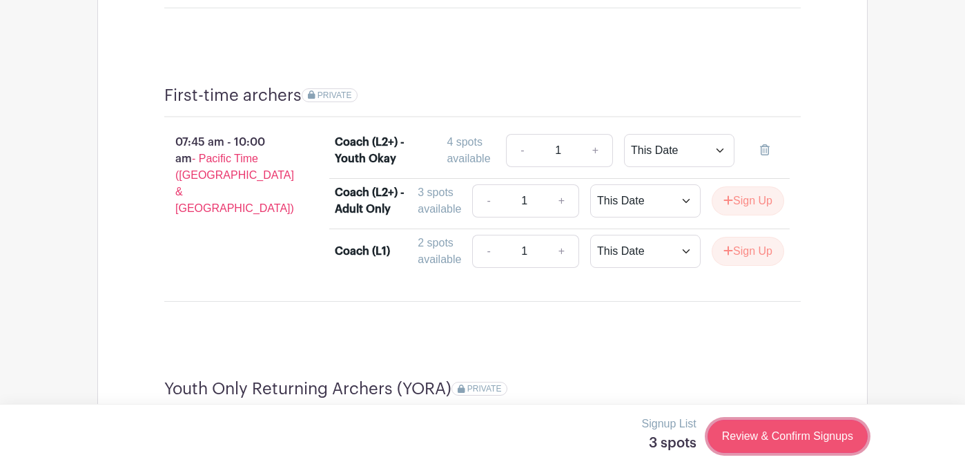
click at [784, 439] on link "Review & Confirm Signups" at bounding box center [787, 436] width 160 height 33
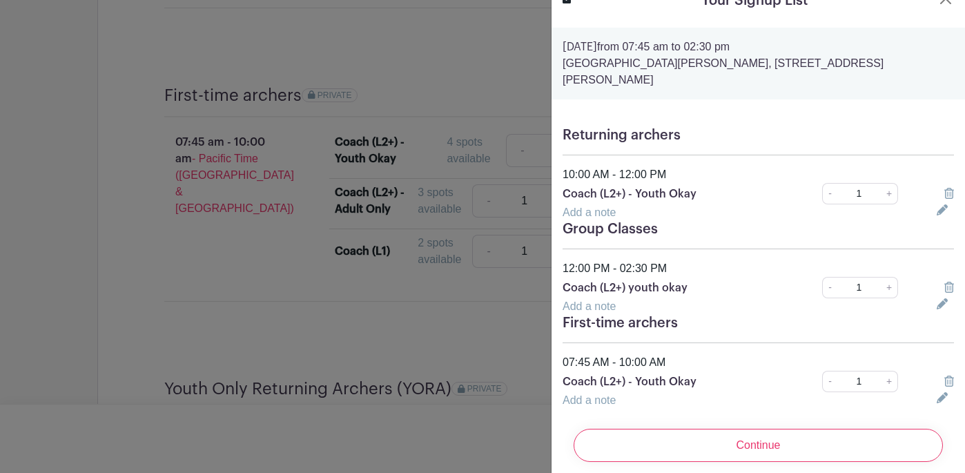
scroll to position [28, 0]
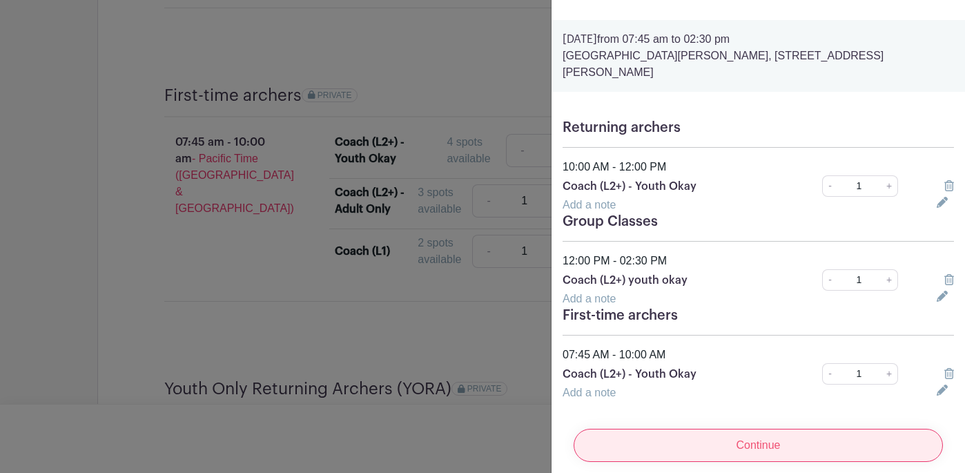
click at [767, 433] on input "Continue" at bounding box center [758, 445] width 369 height 33
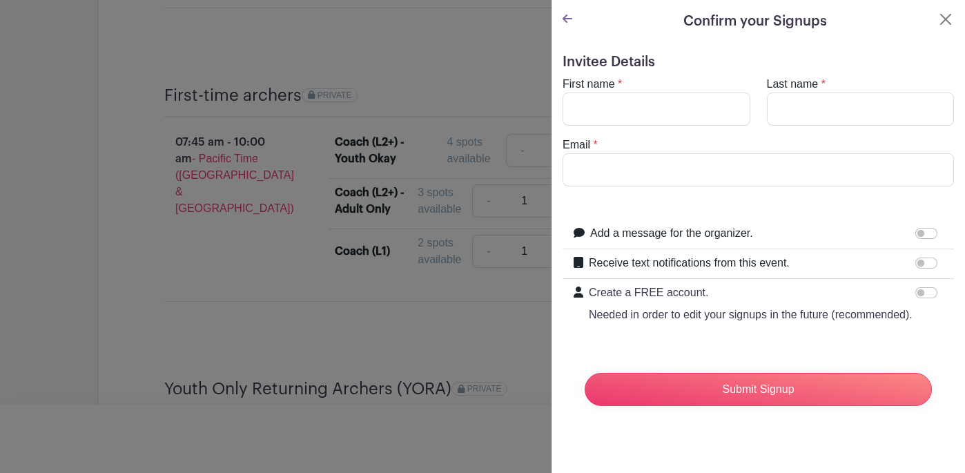
scroll to position [0, 0]
click at [668, 110] on input "First name" at bounding box center [657, 108] width 188 height 33
type input "Hector"
click at [804, 106] on input "Last name" at bounding box center [861, 108] width 188 height 33
type input "Hernandez"
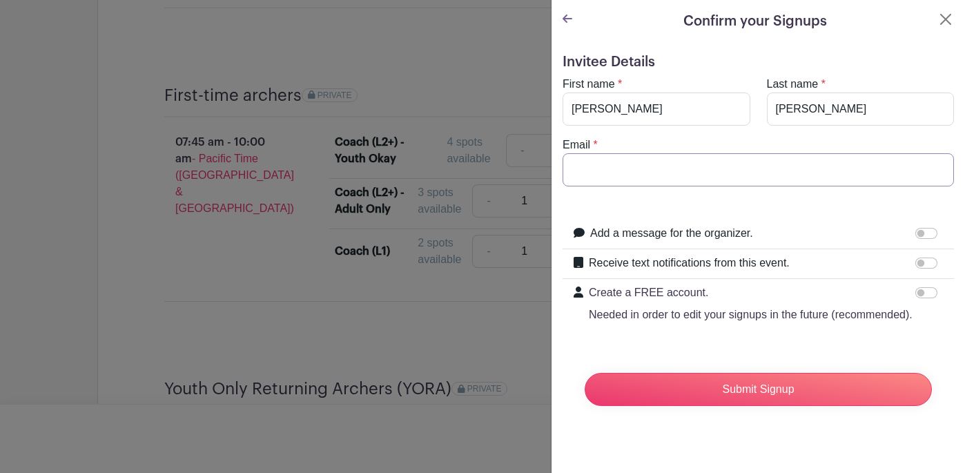
click at [674, 166] on input "Email" at bounding box center [758, 169] width 391 height 33
type input "HectorCeliaSally@gmail.com"
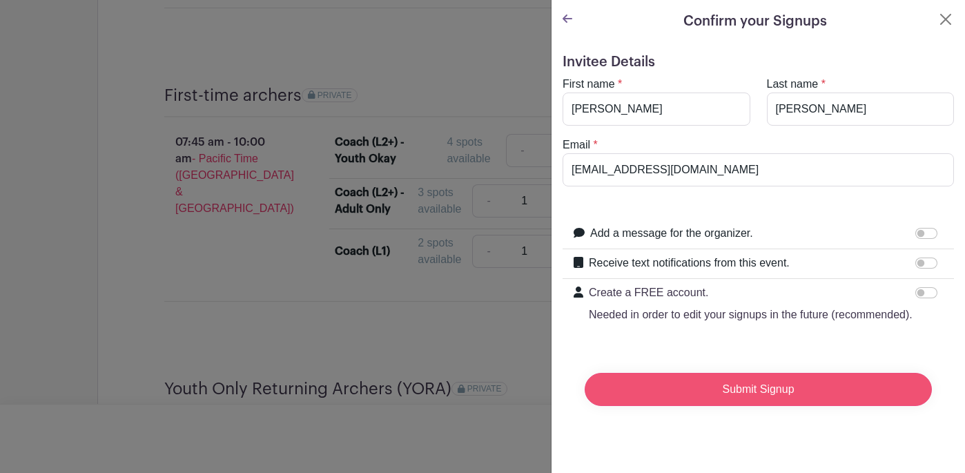
click at [745, 392] on input "Submit Signup" at bounding box center [758, 389] width 347 height 33
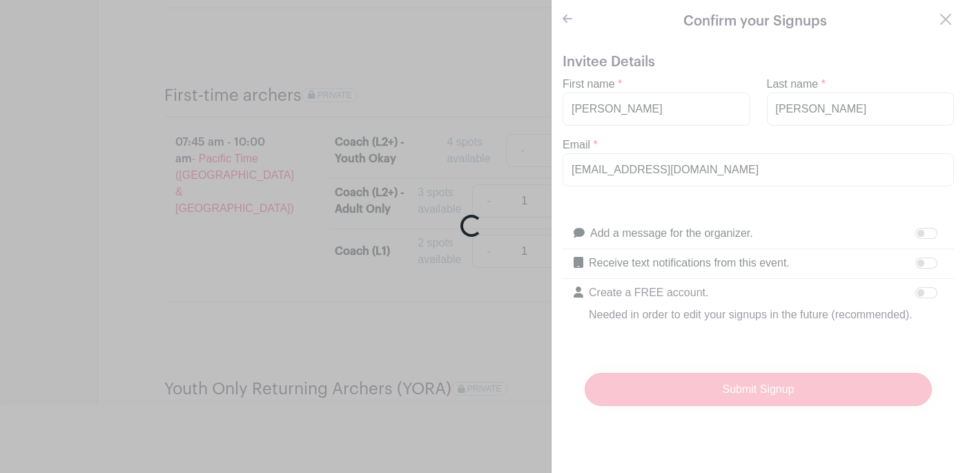
scroll to position [1388, 0]
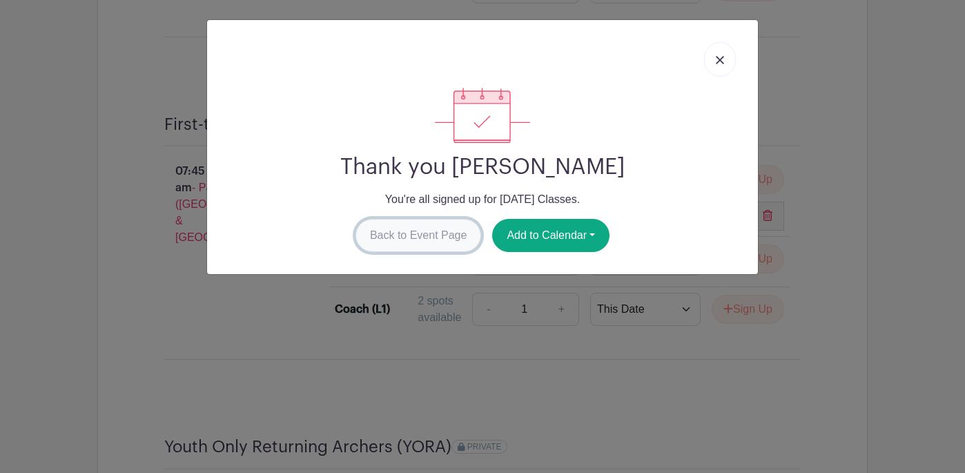
click at [409, 242] on link "Back to Event Page" at bounding box center [418, 235] width 126 height 33
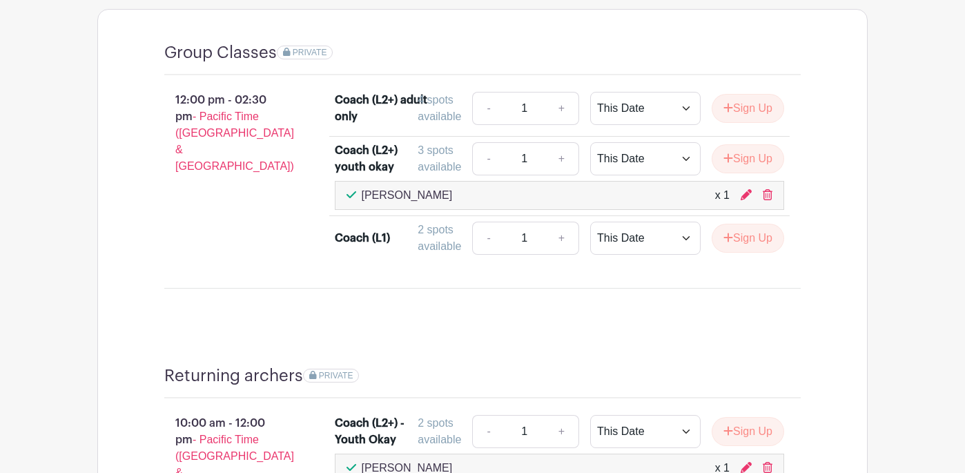
scroll to position [812, 0]
